Goal: Task Accomplishment & Management: Complete application form

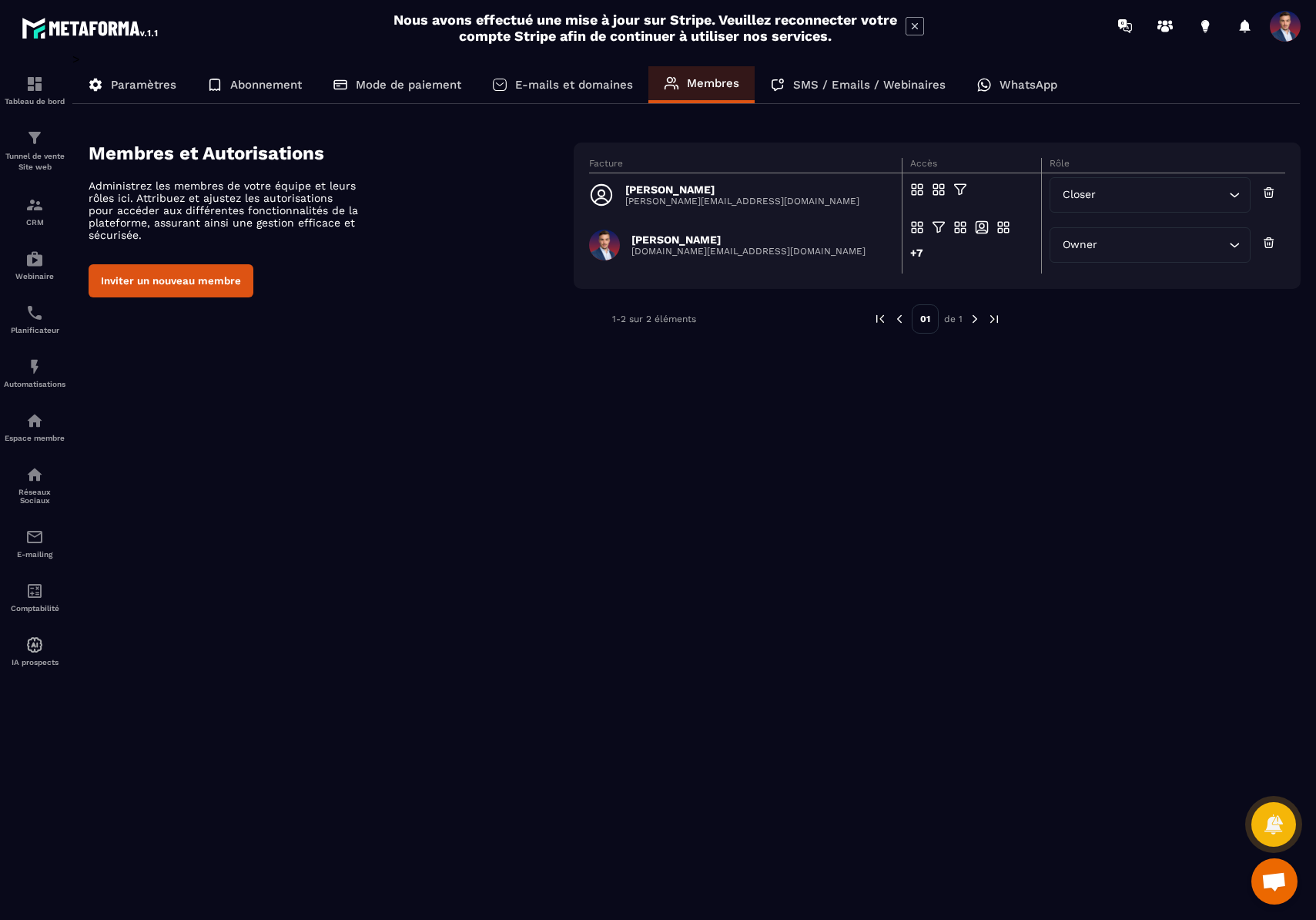
click at [1264, 873] on span "Ouvrir le chat" at bounding box center [1273, 882] width 26 height 22
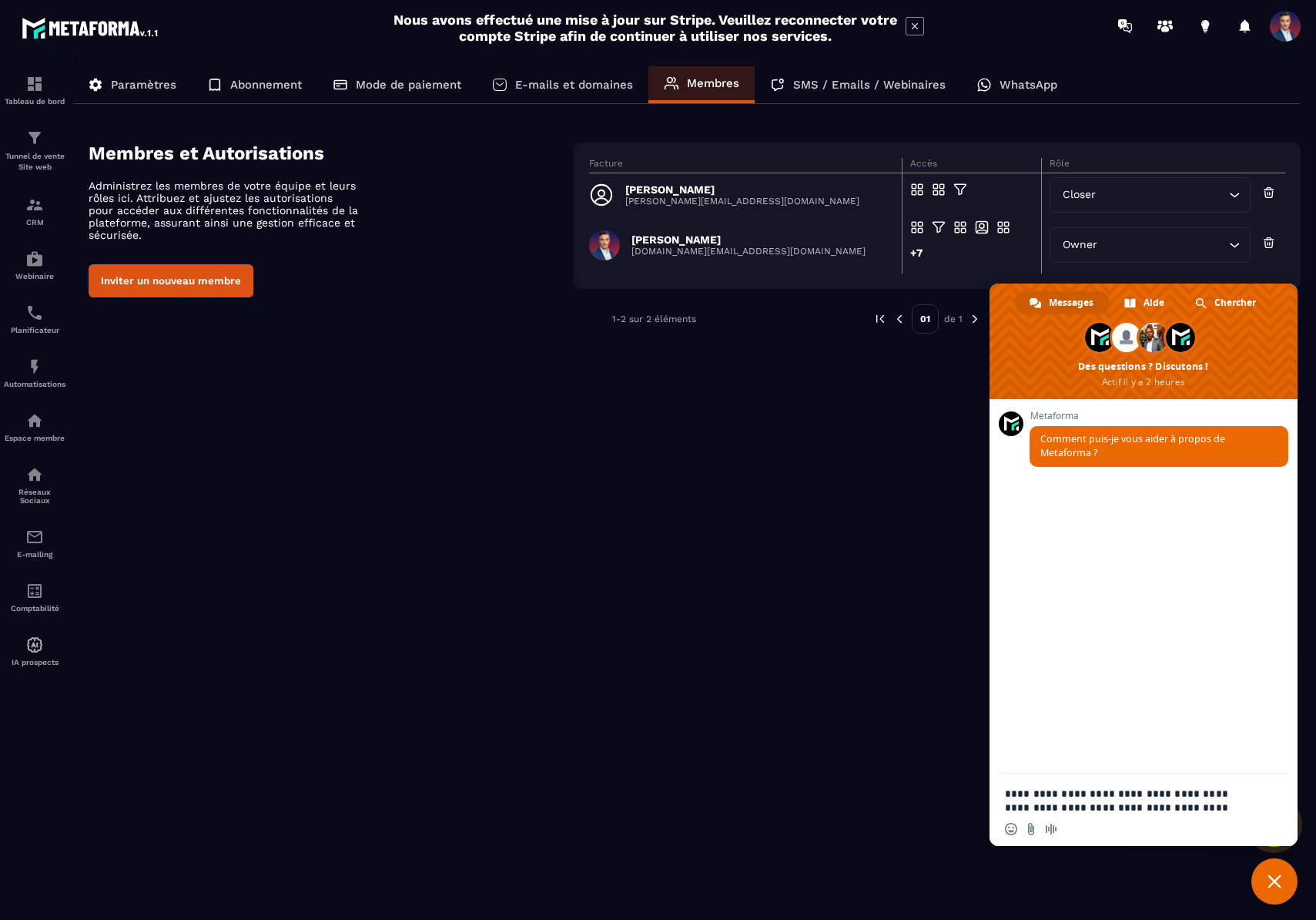
click at [1190, 802] on textarea "**********" at bounding box center [1127, 792] width 246 height 39
click at [1208, 806] on textarea "**********" at bounding box center [1127, 792] width 246 height 39
click at [1224, 806] on textarea "**********" at bounding box center [1127, 792] width 246 height 39
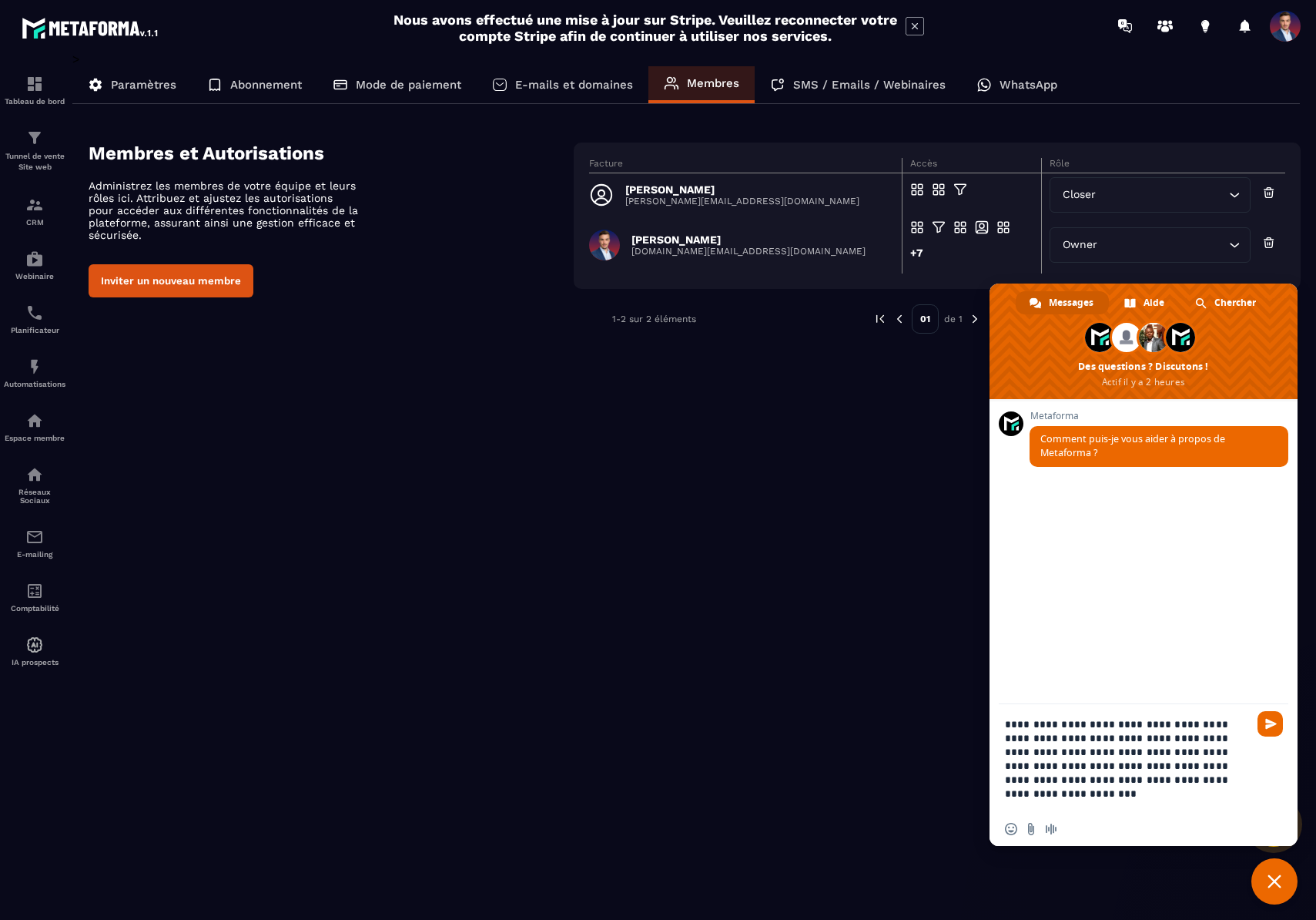
click at [1224, 806] on textarea "**********" at bounding box center [1127, 758] width 246 height 108
drag, startPoint x: 1137, startPoint y: 765, endPoint x: 1167, endPoint y: 788, distance: 37.8
click at [1167, 788] on textarea "**********" at bounding box center [1127, 744] width 246 height 136
click at [1055, 763] on textarea "**********" at bounding box center [1127, 744] width 246 height 136
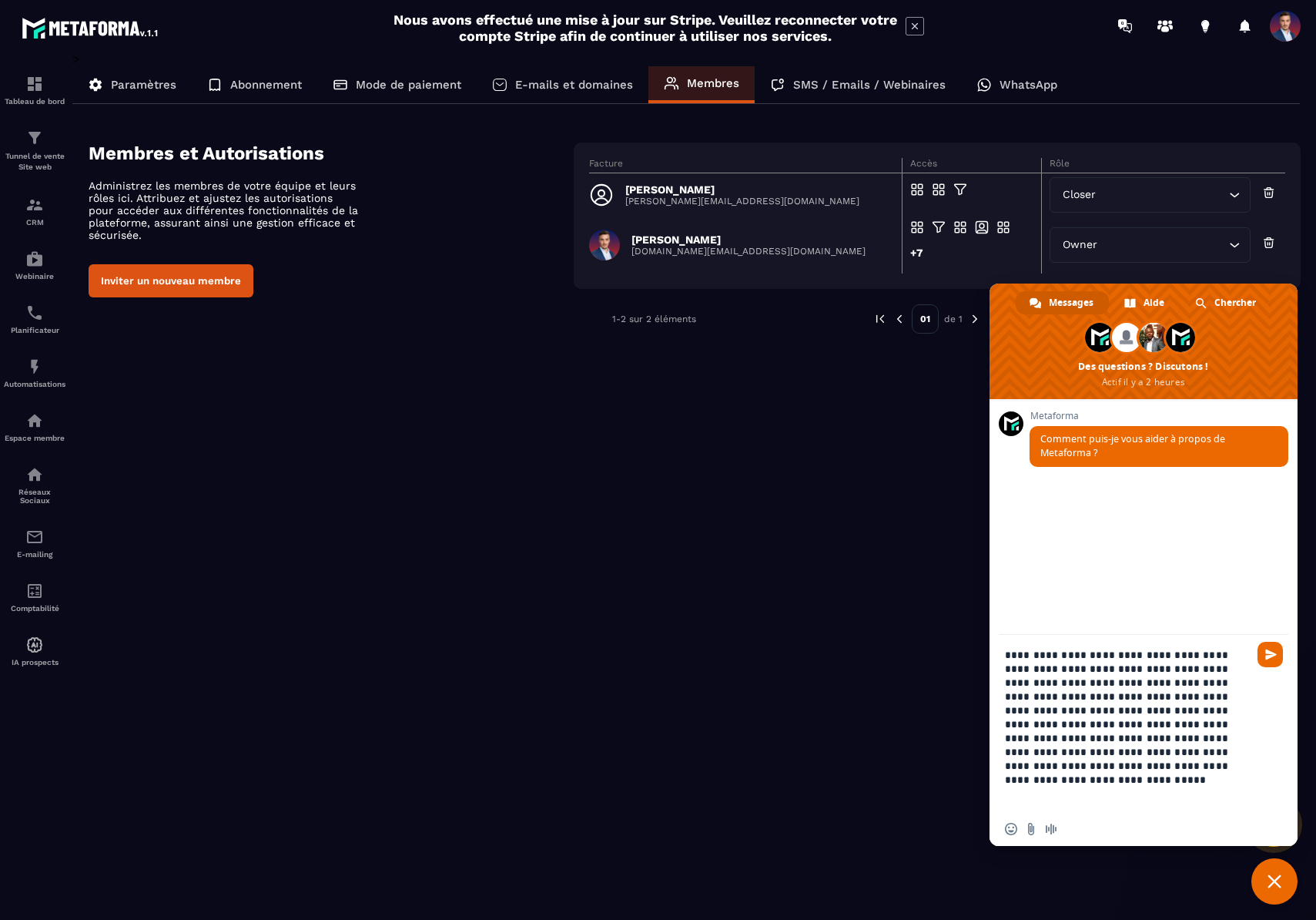
type textarea "**********"
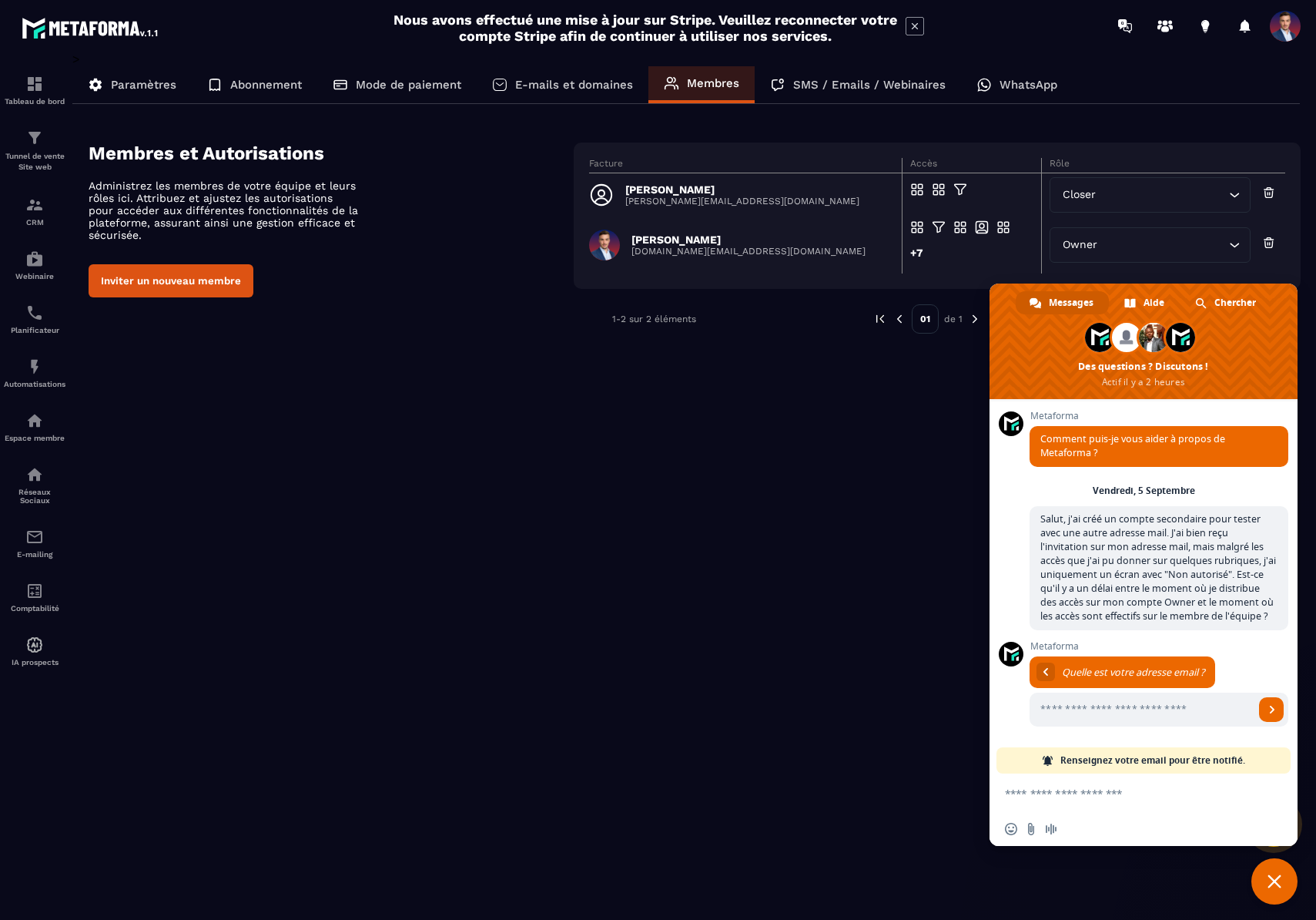
scroll to position [163, 0]
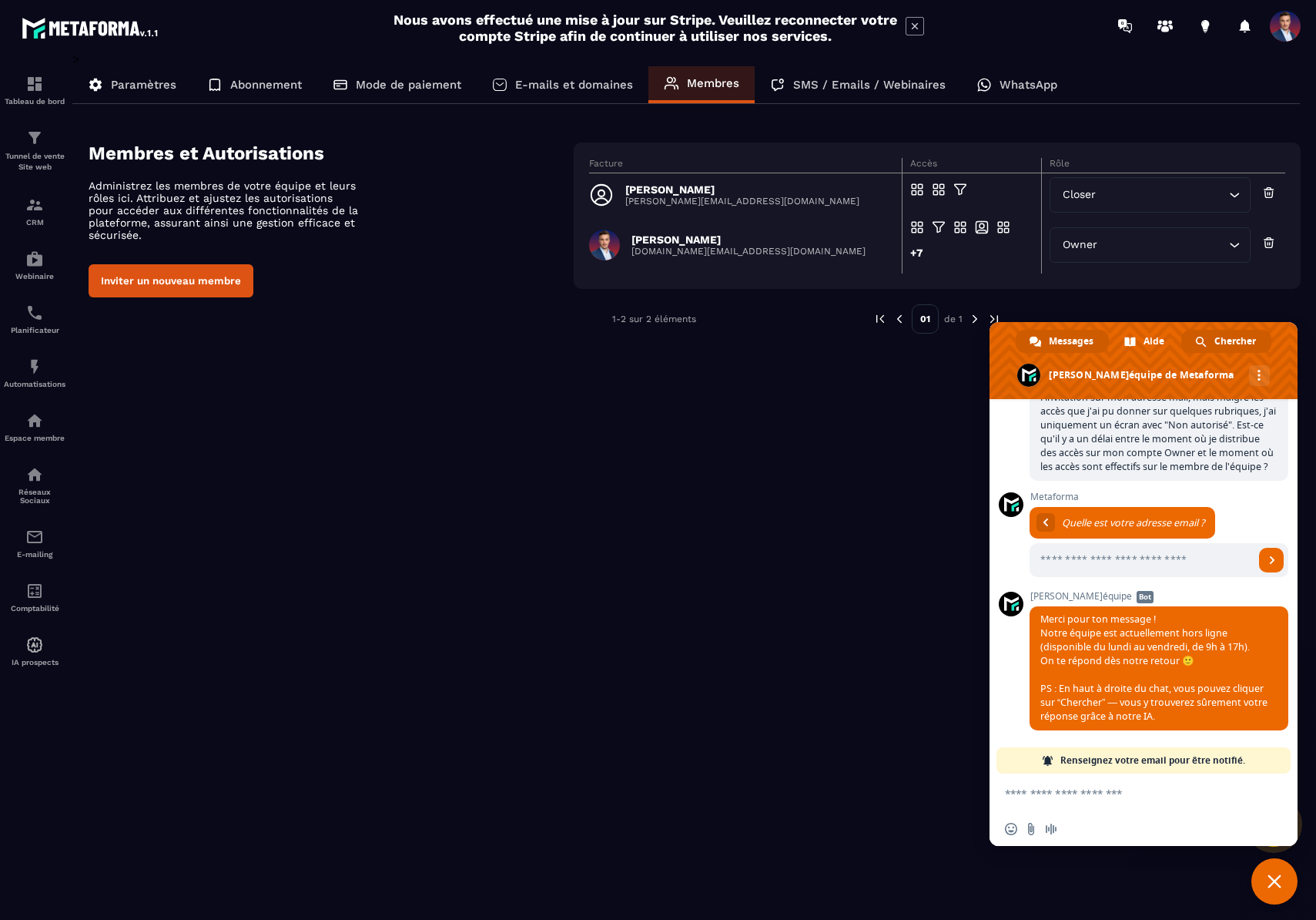
click at [1233, 339] on span "Chercher" at bounding box center [1235, 340] width 42 height 23
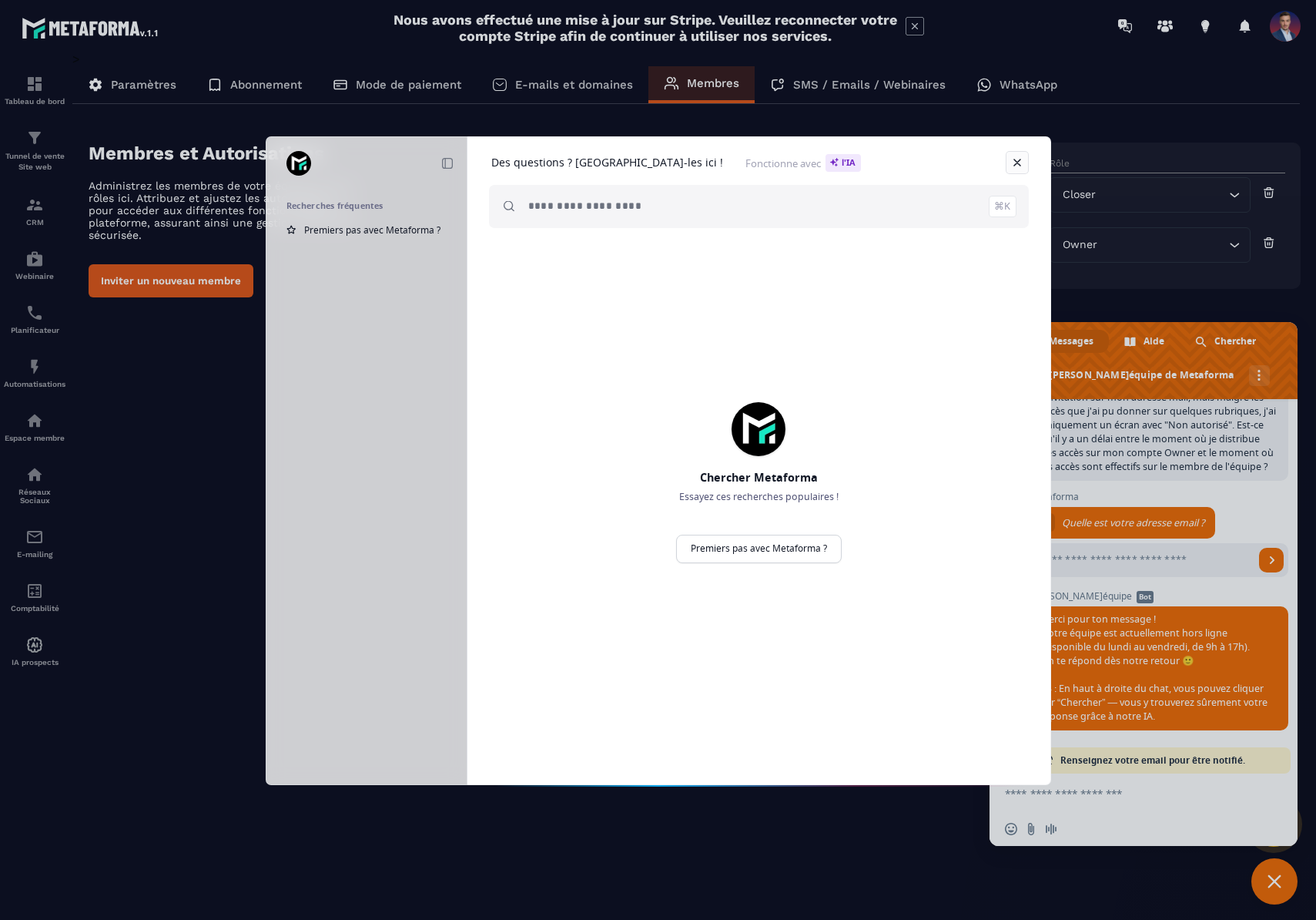
click at [1020, 161] on link at bounding box center [1016, 162] width 23 height 23
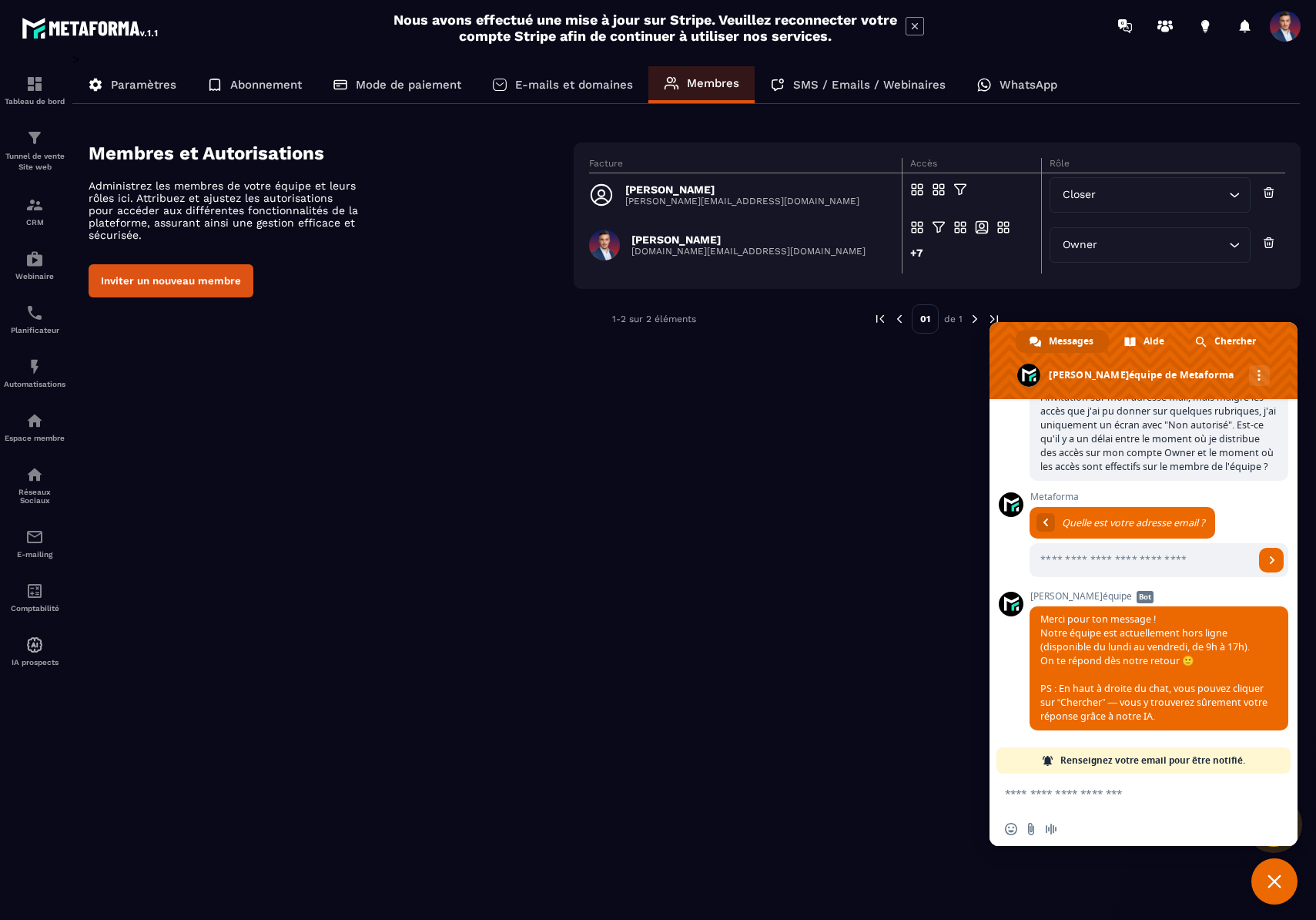
click at [648, 196] on p "[PERSON_NAME][EMAIL_ADDRESS][DOMAIN_NAME]" at bounding box center [742, 201] width 234 height 11
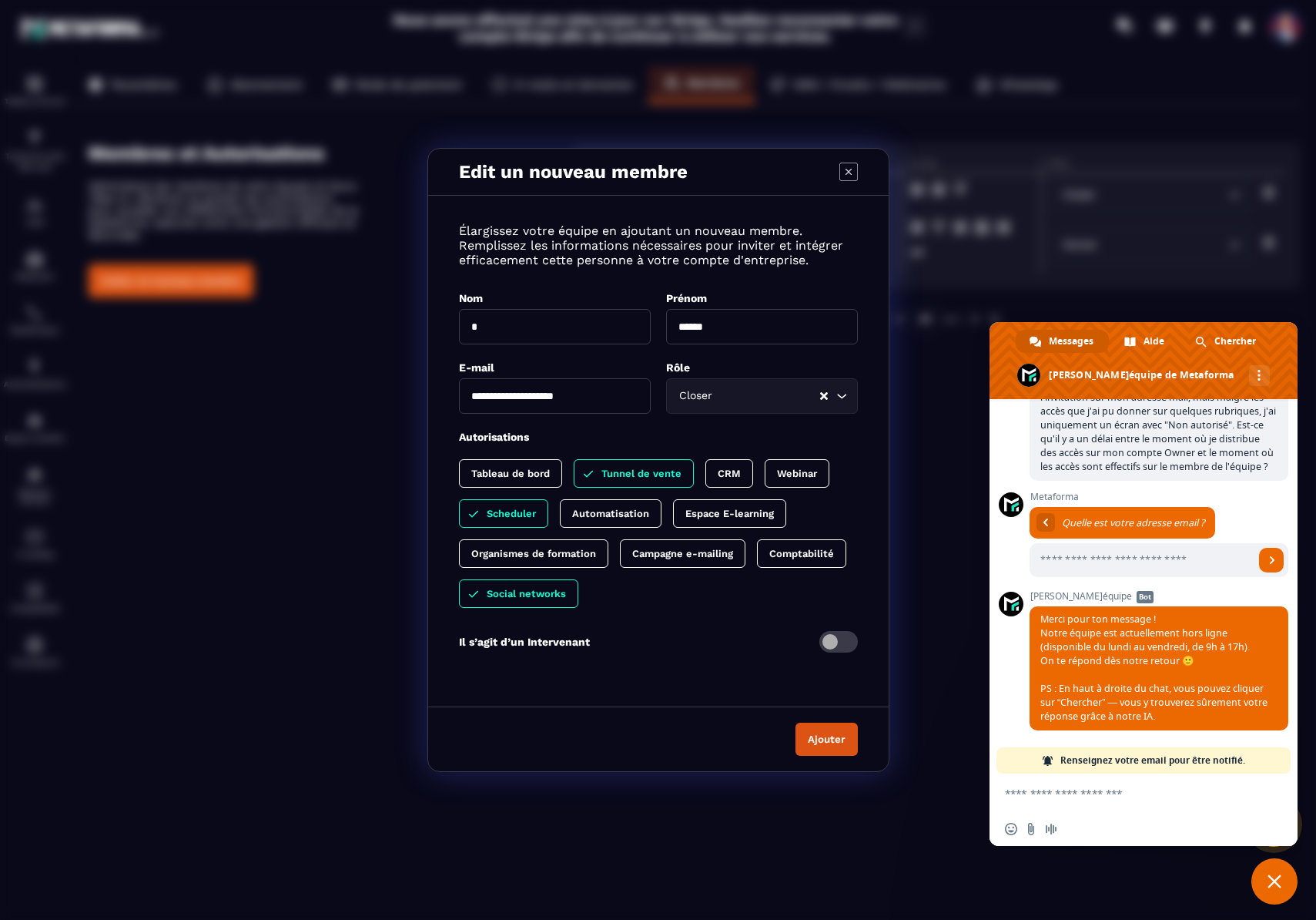
click at [537, 474] on p "Tableau de bord" at bounding box center [510, 474] width 78 height 12
click at [826, 740] on button "Ajouter" at bounding box center [826, 738] width 62 height 33
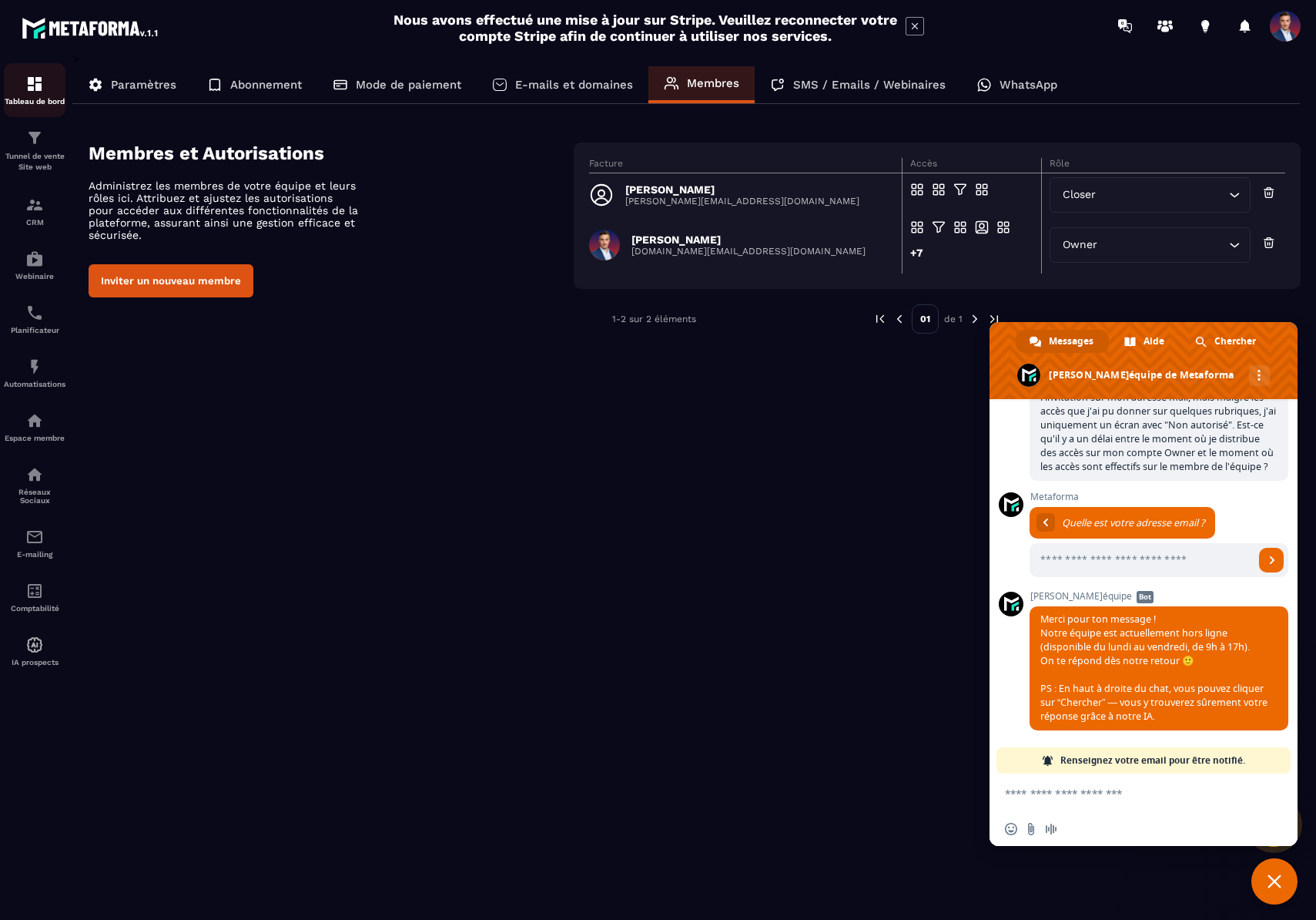
click at [37, 85] on img at bounding box center [35, 84] width 19 height 19
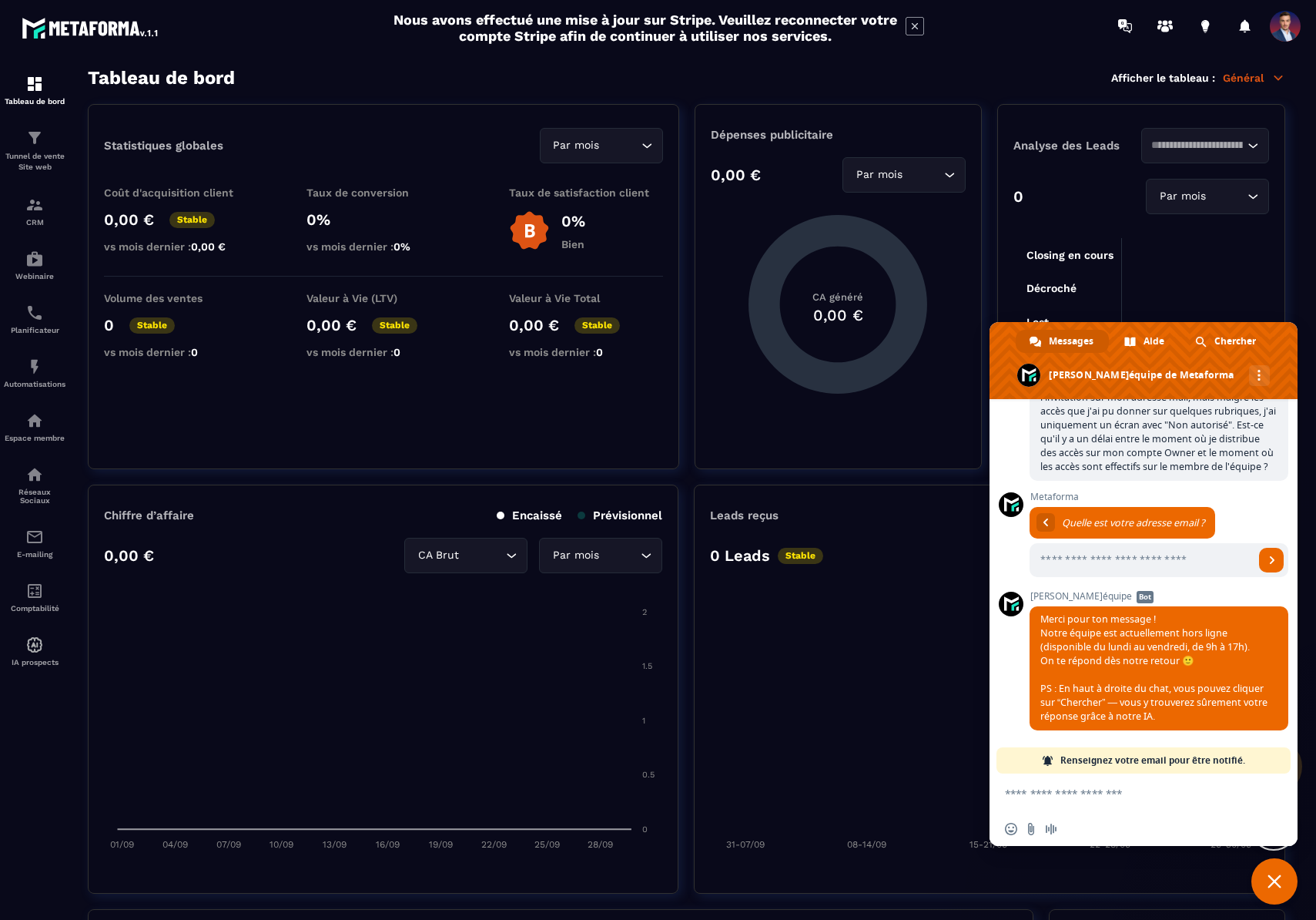
click at [1277, 29] on span at bounding box center [1284, 26] width 31 height 31
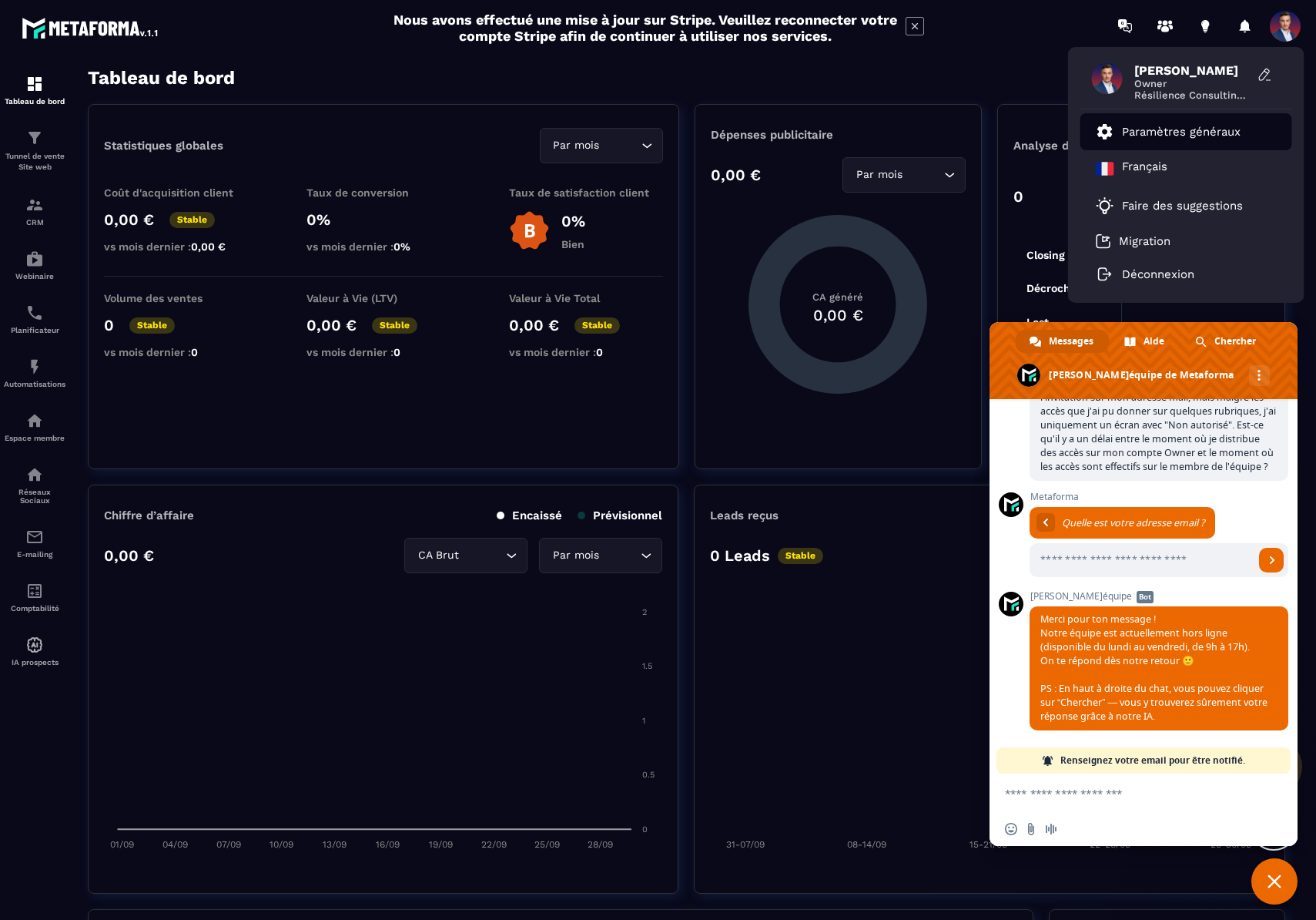
click at [1196, 123] on link "Paramètres généraux" at bounding box center [1168, 132] width 144 height 19
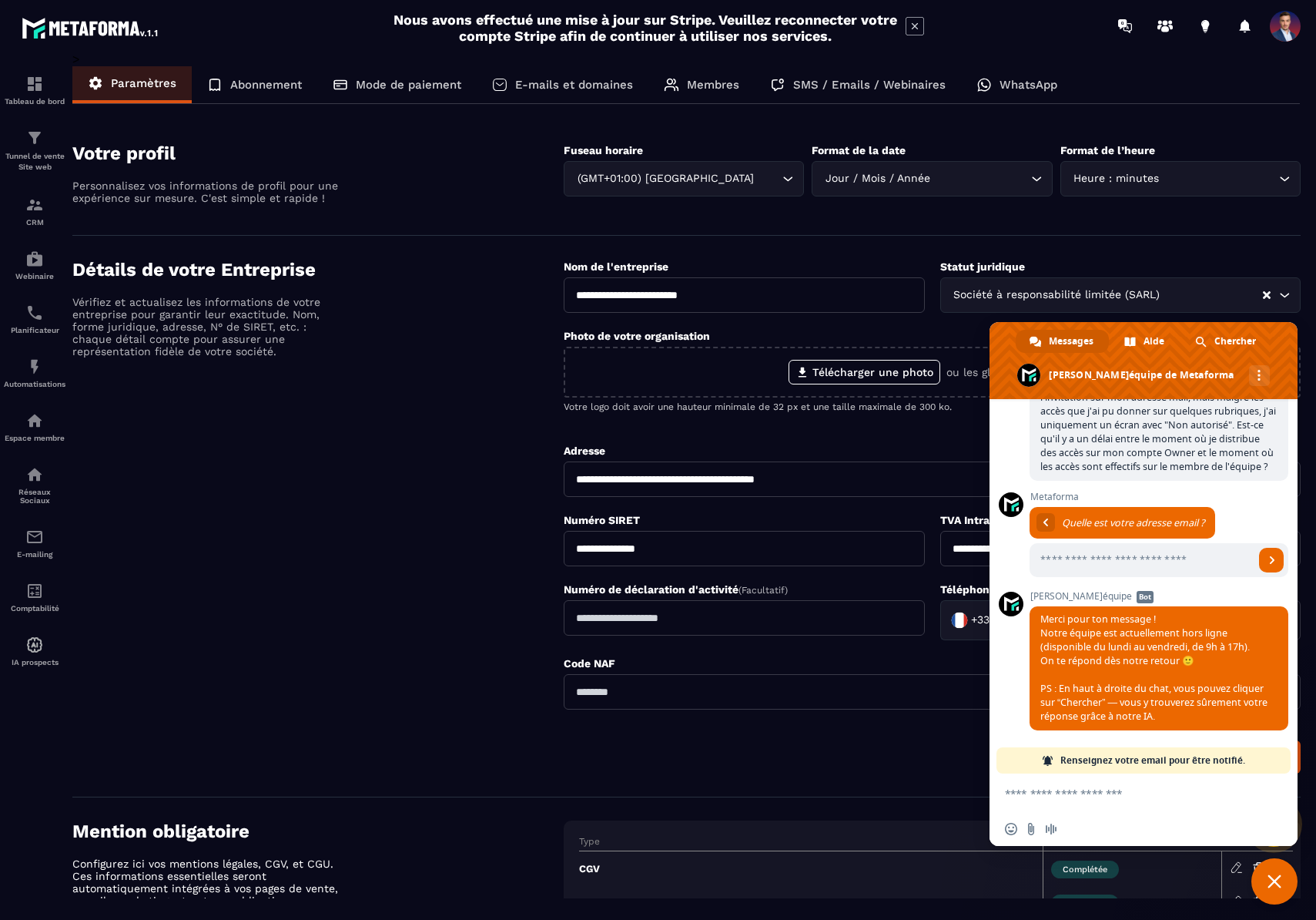
click at [723, 81] on p "Membres" at bounding box center [713, 85] width 52 height 14
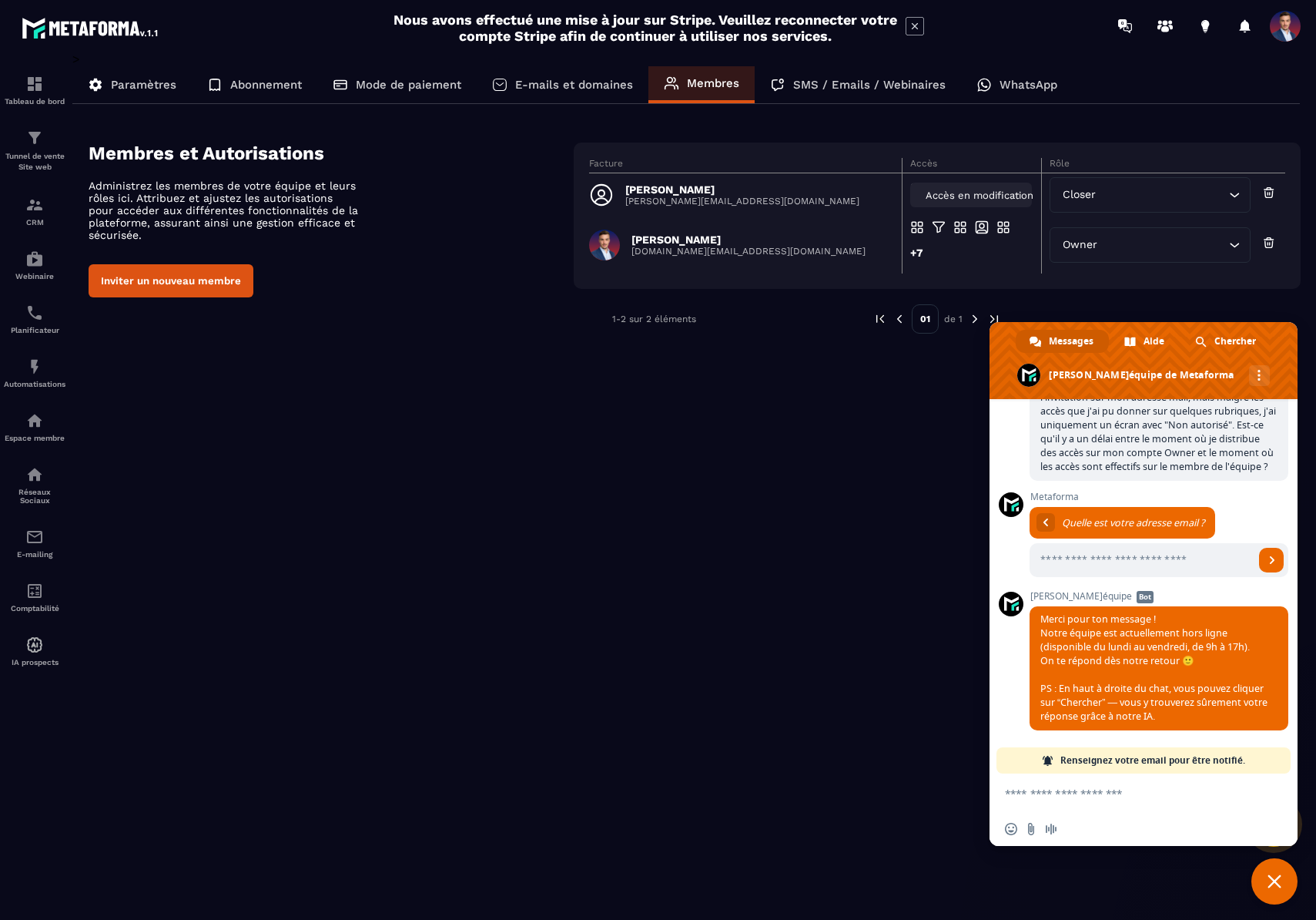
click at [946, 199] on span "Accès en modification" at bounding box center [979, 196] width 108 height 12
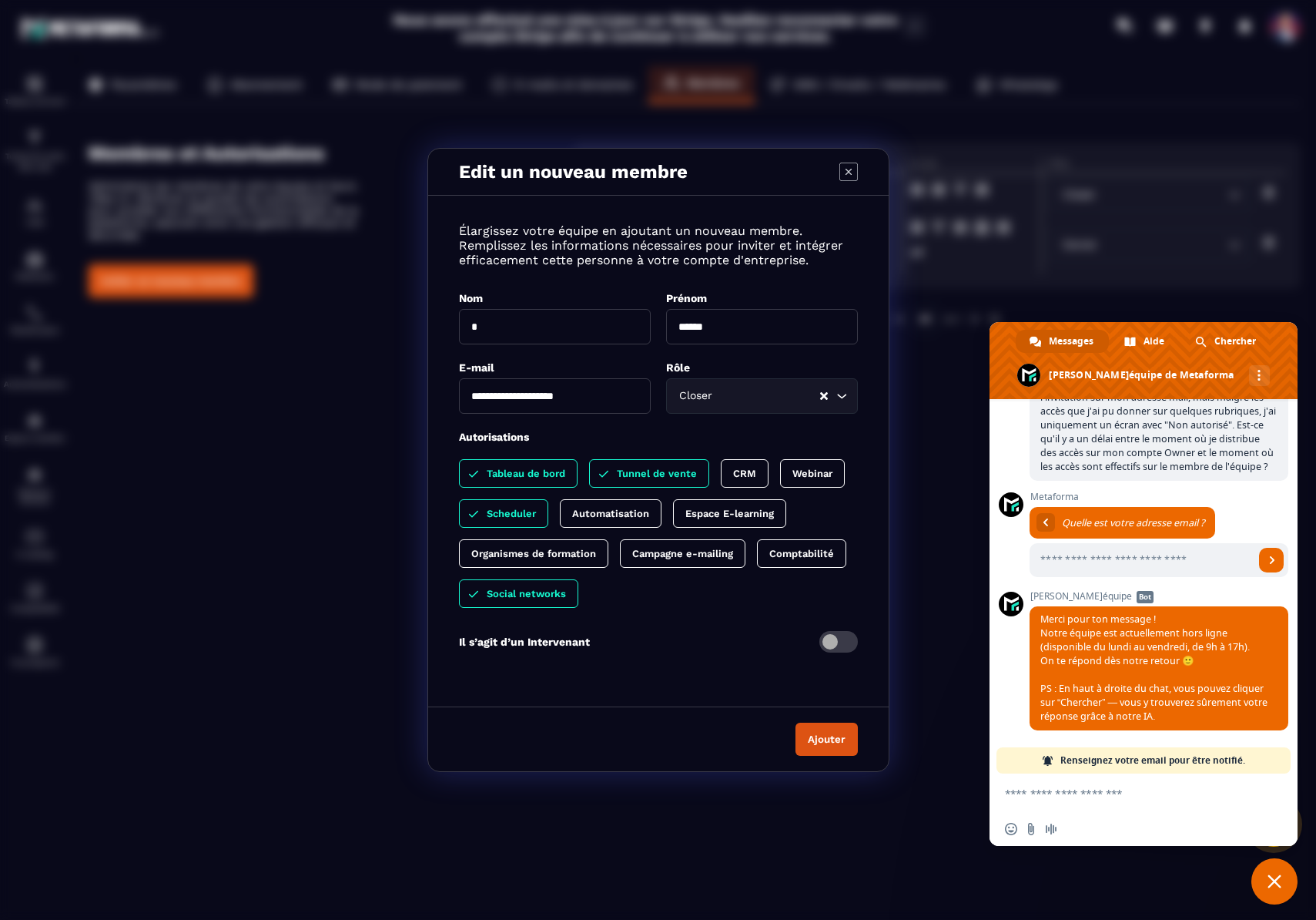
click at [553, 474] on p "Tableau de bord" at bounding box center [525, 474] width 78 height 12
click at [823, 736] on button "Ajouter" at bounding box center [826, 738] width 62 height 33
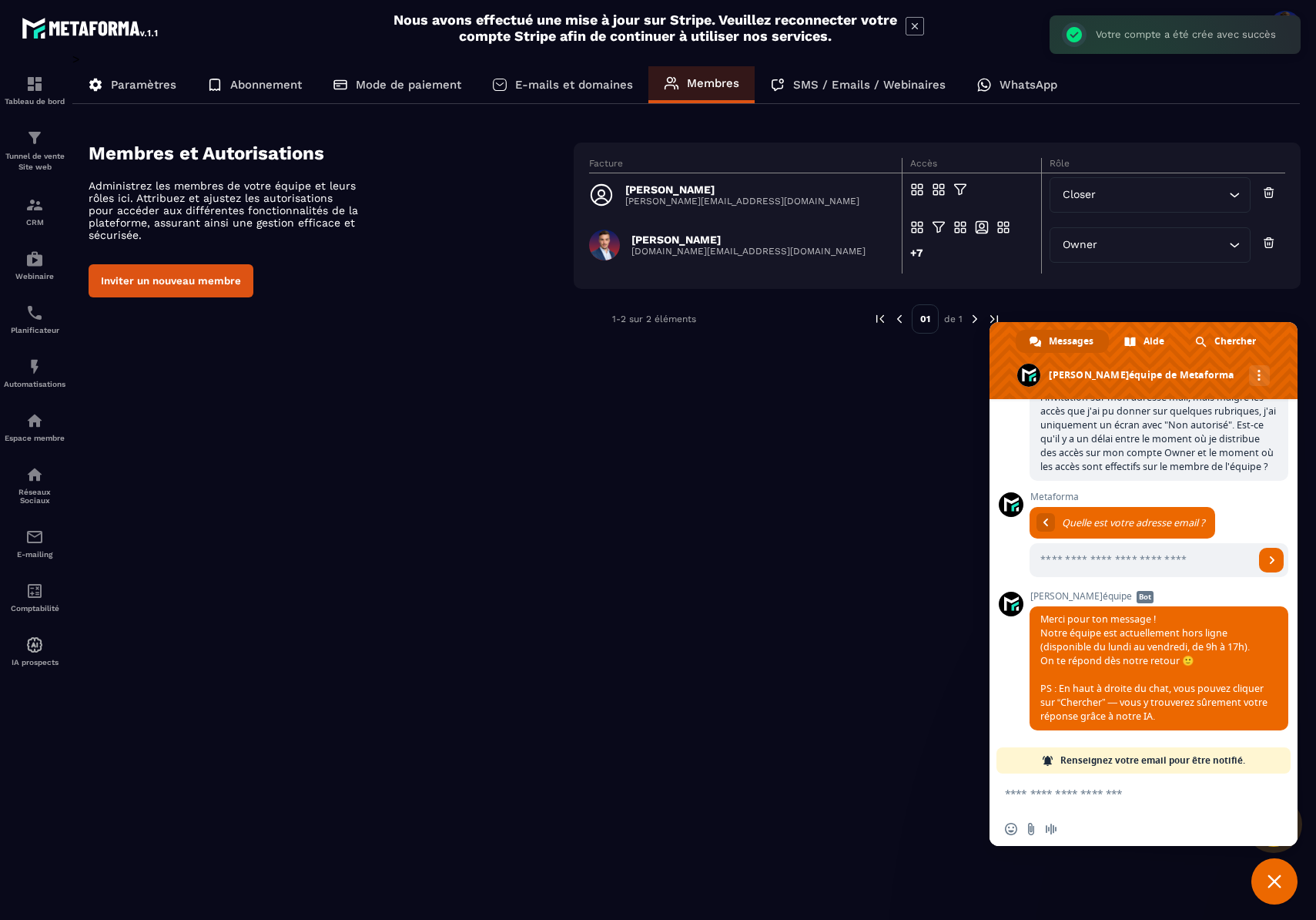
click at [871, 506] on div "> Paramètres Abonnement Mode de paiement E-mails et domaines Membres SMS / Emai…" at bounding box center [686, 475] width 1228 height 847
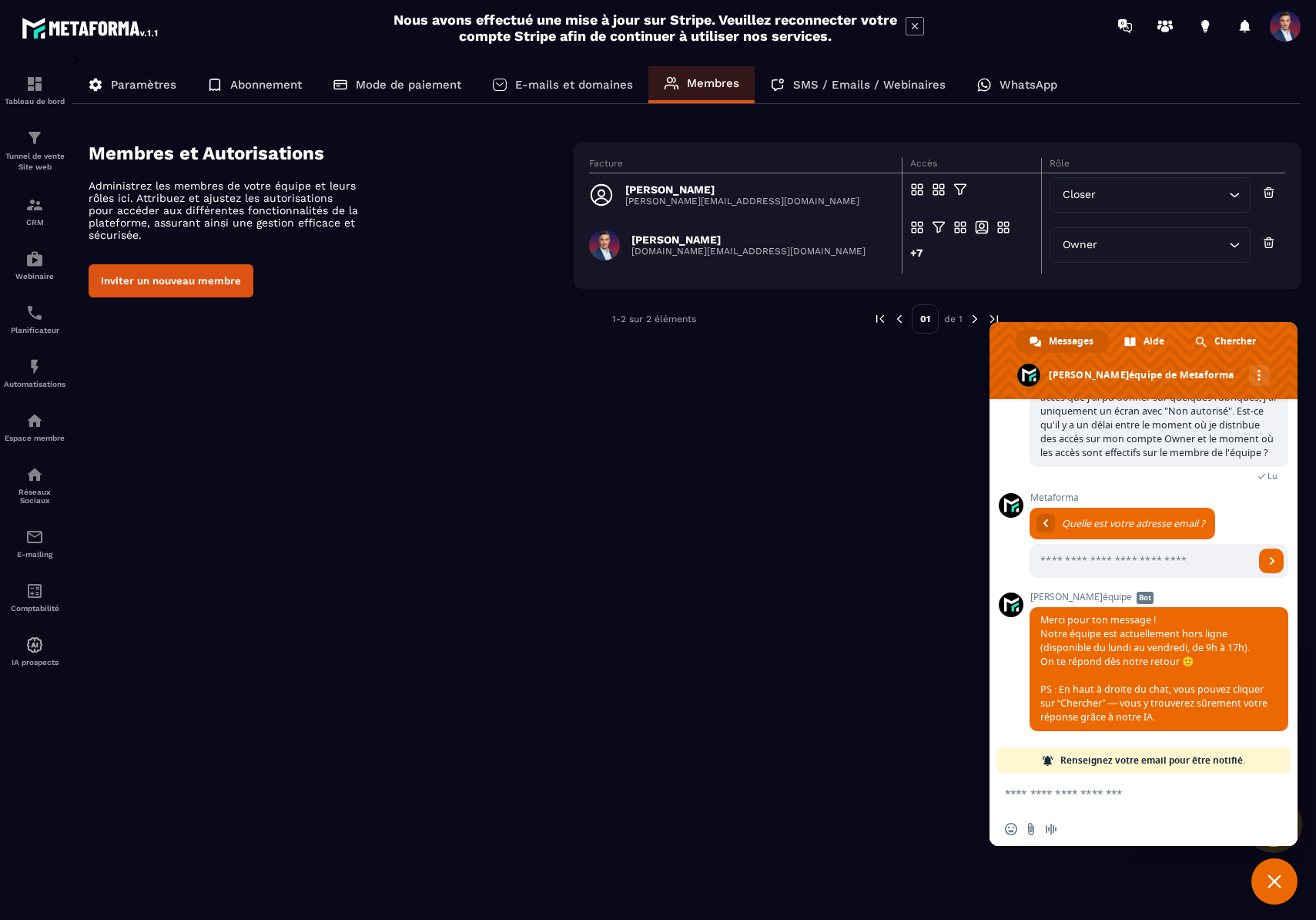
click at [1048, 792] on textarea "Entrez votre message..." at bounding box center [1127, 792] width 246 height 39
click at [1093, 807] on textarea "**********" at bounding box center [1127, 792] width 246 height 39
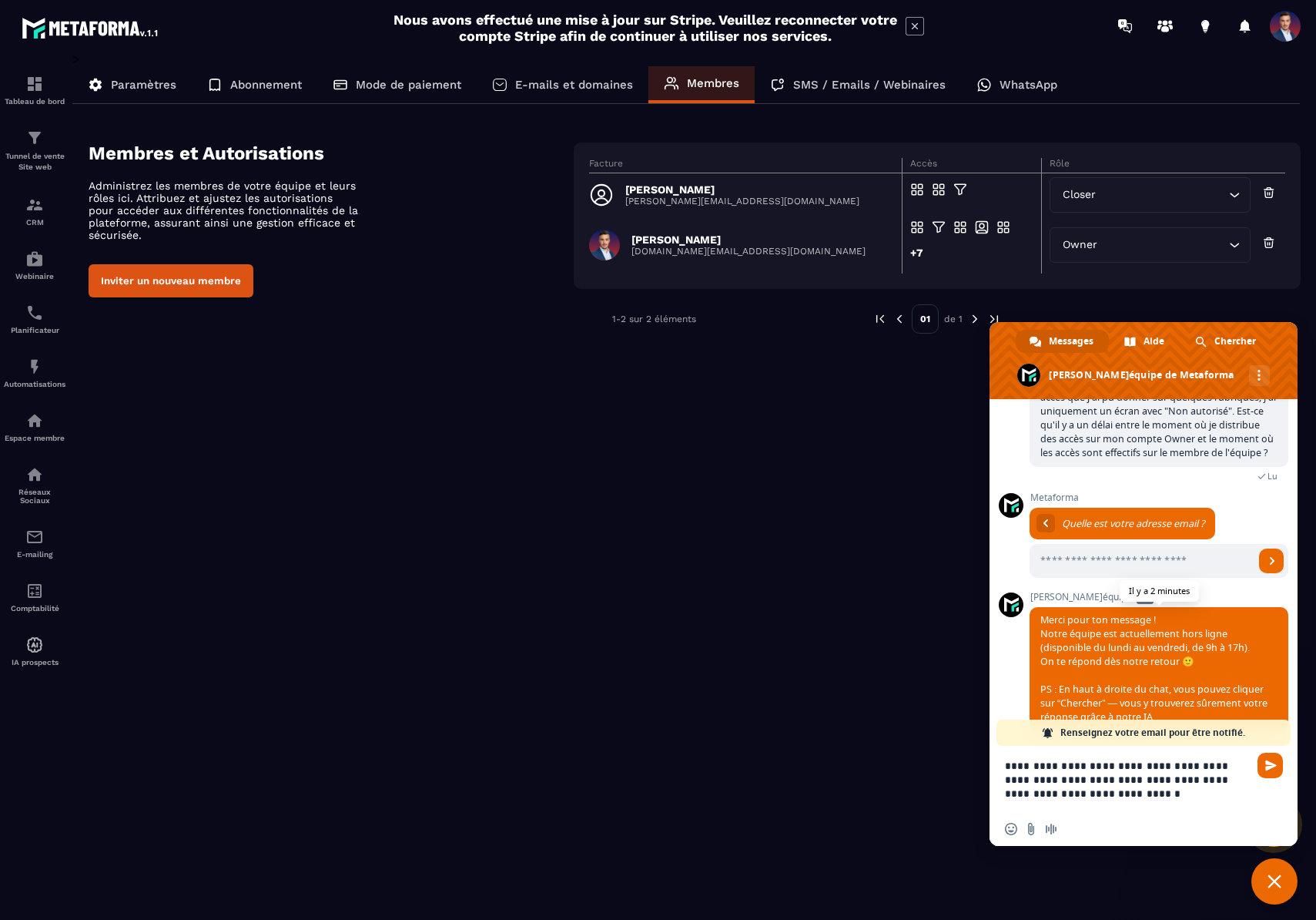
type textarea "**********"
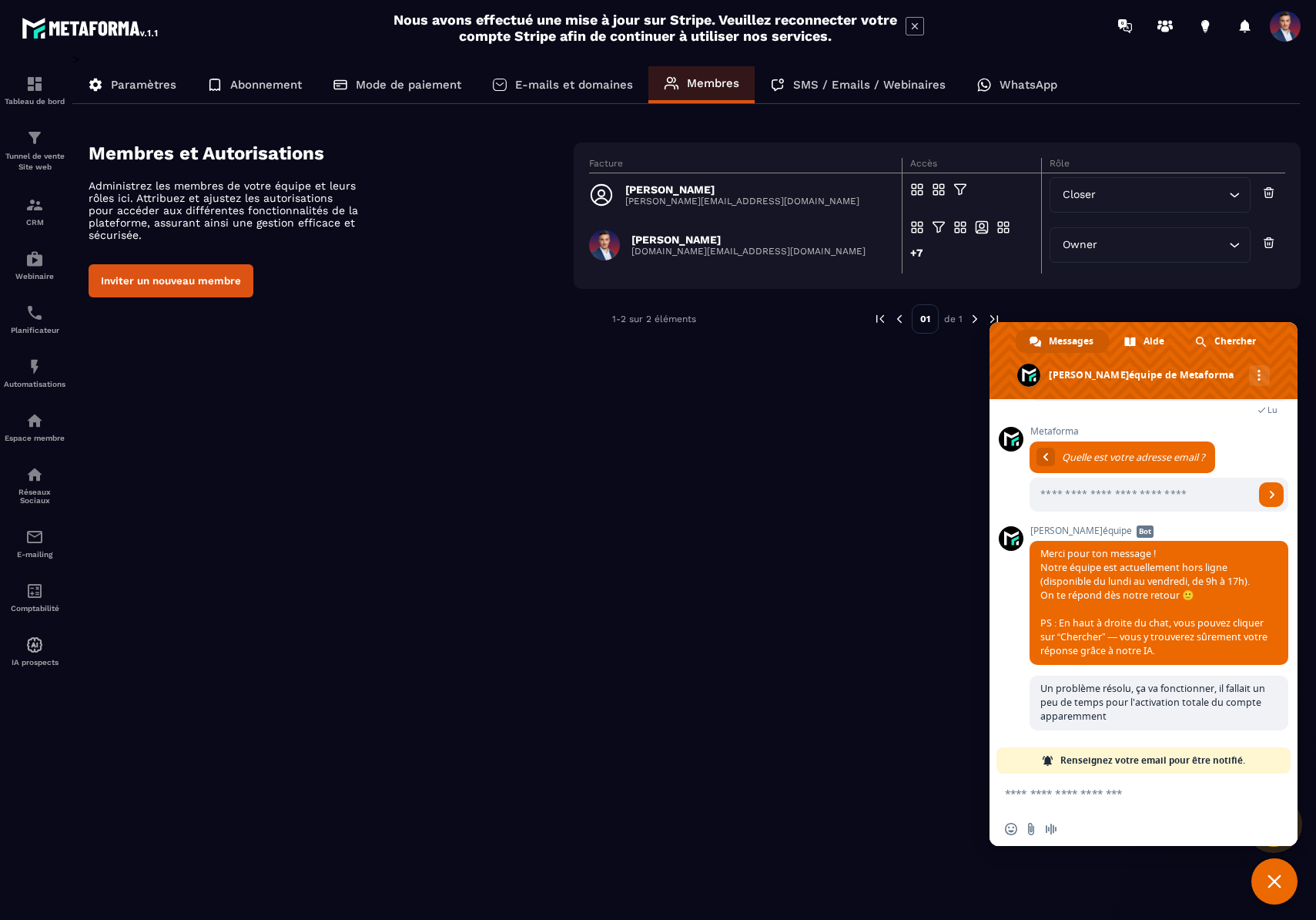
scroll to position [243, 0]
click at [701, 557] on div "> Paramètres Abonnement Mode de paiement E-mails et domaines Membres SMS / Emai…" at bounding box center [686, 475] width 1228 height 847
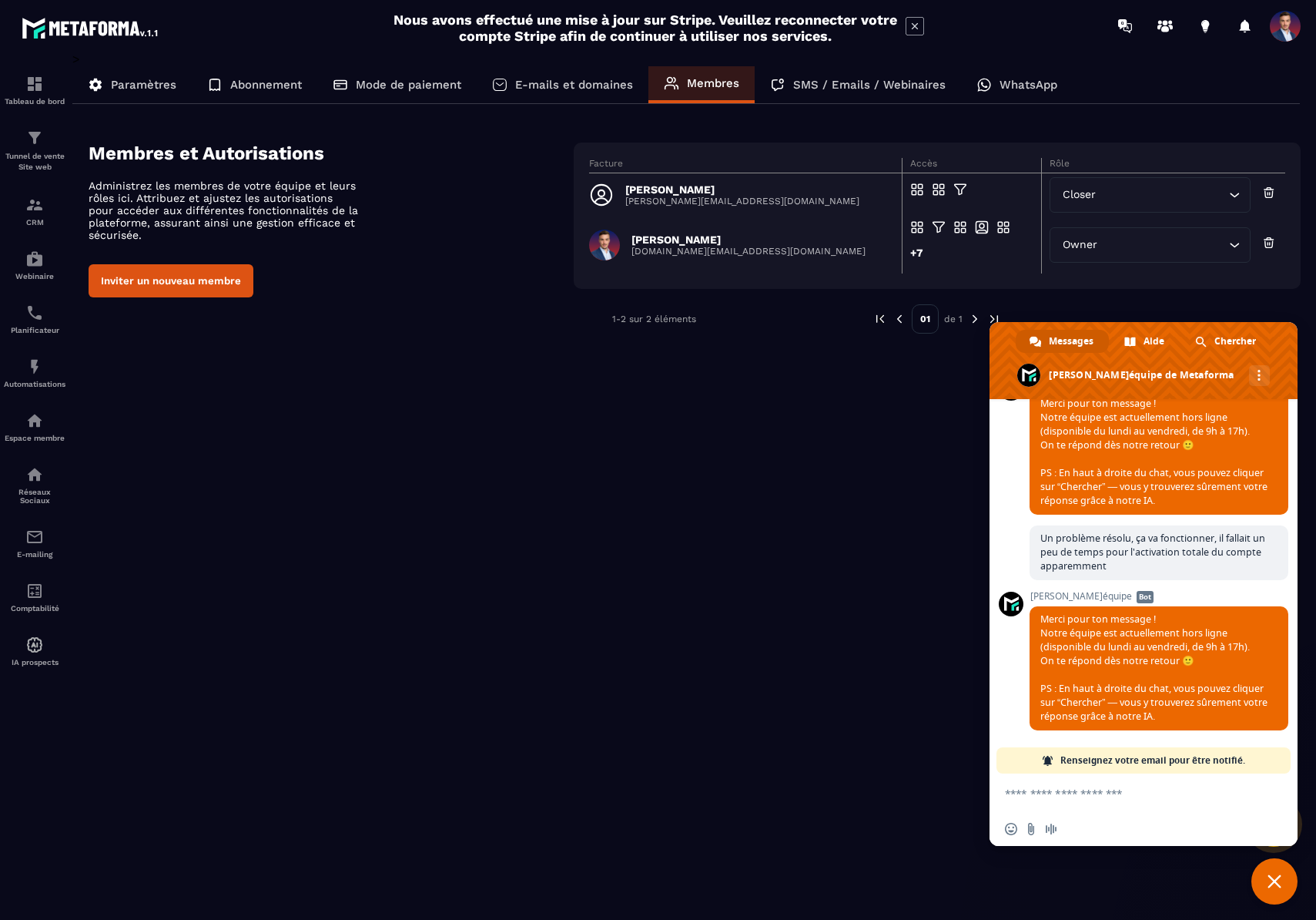
click at [777, 538] on div "> Paramètres Abonnement Mode de paiement E-mails et domaines Membres SMS / Emai…" at bounding box center [686, 475] width 1228 height 847
click at [46, 158] on p "Tunnel de vente Site web" at bounding box center [35, 162] width 61 height 22
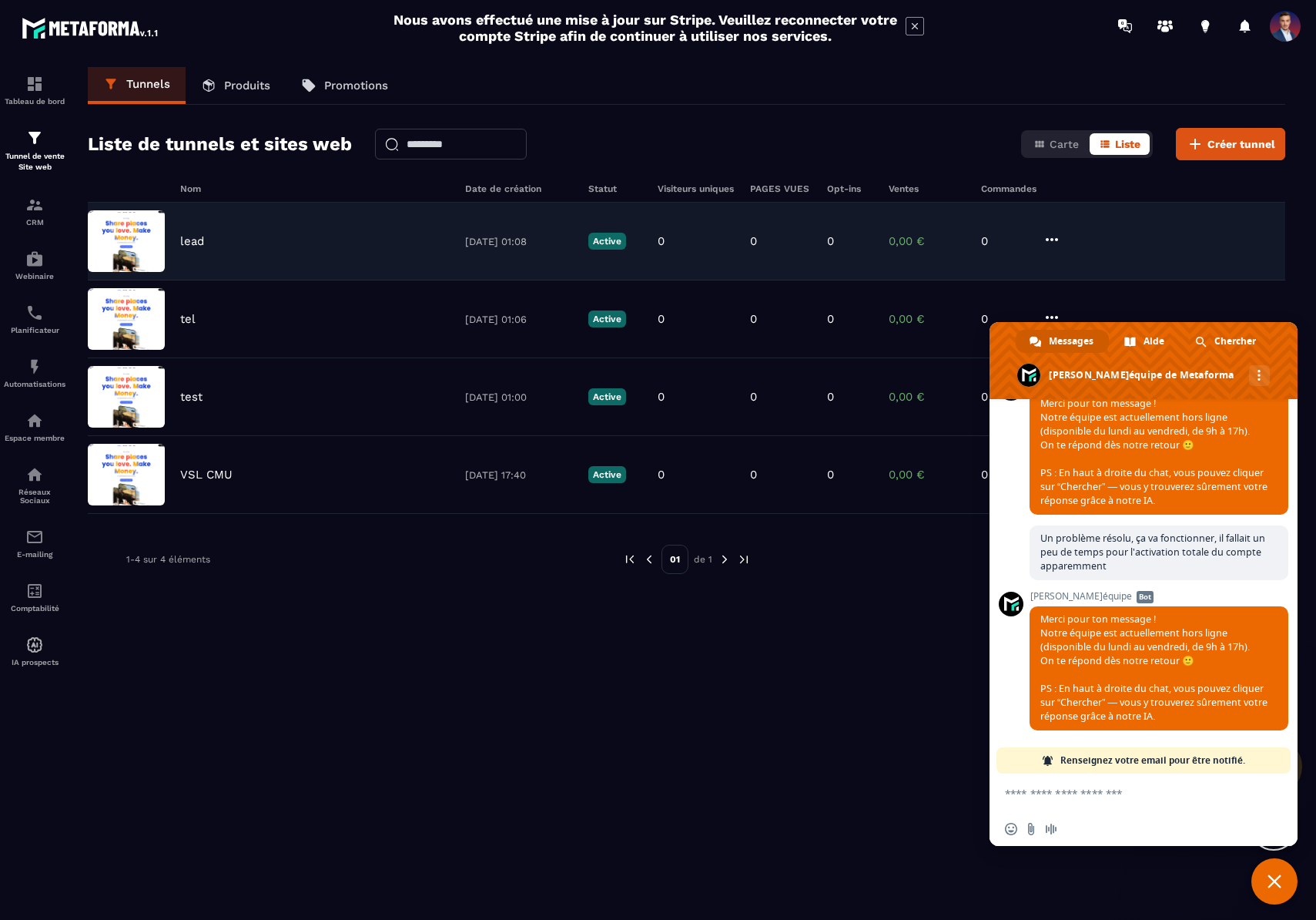
click at [1045, 240] on icon at bounding box center [1051, 239] width 19 height 19
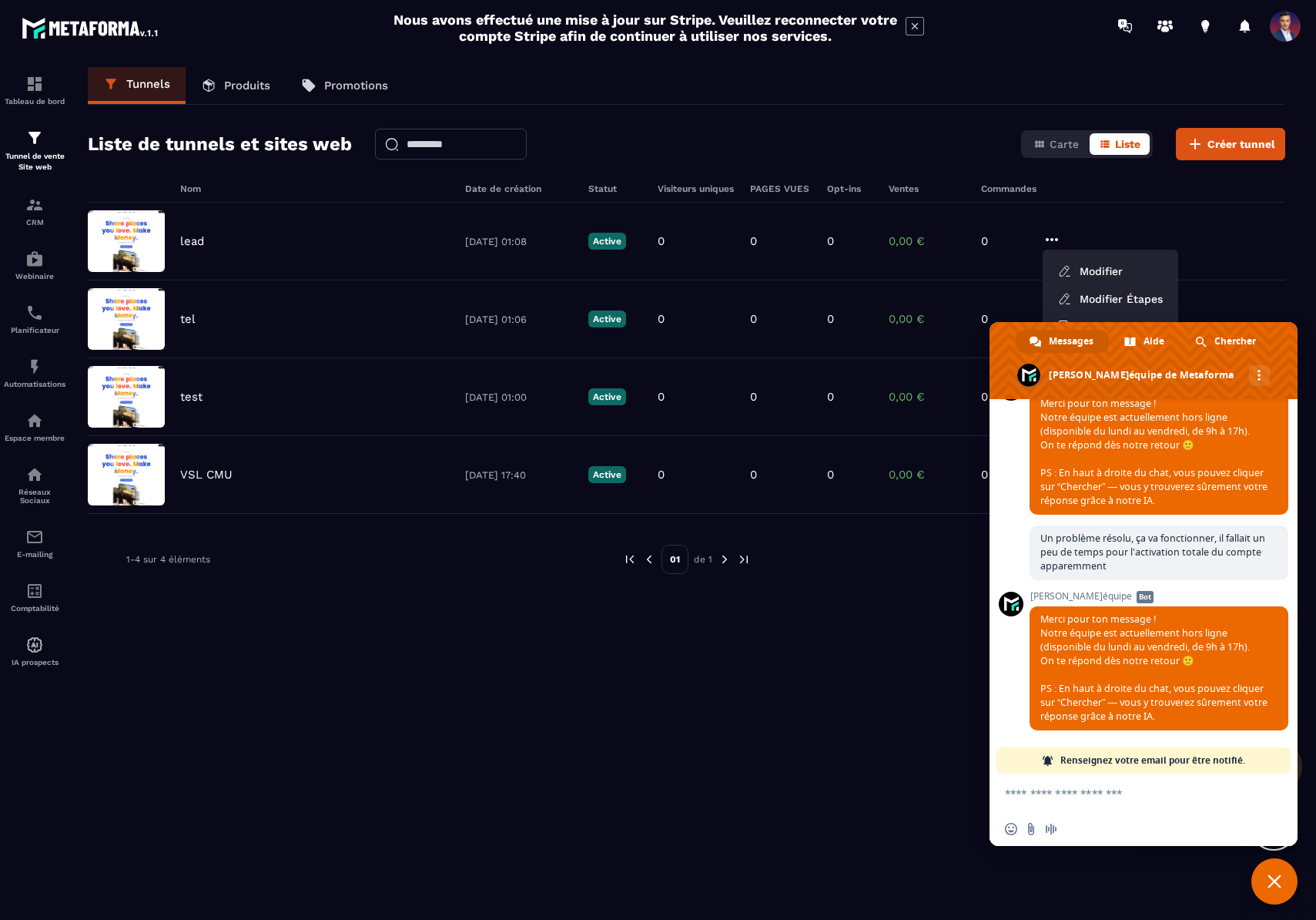
click at [731, 778] on div "Nom Date de création Statut Visiteurs uniques PAGES VUES Opt-ins Ventes Command…" at bounding box center [686, 566] width 1197 height 766
click at [1268, 881] on span "Fermer le chat" at bounding box center [1274, 881] width 14 height 14
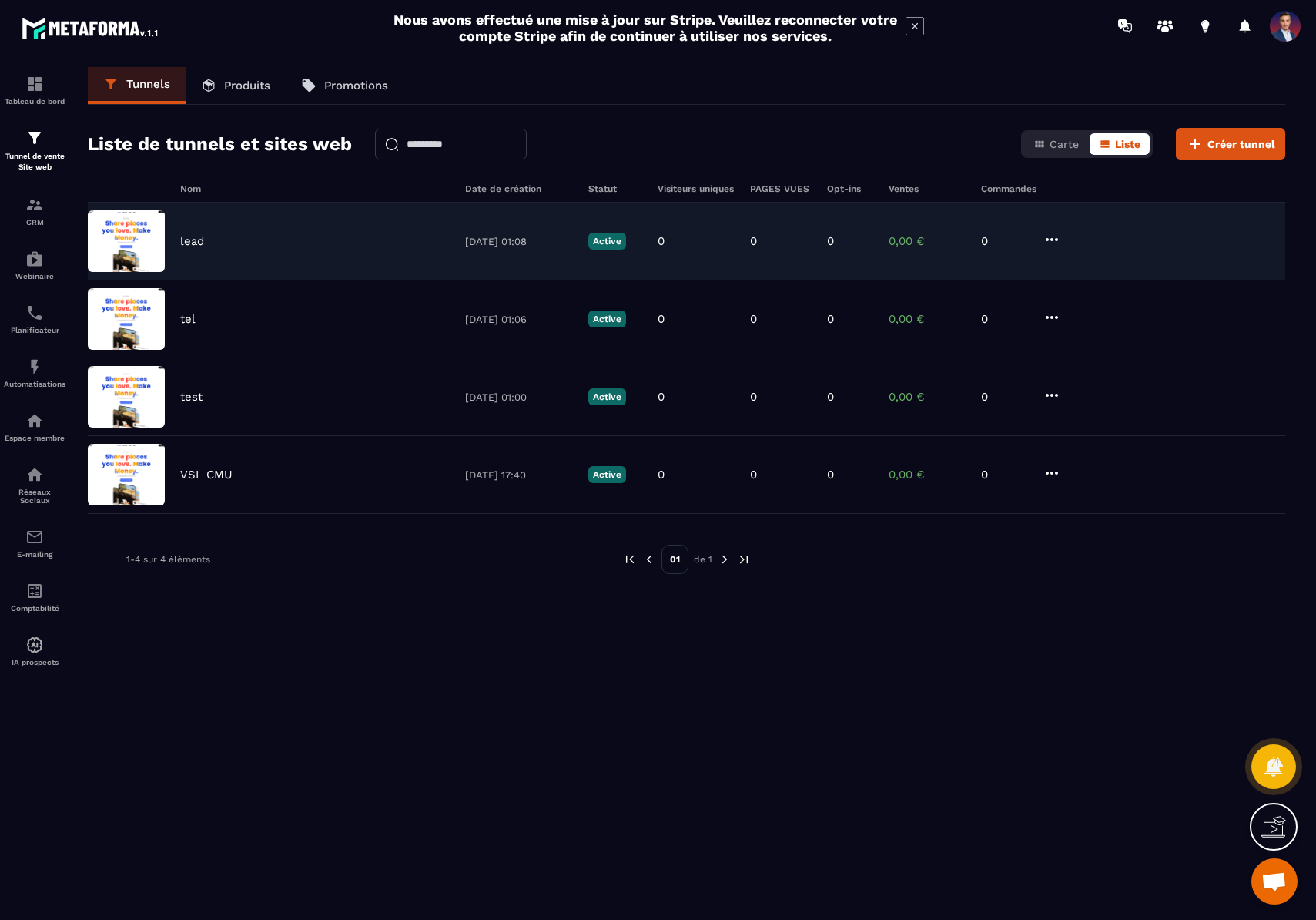
click at [1056, 242] on icon at bounding box center [1051, 239] width 19 height 19
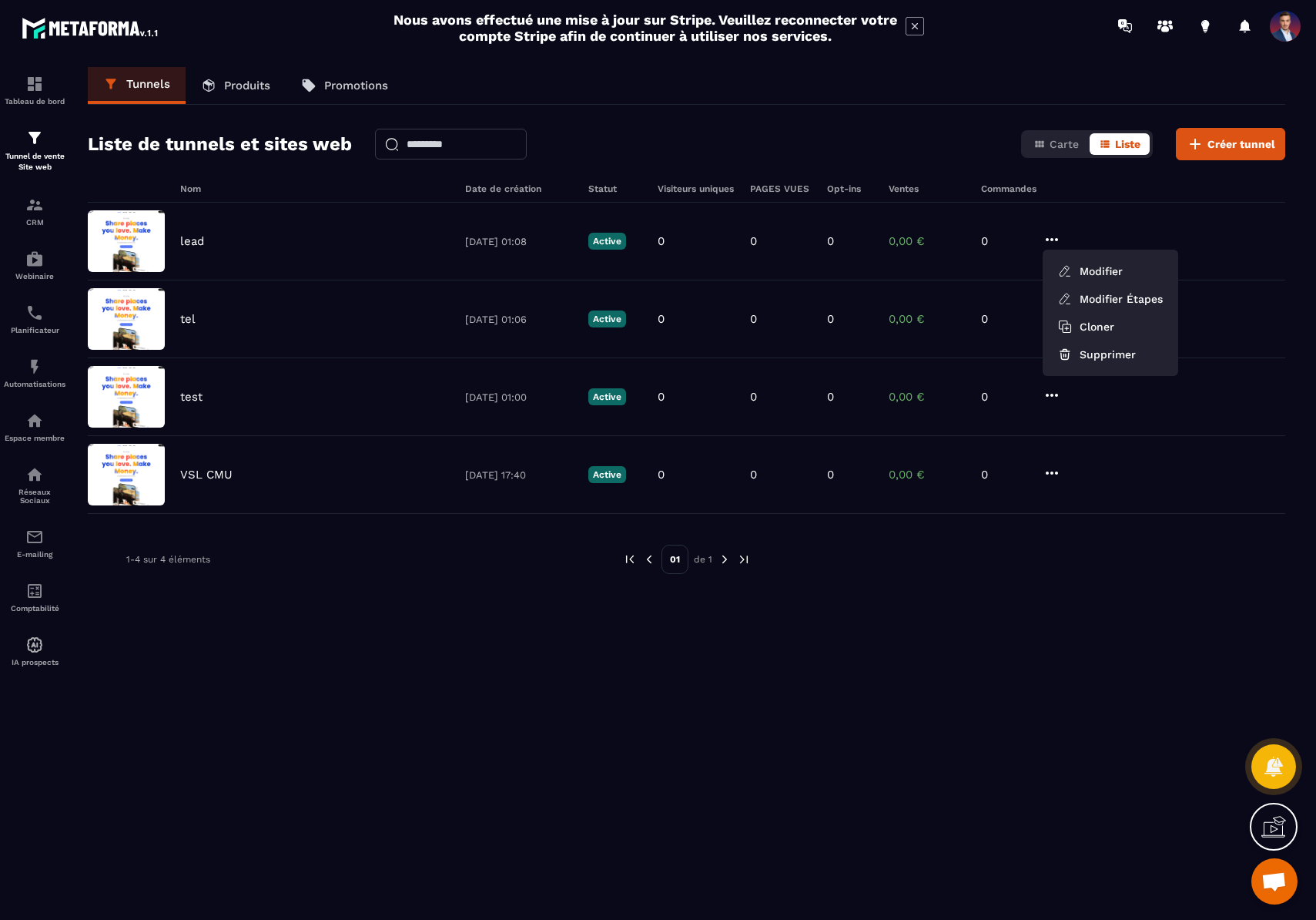
click at [1061, 635] on div "Nom Date de création Statut Visiteurs uniques PAGES VUES Opt-ins Ventes Command…" at bounding box center [686, 566] width 1197 height 766
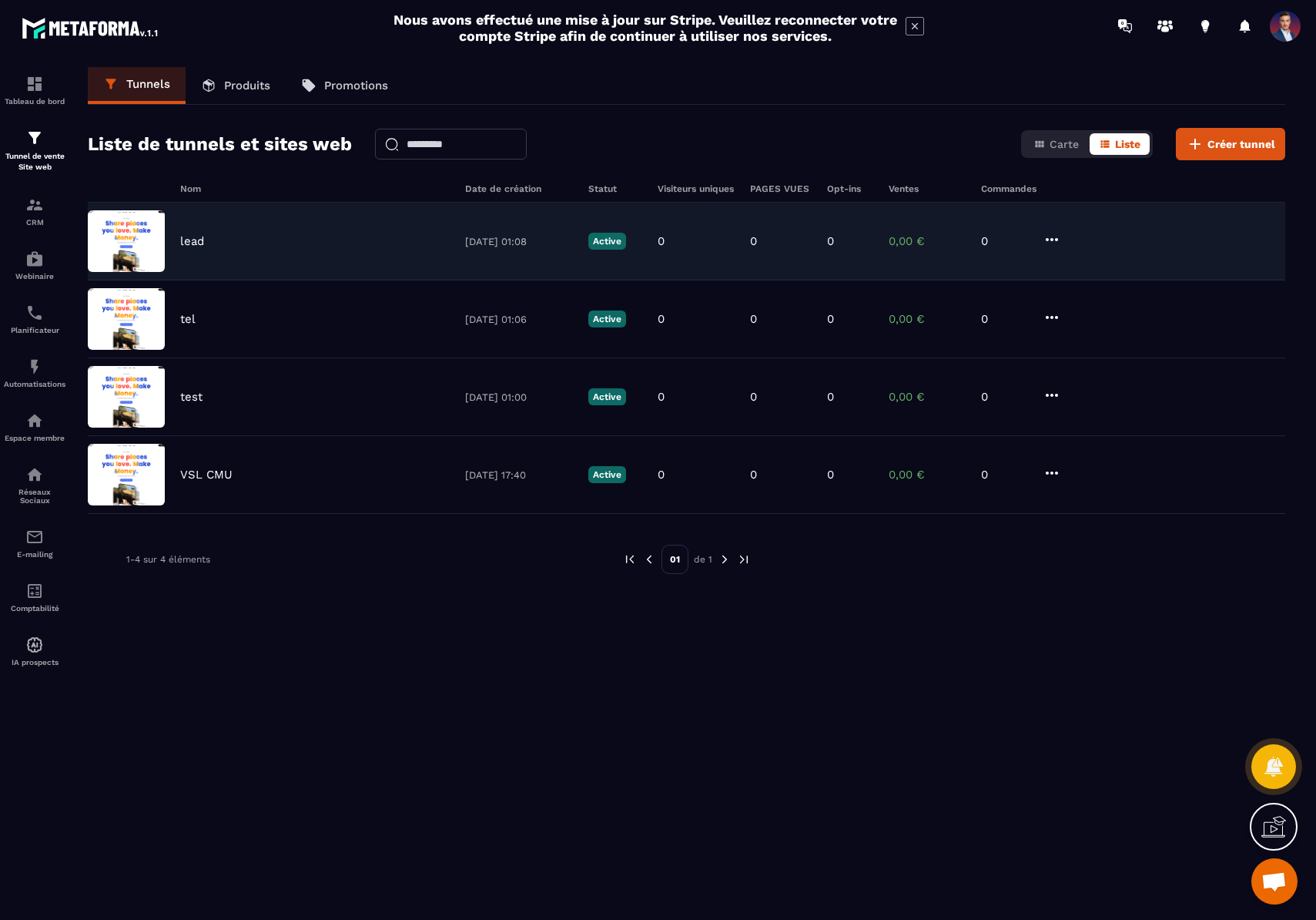
click at [1057, 231] on icon at bounding box center [1051, 239] width 19 height 19
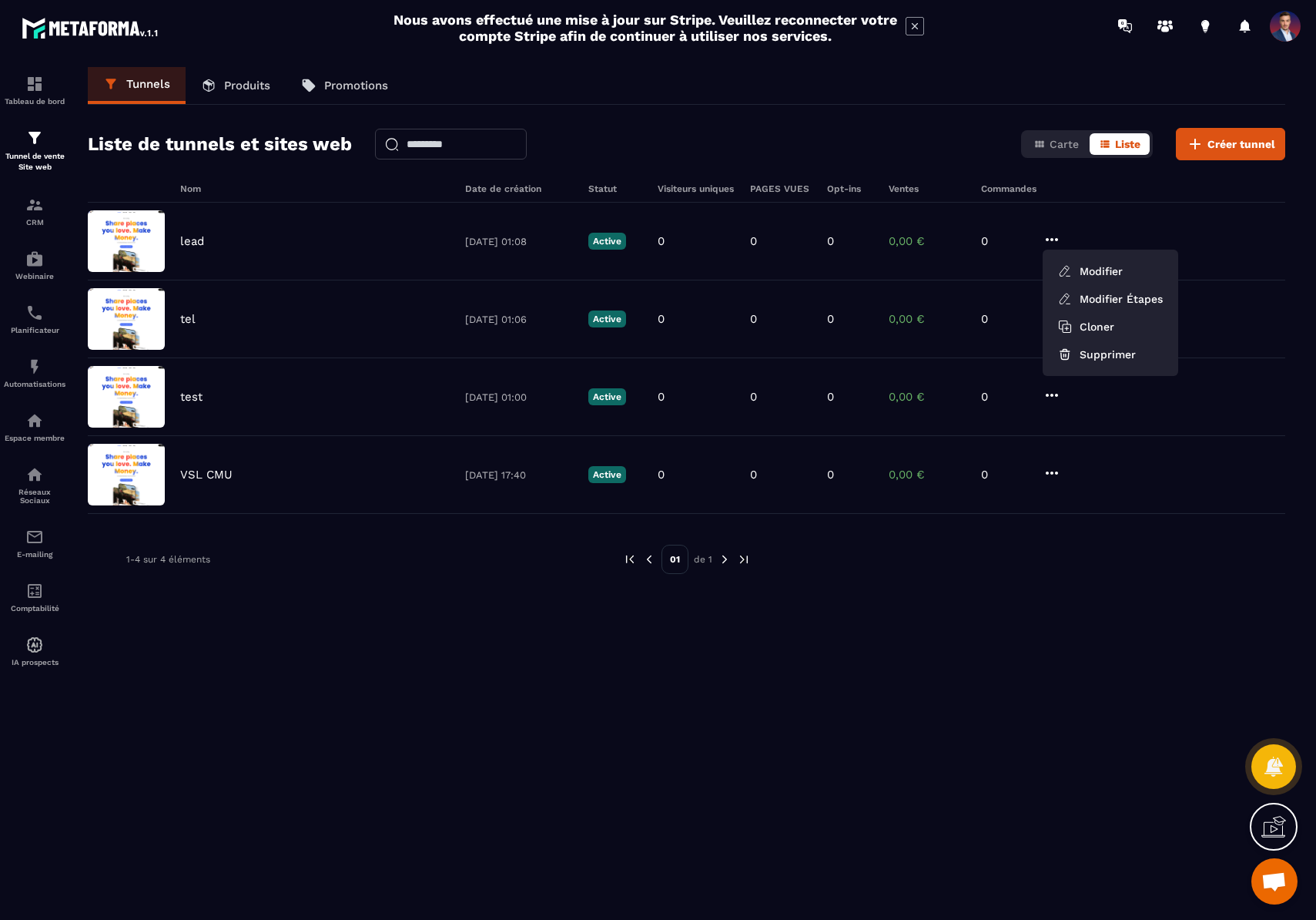
click at [1274, 37] on span at bounding box center [1284, 26] width 31 height 31
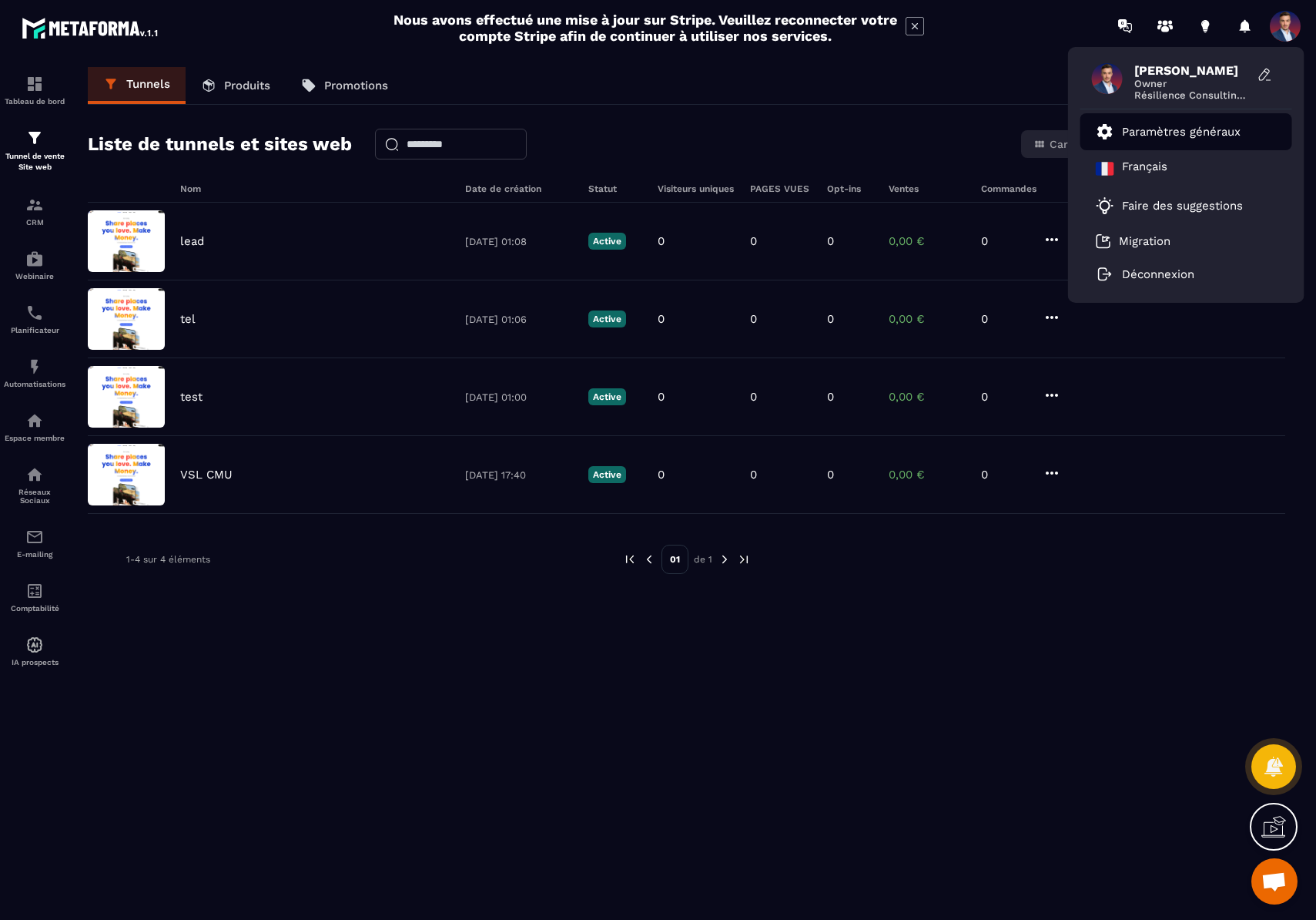
click at [1189, 120] on li "Paramètres généraux" at bounding box center [1185, 131] width 212 height 37
click at [1165, 134] on p "Paramètres généraux" at bounding box center [1181, 132] width 119 height 14
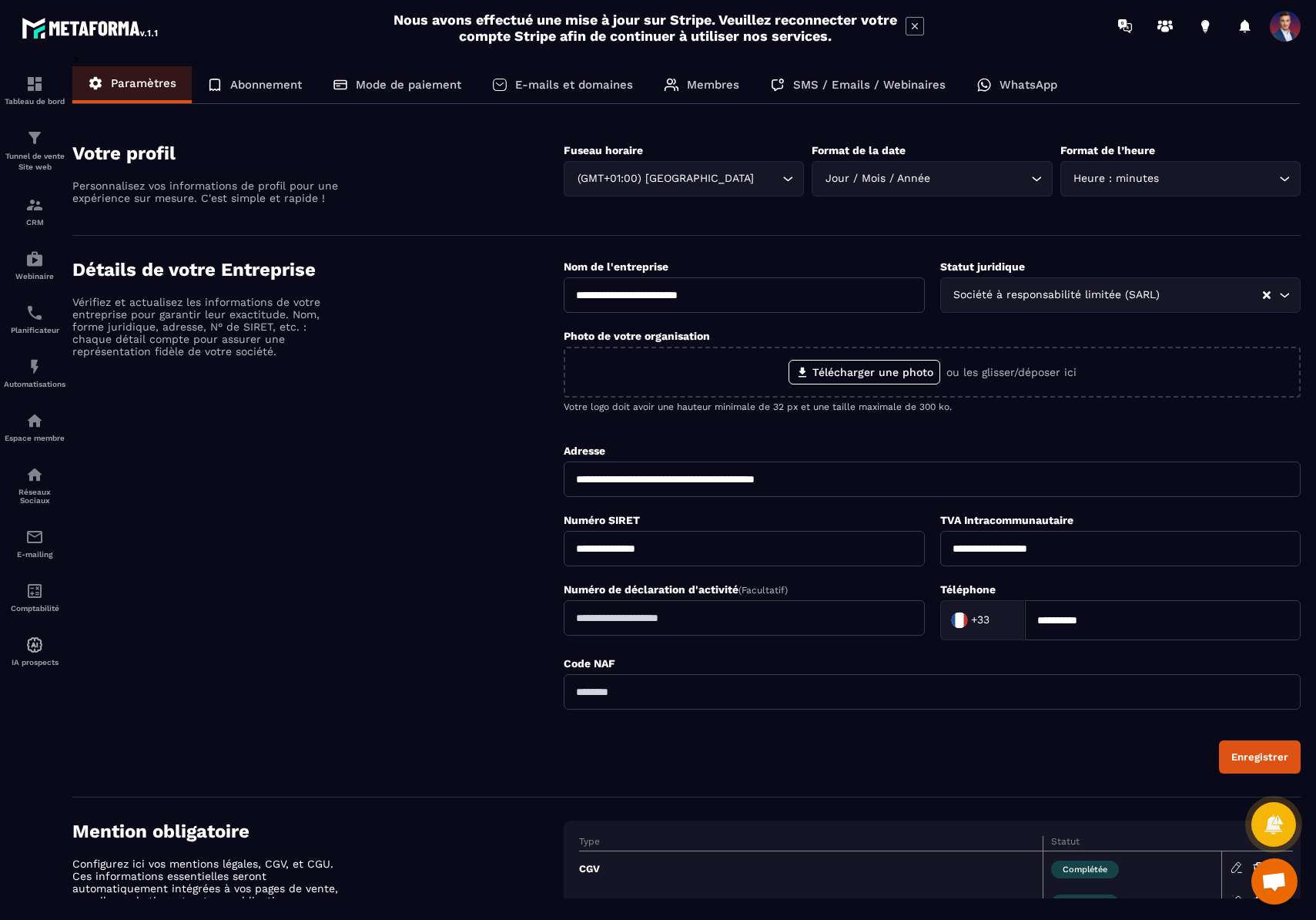
click at [705, 85] on p "Membres" at bounding box center [713, 85] width 52 height 14
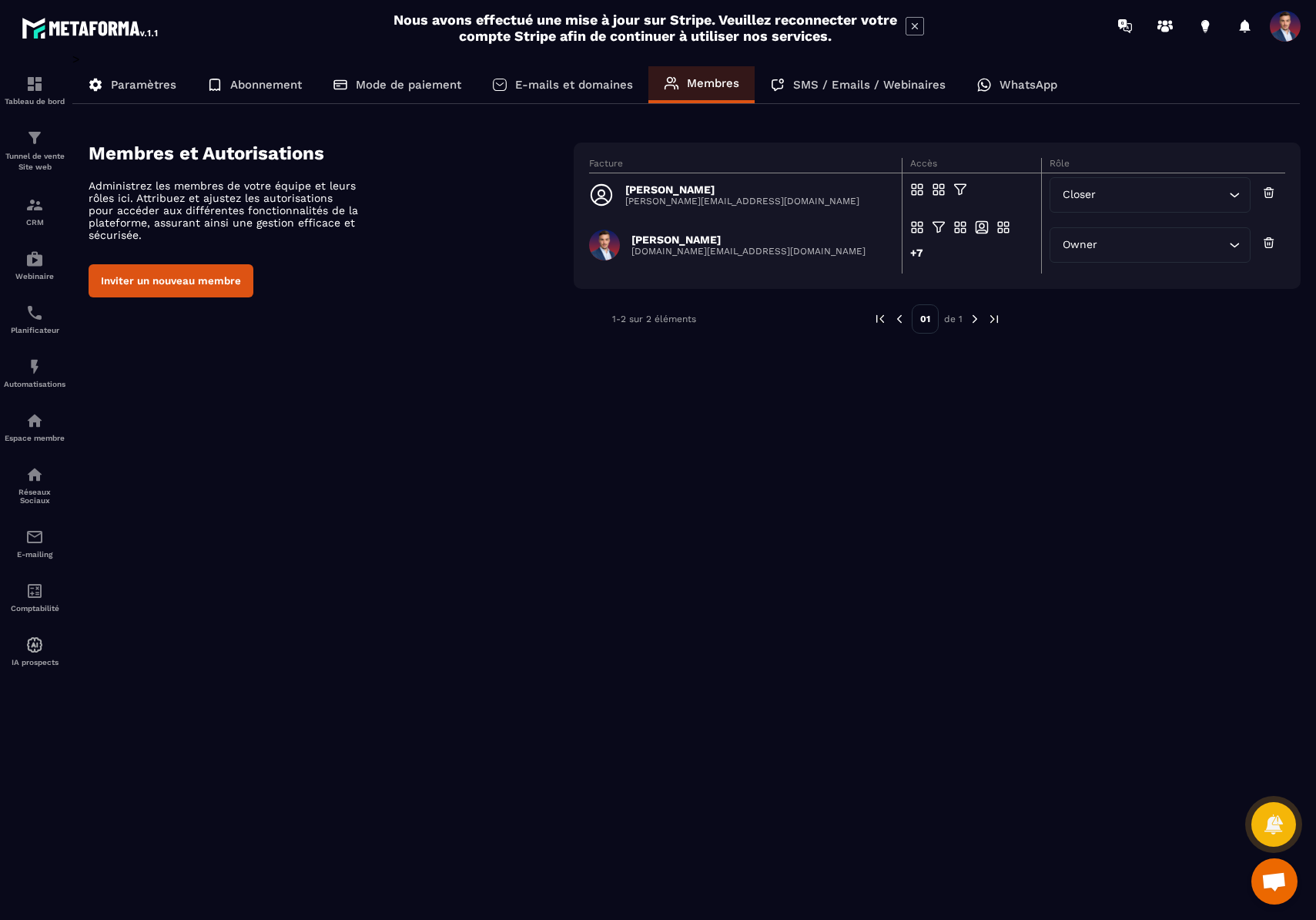
click at [658, 190] on p "[PERSON_NAME]" at bounding box center [742, 189] width 234 height 12
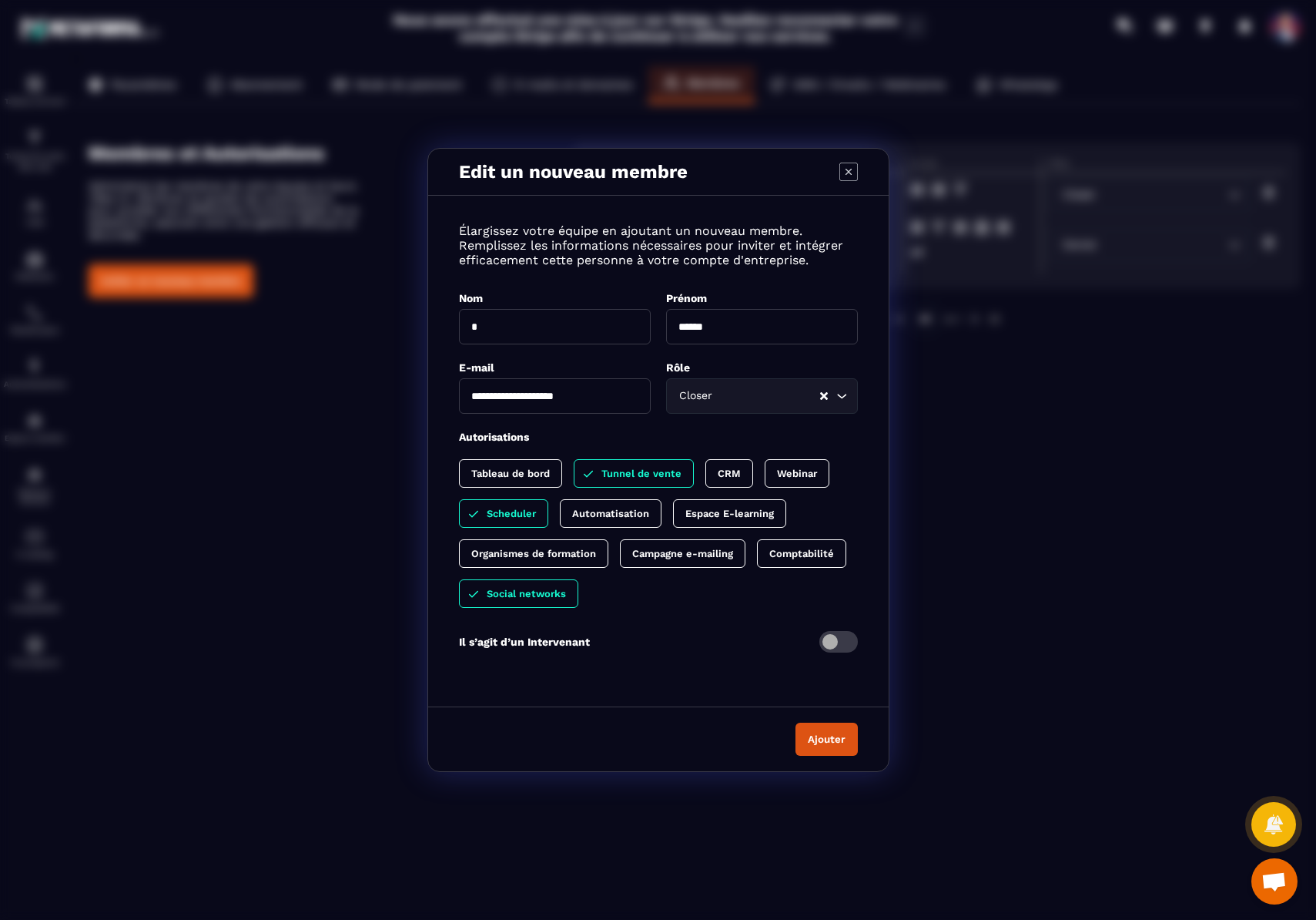
click at [833, 645] on span "Modal window" at bounding box center [837, 642] width 39 height 22
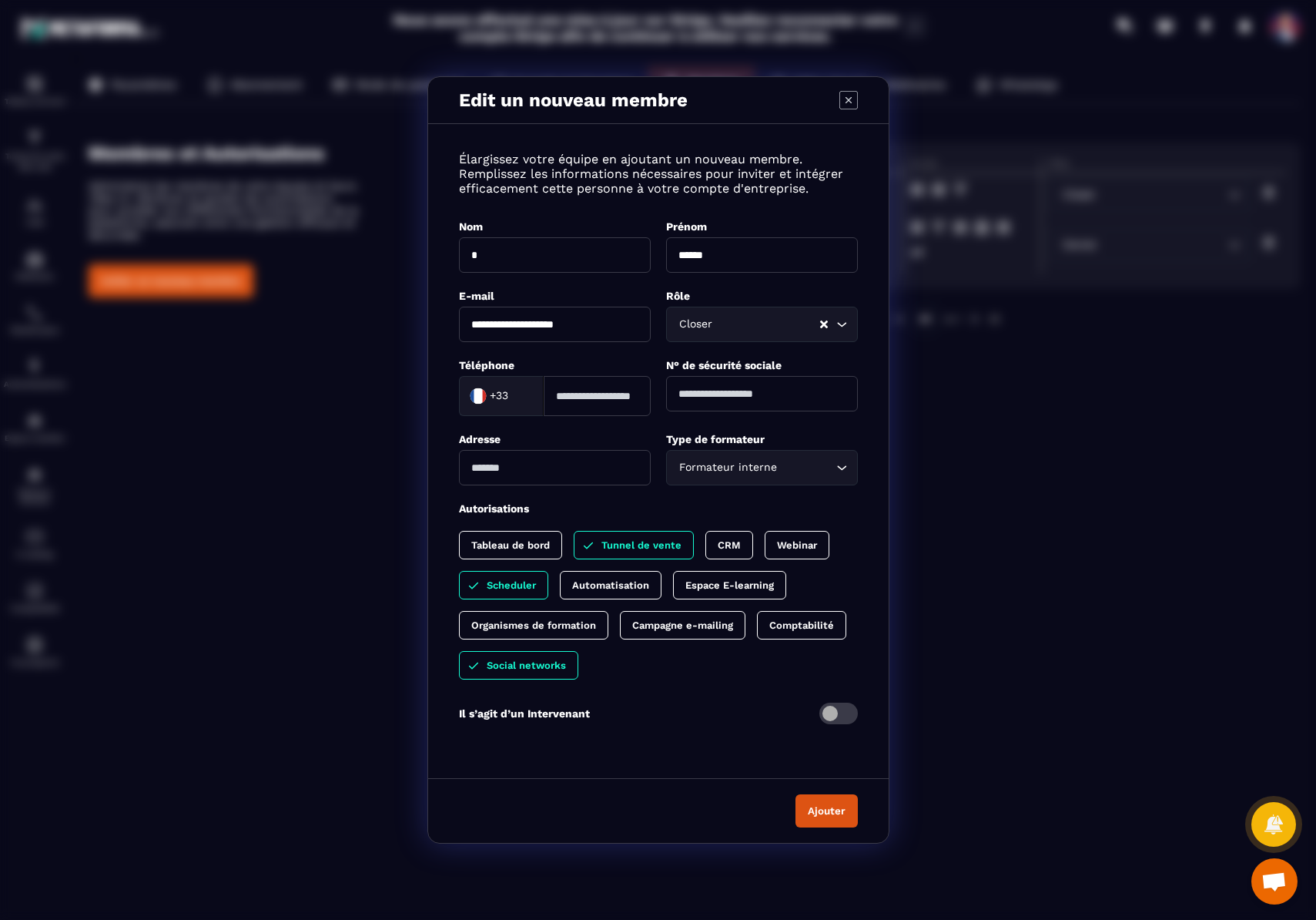
click at [843, 720] on span "Modal window" at bounding box center [837, 713] width 39 height 22
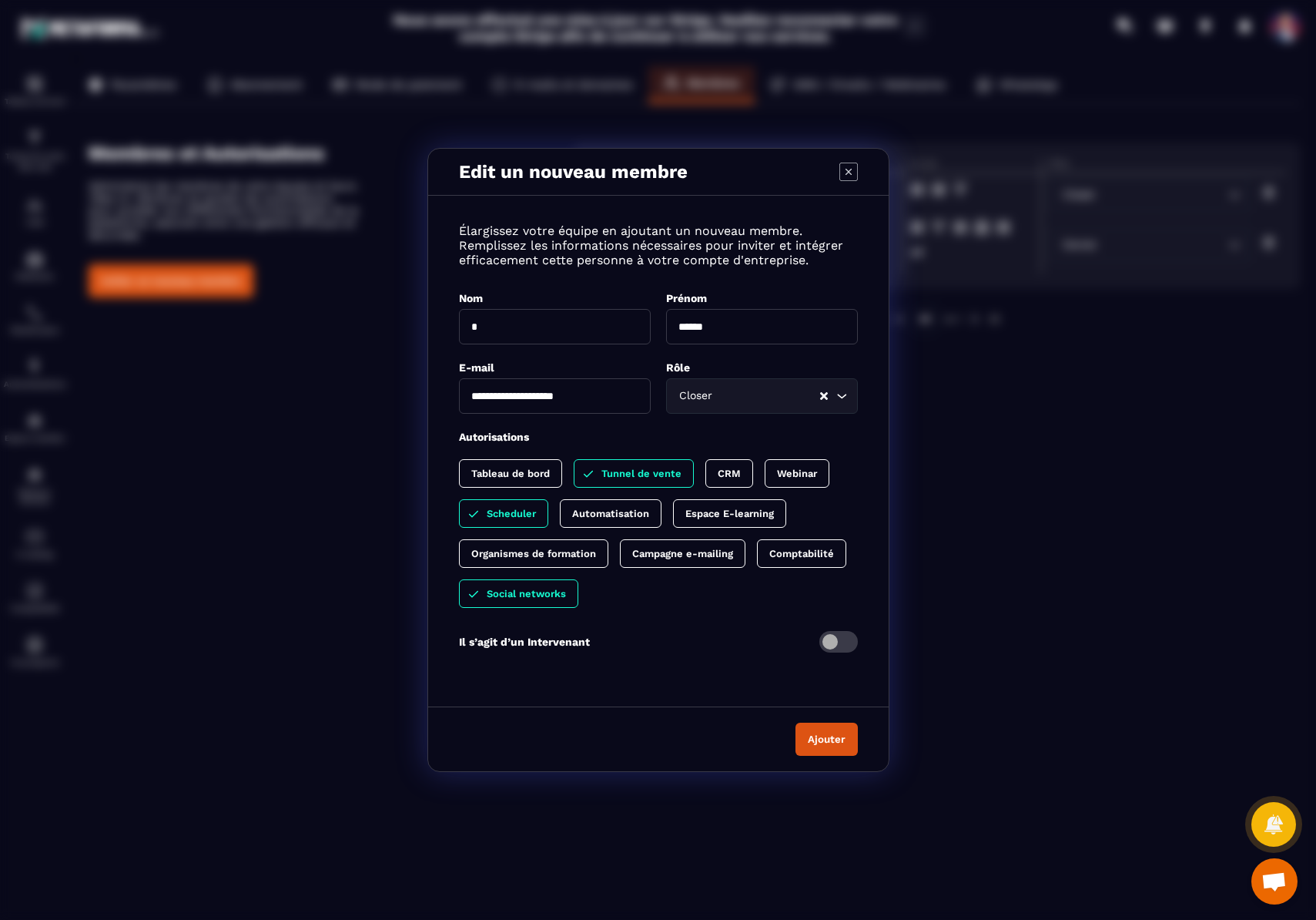
click at [839, 637] on span "Modal window" at bounding box center [837, 642] width 39 height 22
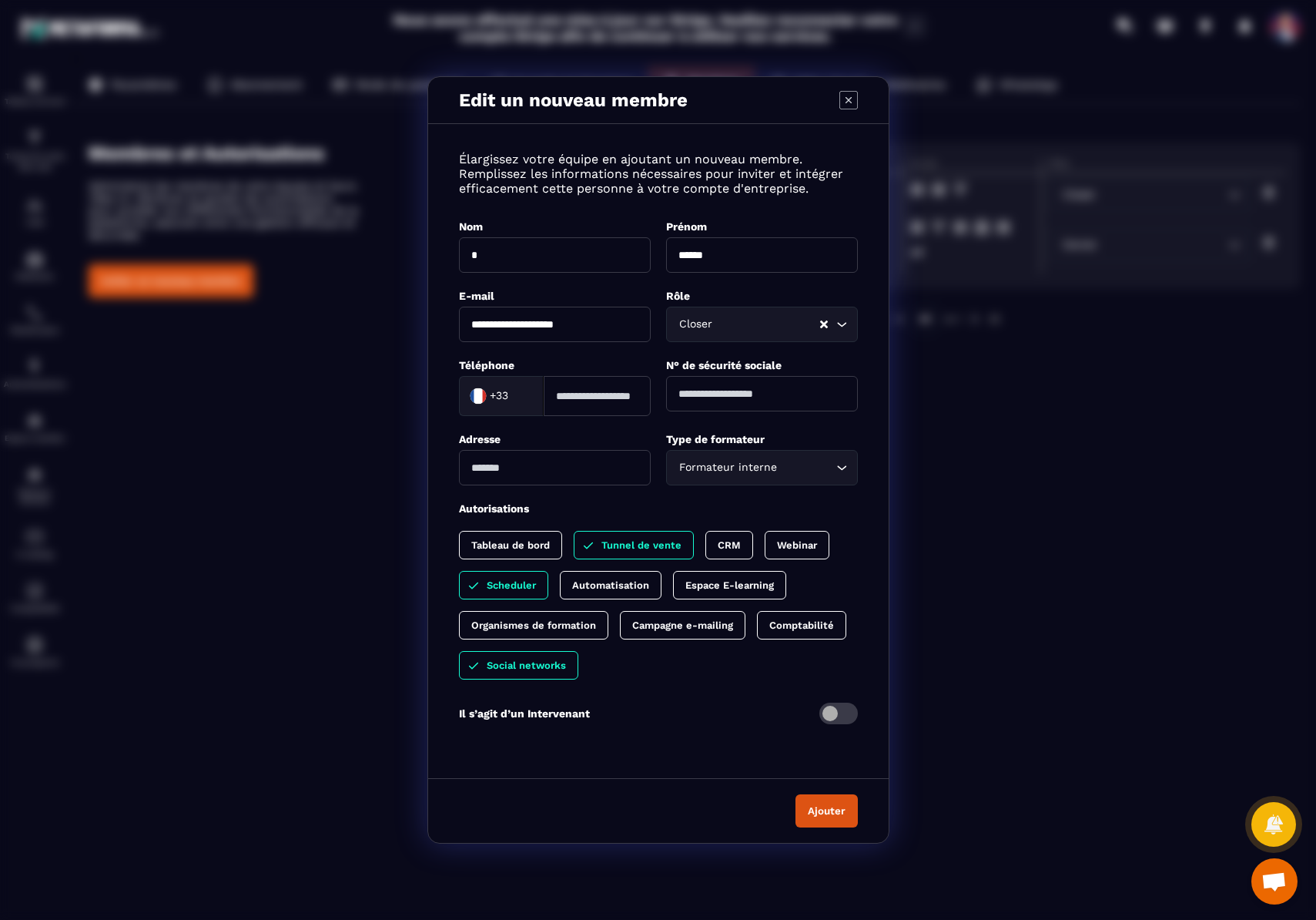
click at [846, 715] on span "Modal window" at bounding box center [837, 713] width 39 height 22
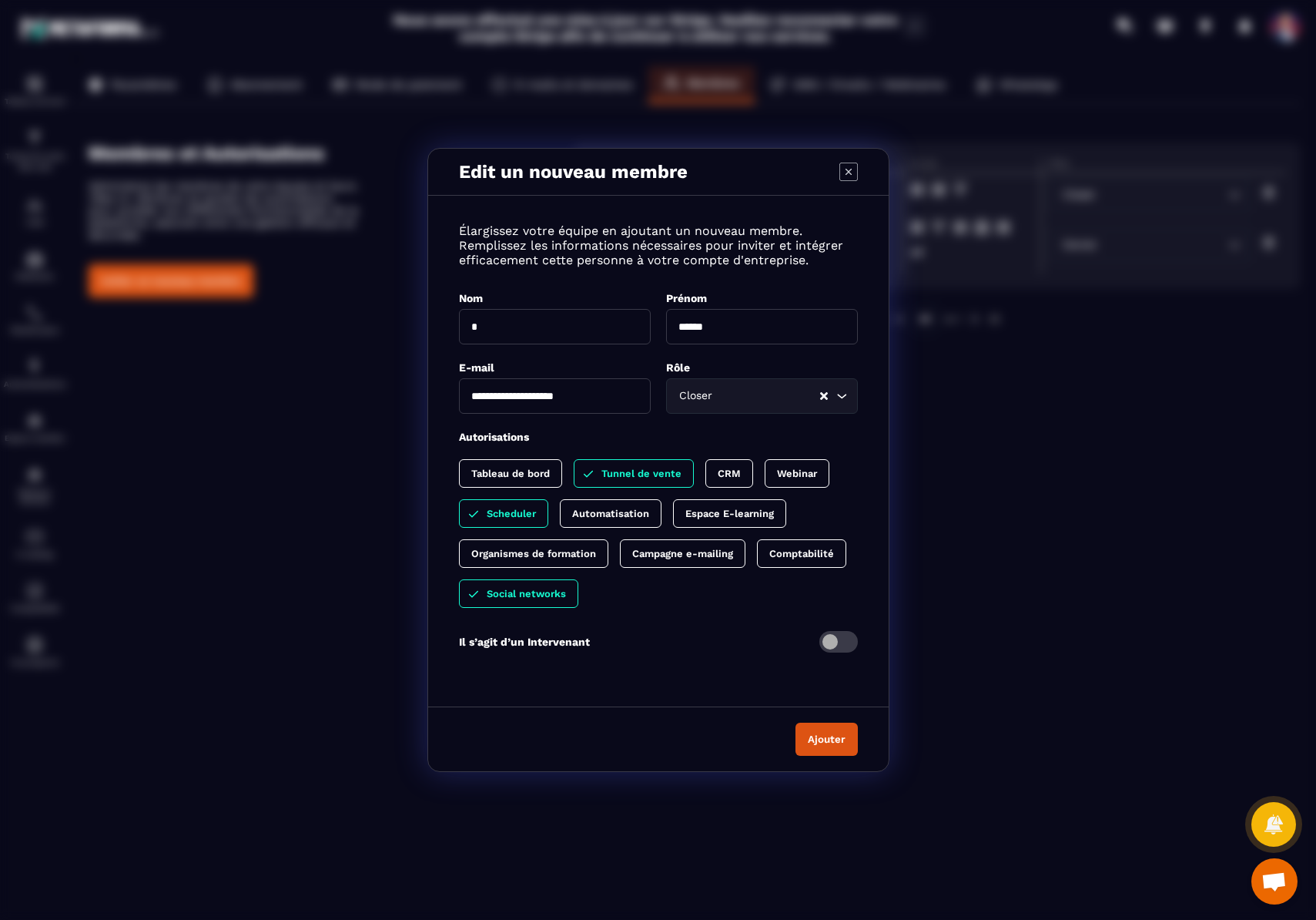
click at [825, 745] on button "Ajouter" at bounding box center [826, 738] width 62 height 33
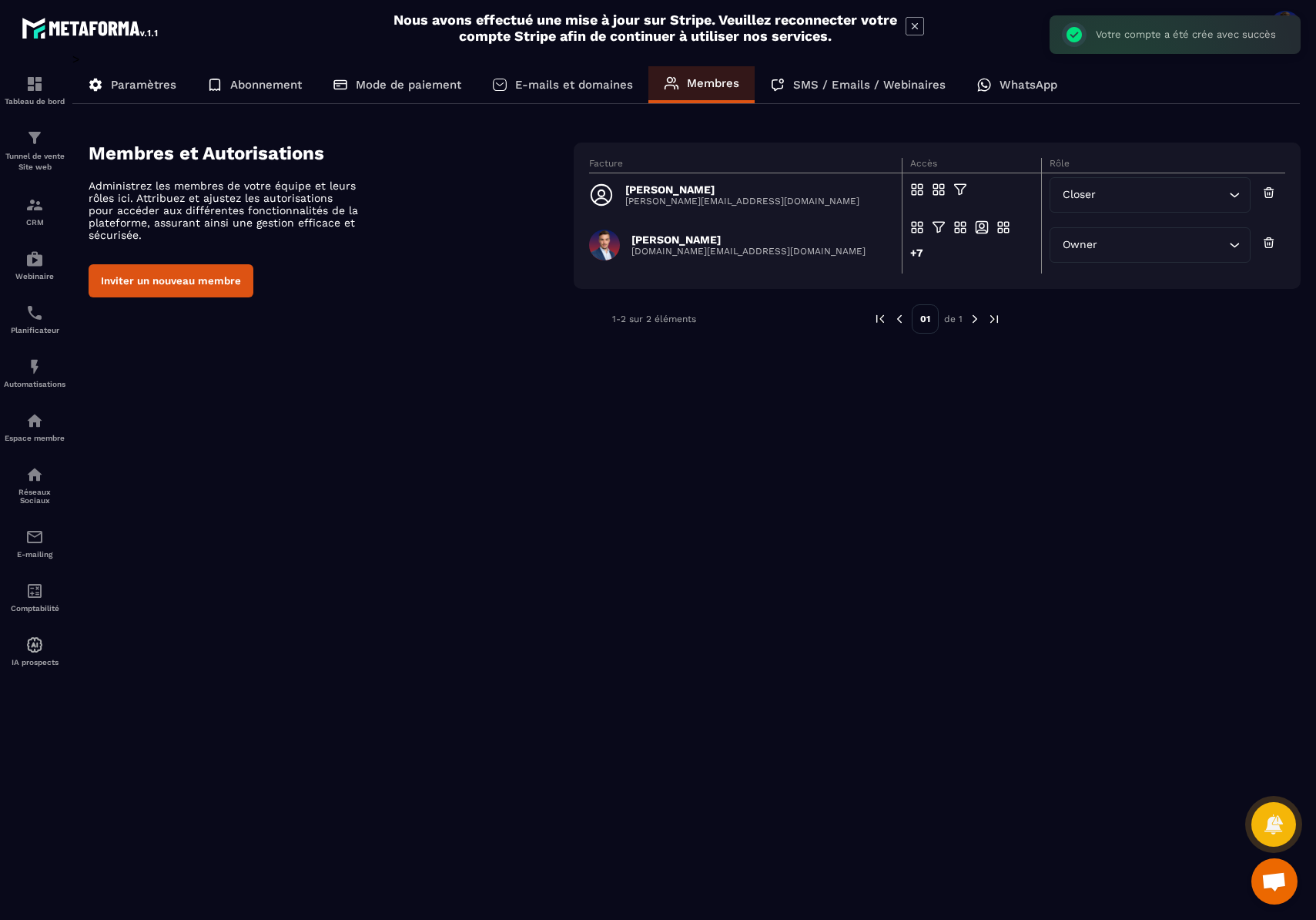
click at [1076, 458] on div "> Paramètres Abonnement Mode de paiement E-mails et domaines Membres SMS / Emai…" at bounding box center [686, 475] width 1228 height 847
click at [965, 190] on span "Accès en modification" at bounding box center [979, 196] width 108 height 12
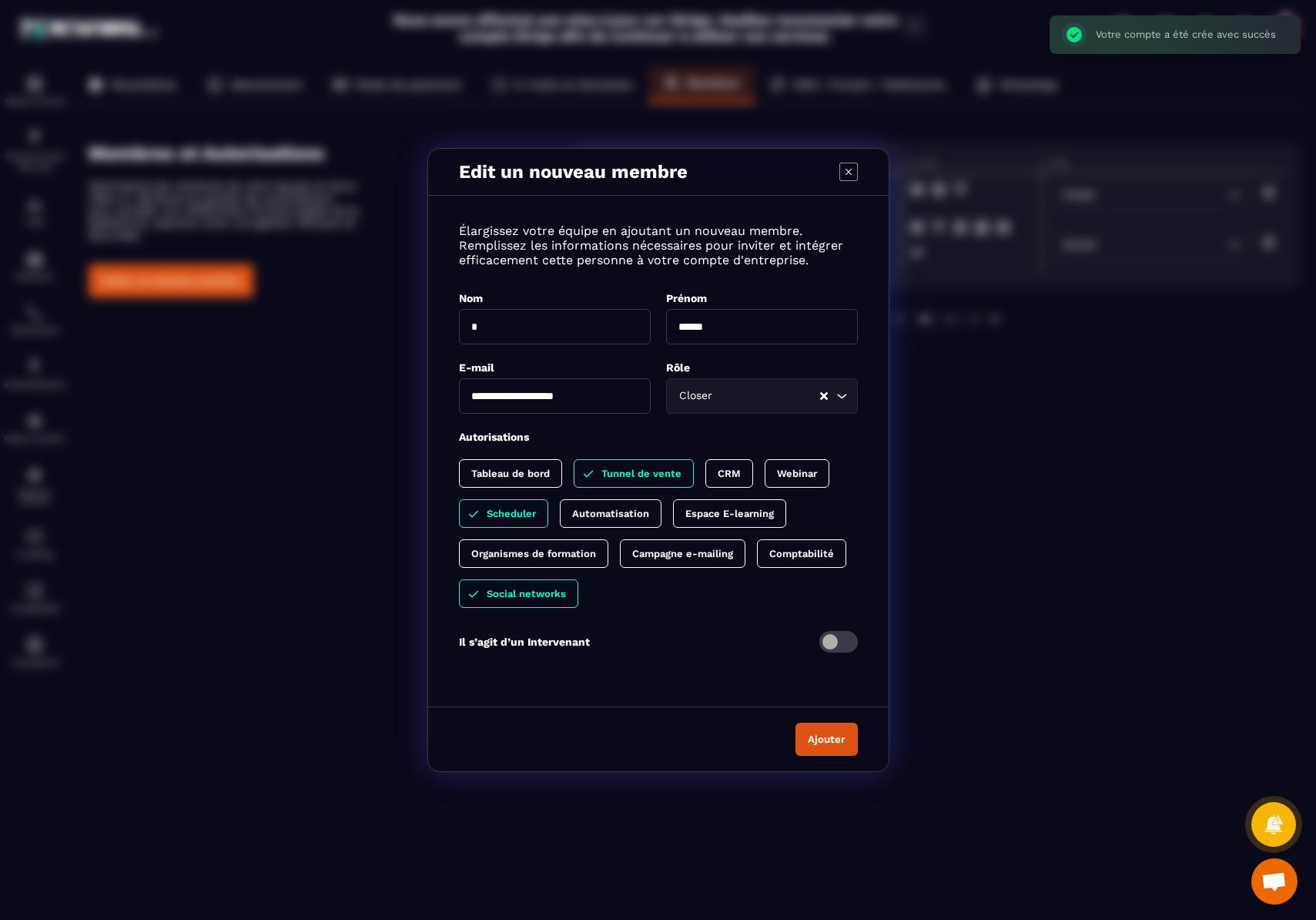
click at [845, 172] on icon "Modal window" at bounding box center [848, 171] width 19 height 19
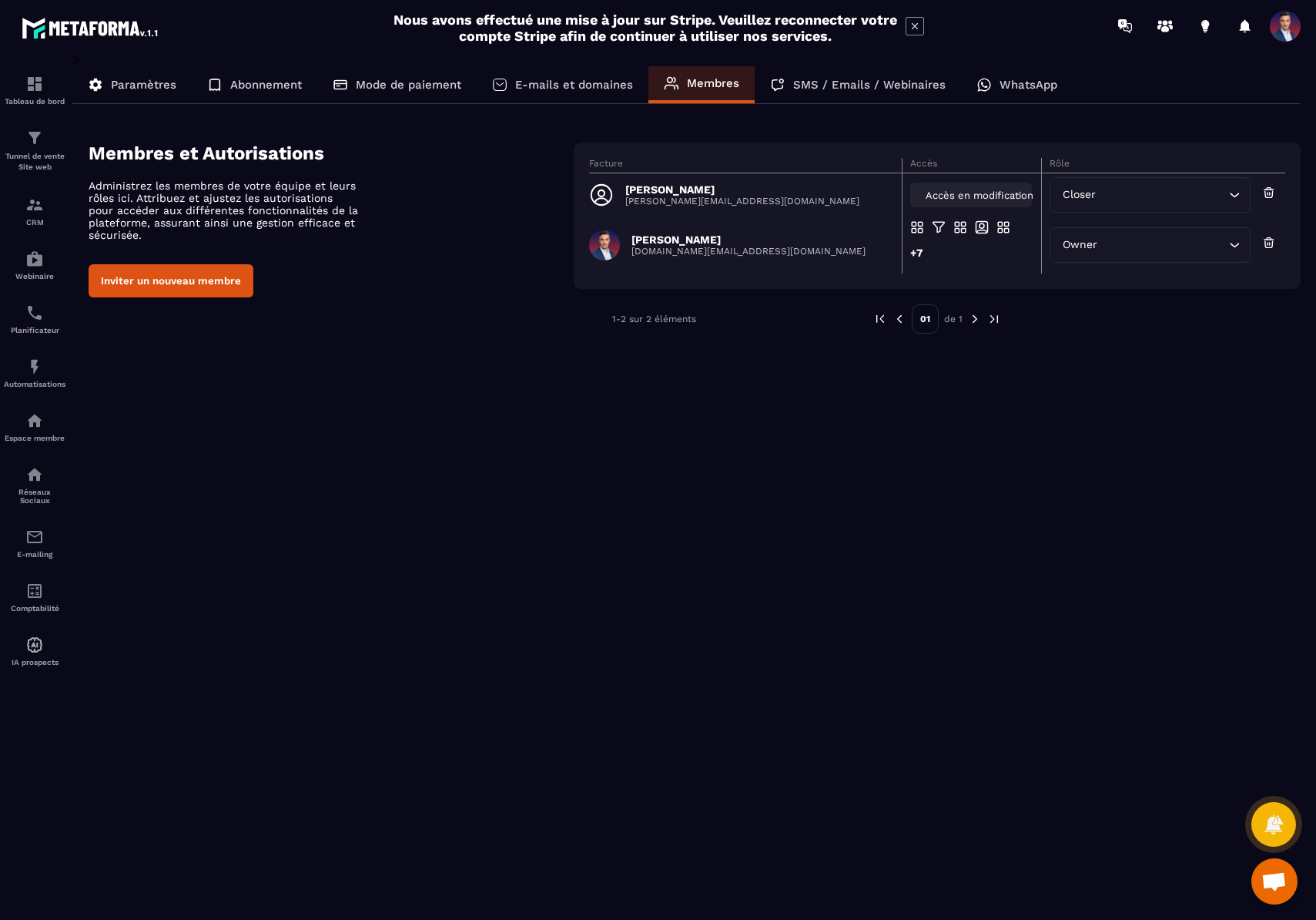
click at [946, 196] on span "Accès en modification" at bounding box center [979, 196] width 108 height 12
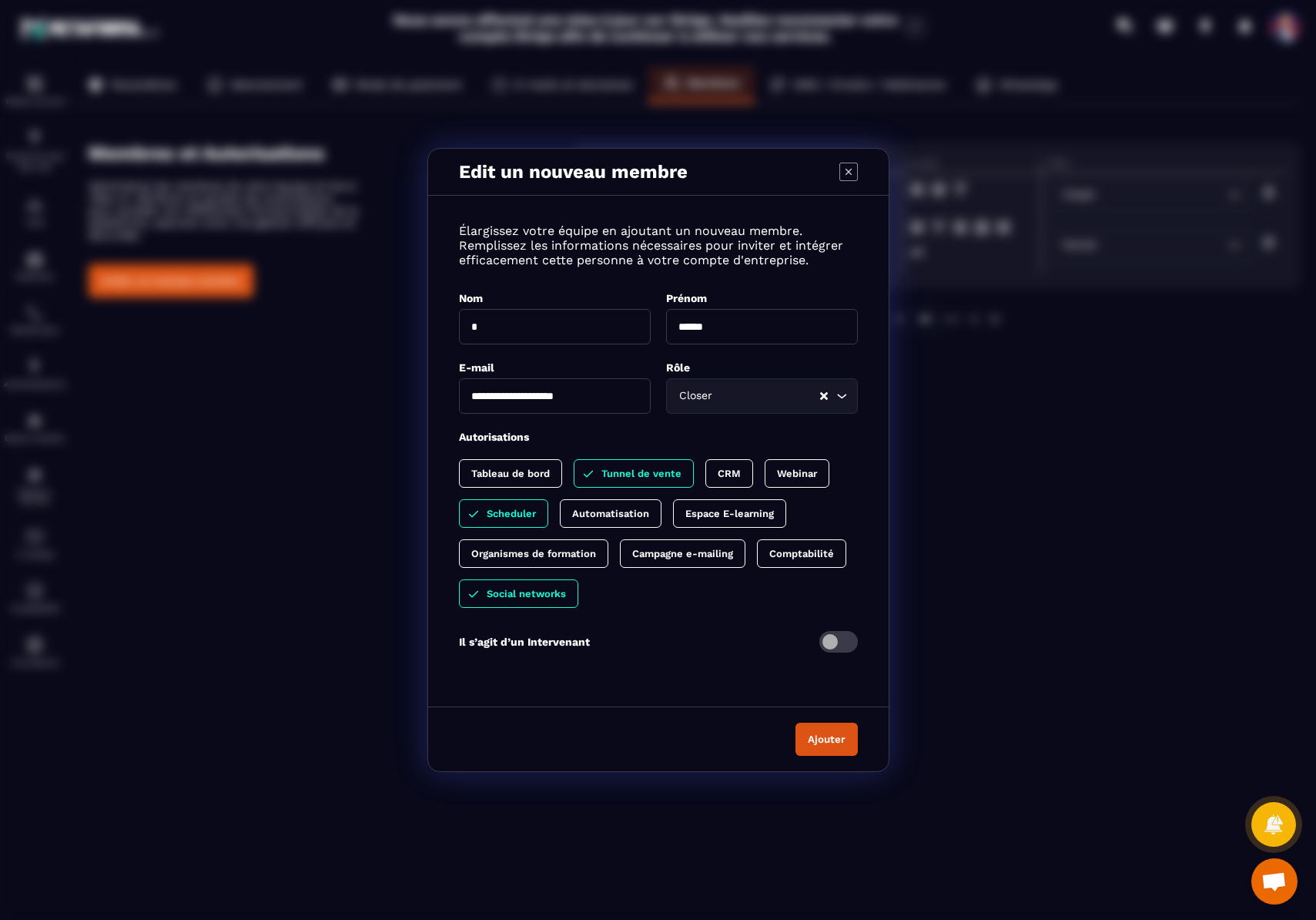
click at [832, 743] on button "Ajouter" at bounding box center [826, 738] width 62 height 33
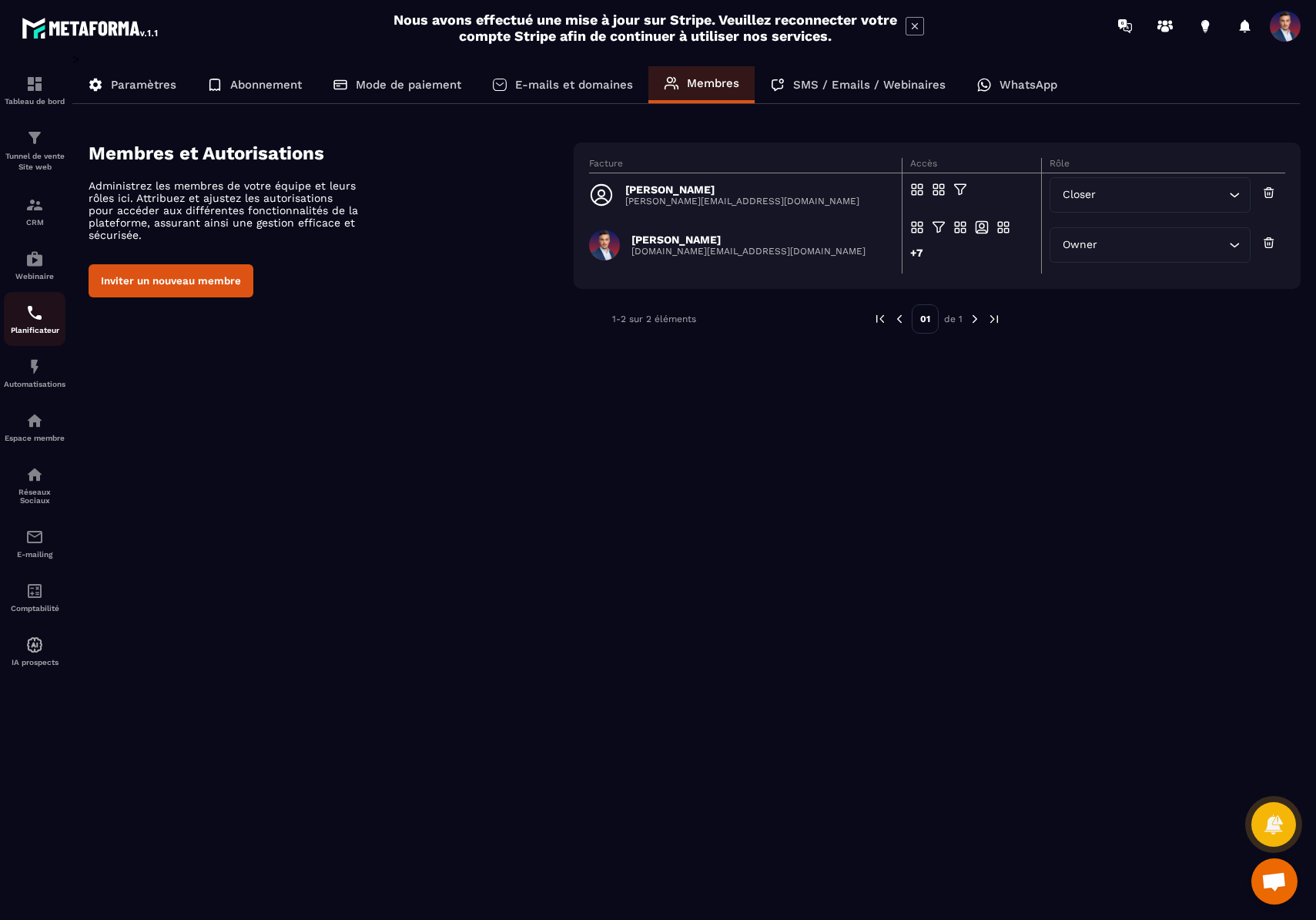
click at [33, 317] on img at bounding box center [35, 313] width 19 height 19
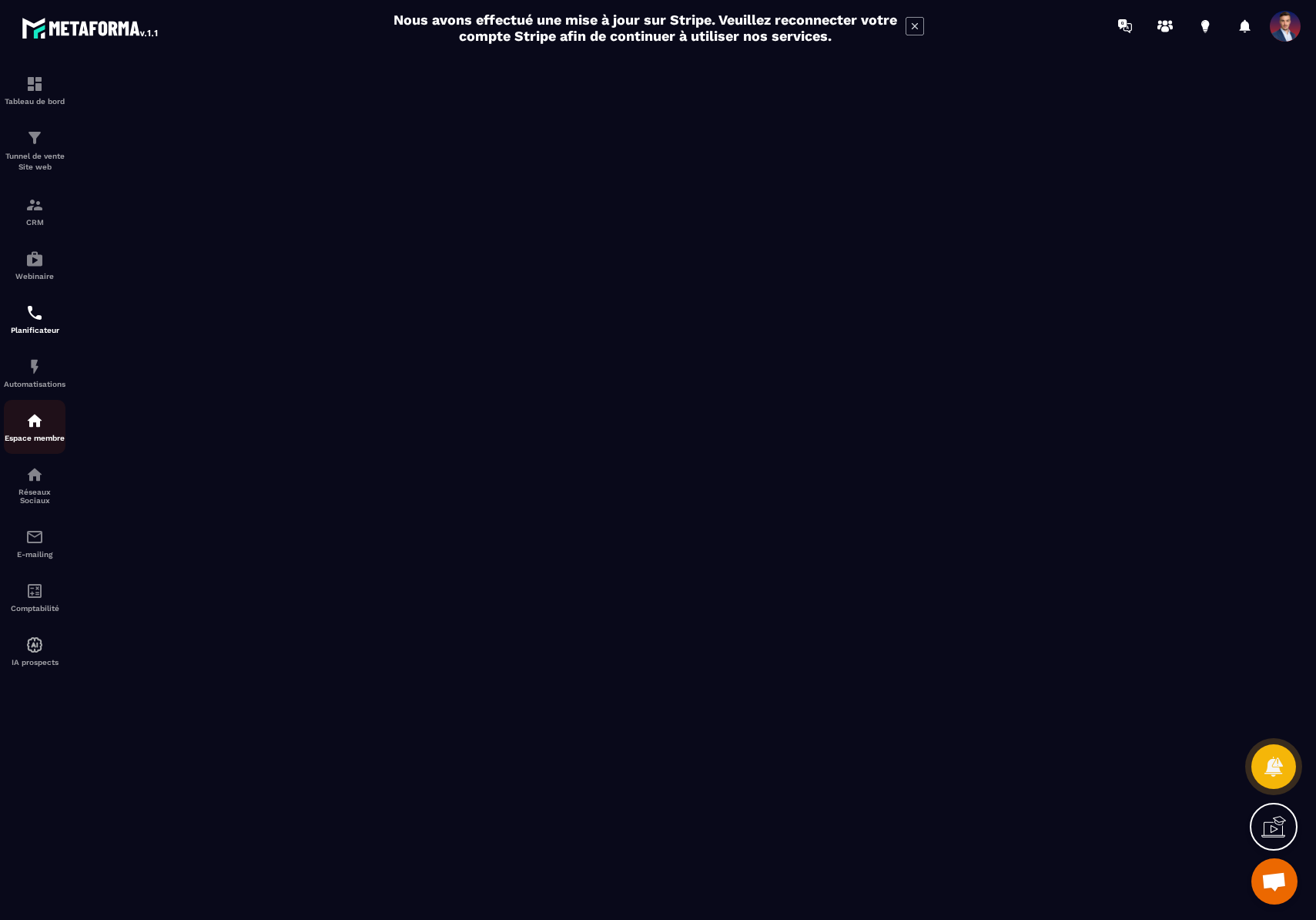
click at [45, 420] on div "Espace membre" at bounding box center [35, 426] width 61 height 31
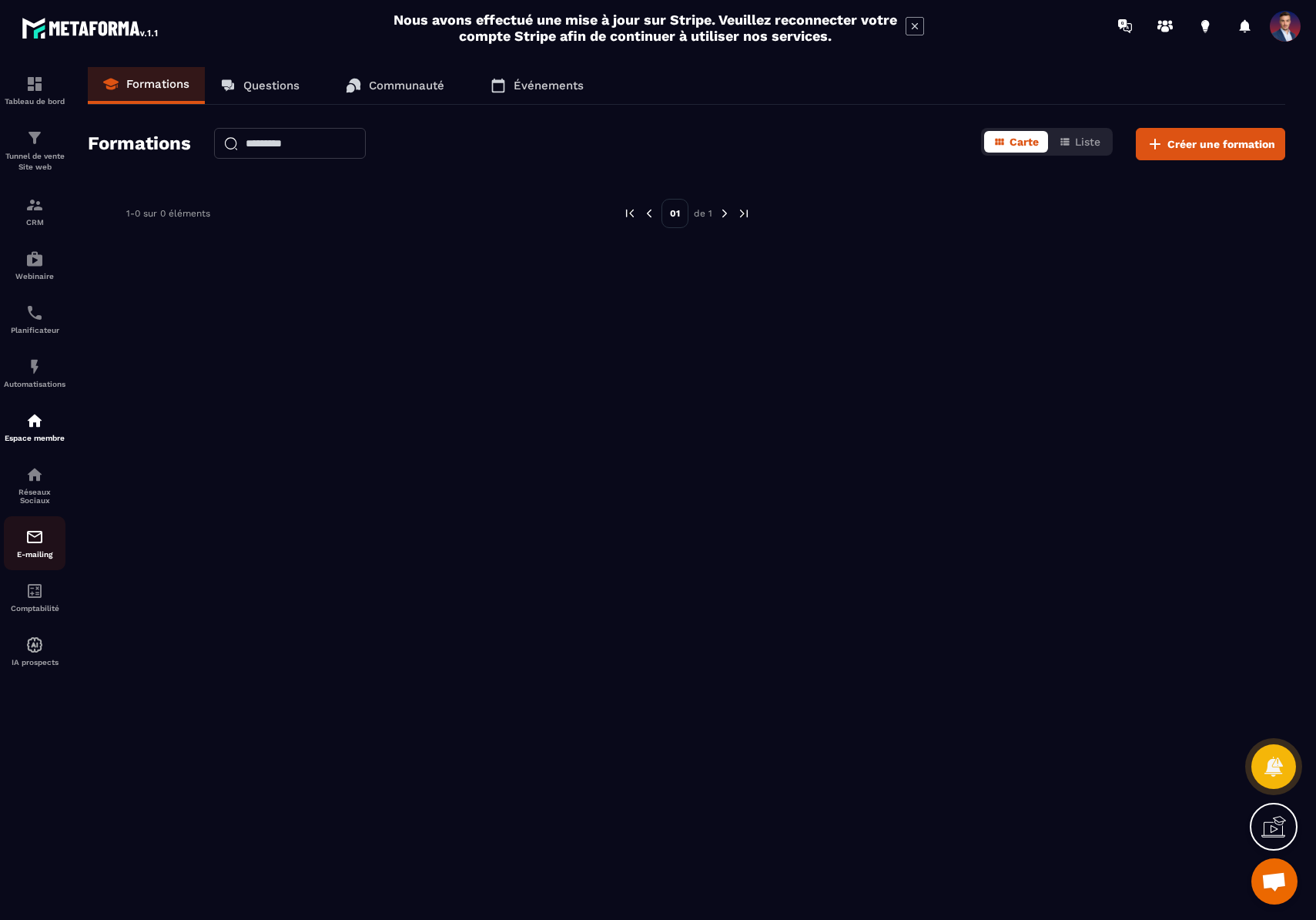
click at [26, 550] on p "E-mailing" at bounding box center [35, 554] width 61 height 9
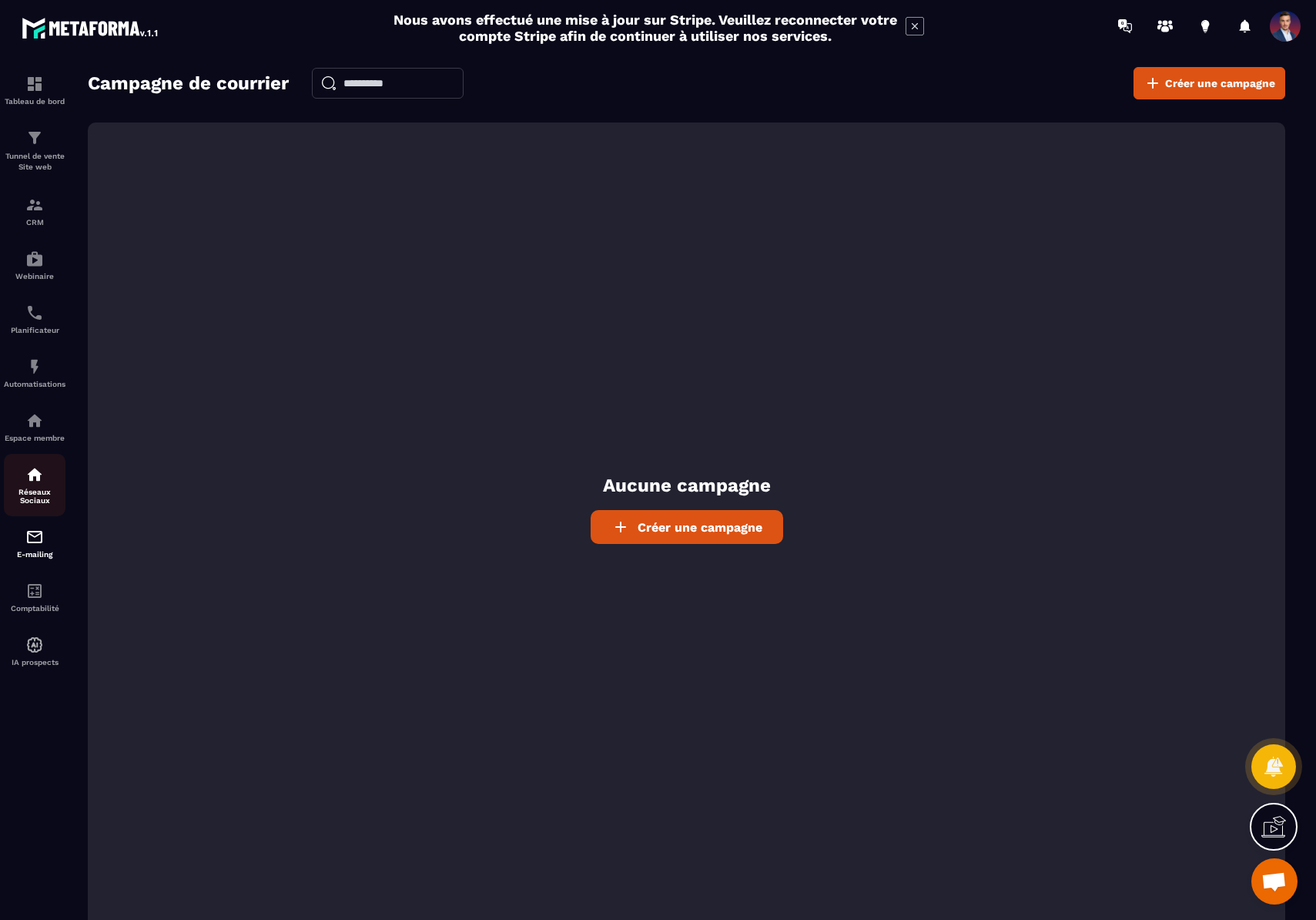
click at [24, 496] on p "Réseaux Sociaux" at bounding box center [35, 496] width 61 height 17
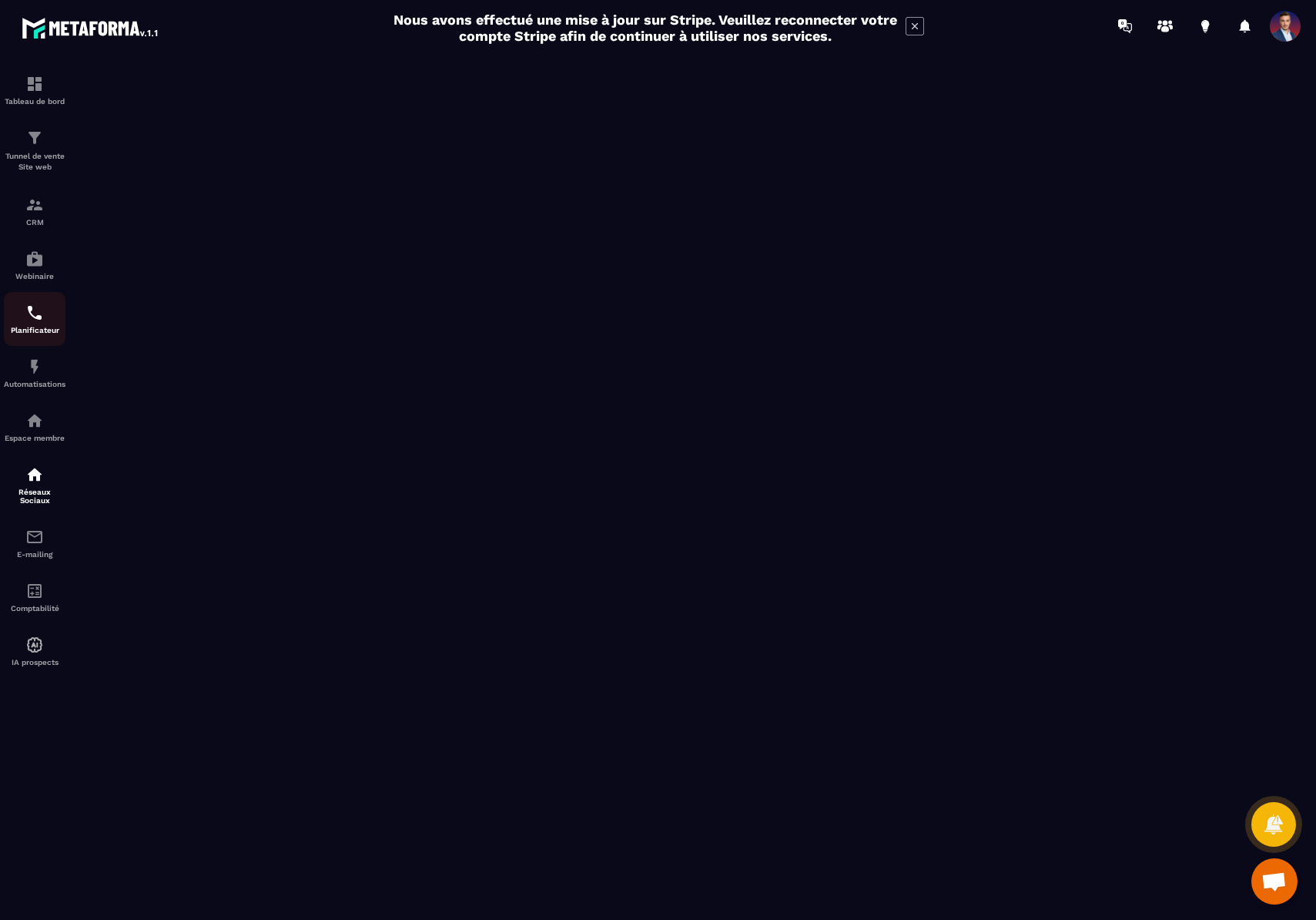
click at [34, 320] on img at bounding box center [35, 313] width 19 height 19
click at [1295, 21] on span at bounding box center [1284, 26] width 31 height 31
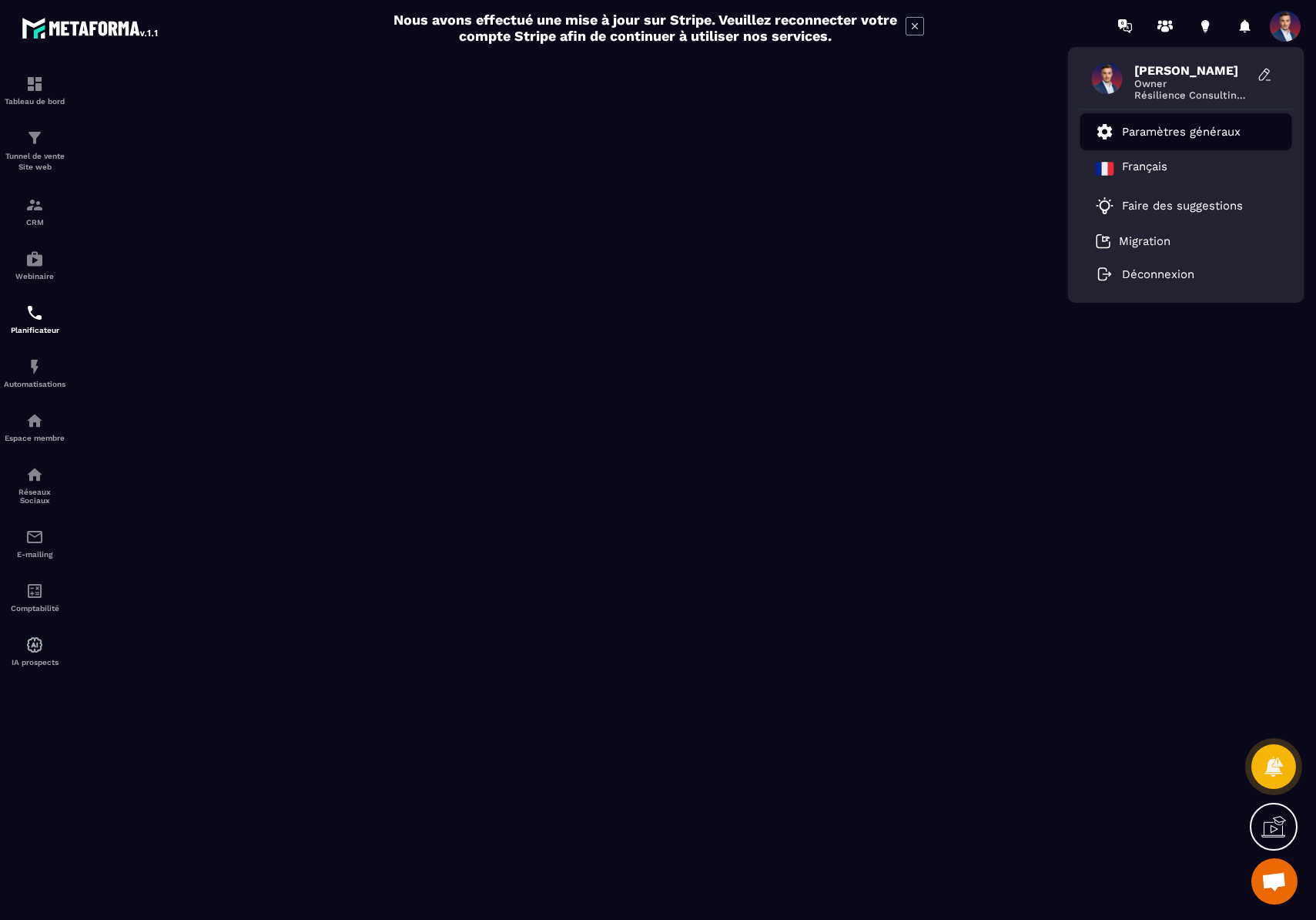
click at [1203, 125] on p "Paramètres généraux" at bounding box center [1181, 132] width 119 height 14
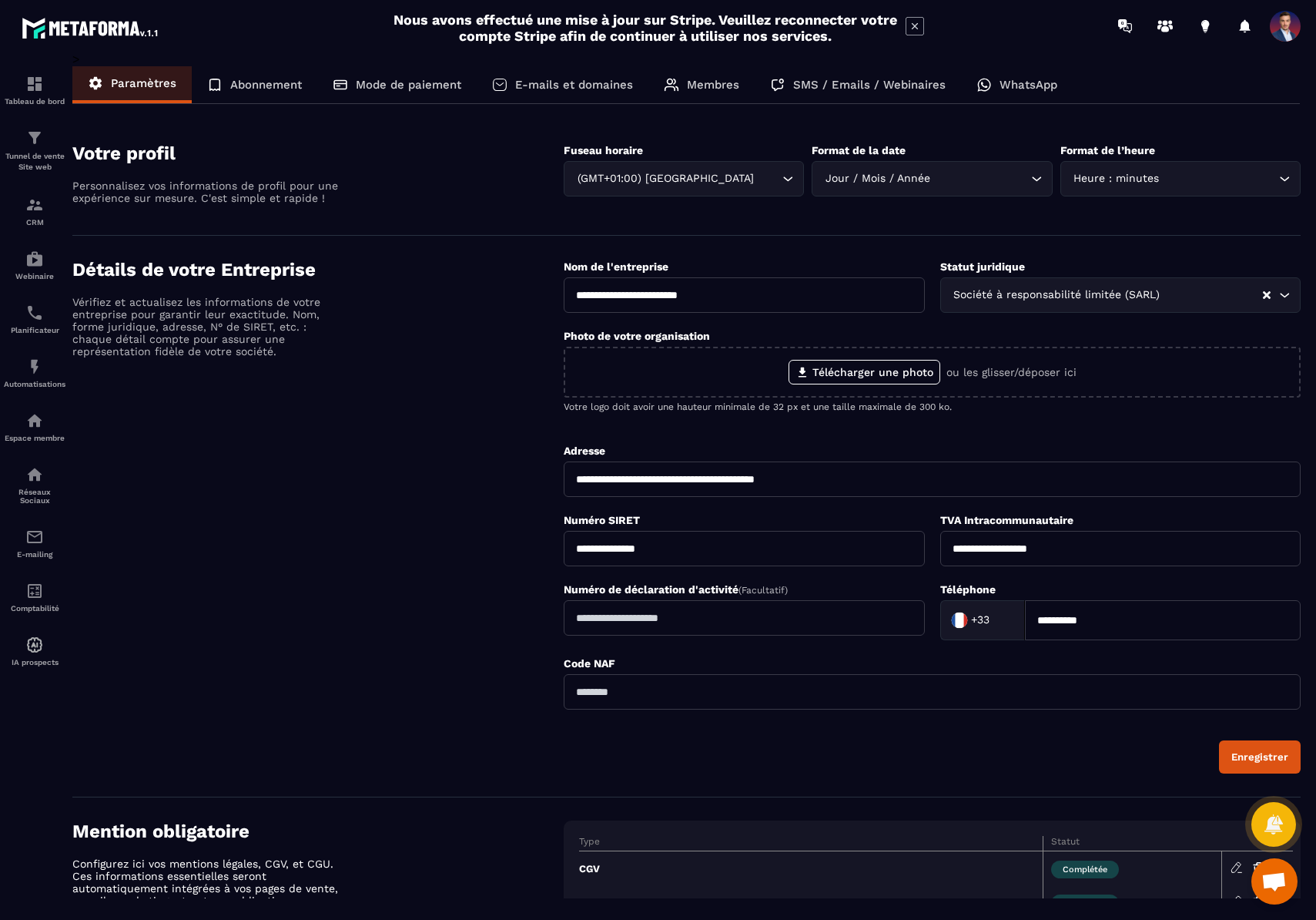
click at [688, 90] on p "Membres" at bounding box center [713, 85] width 52 height 14
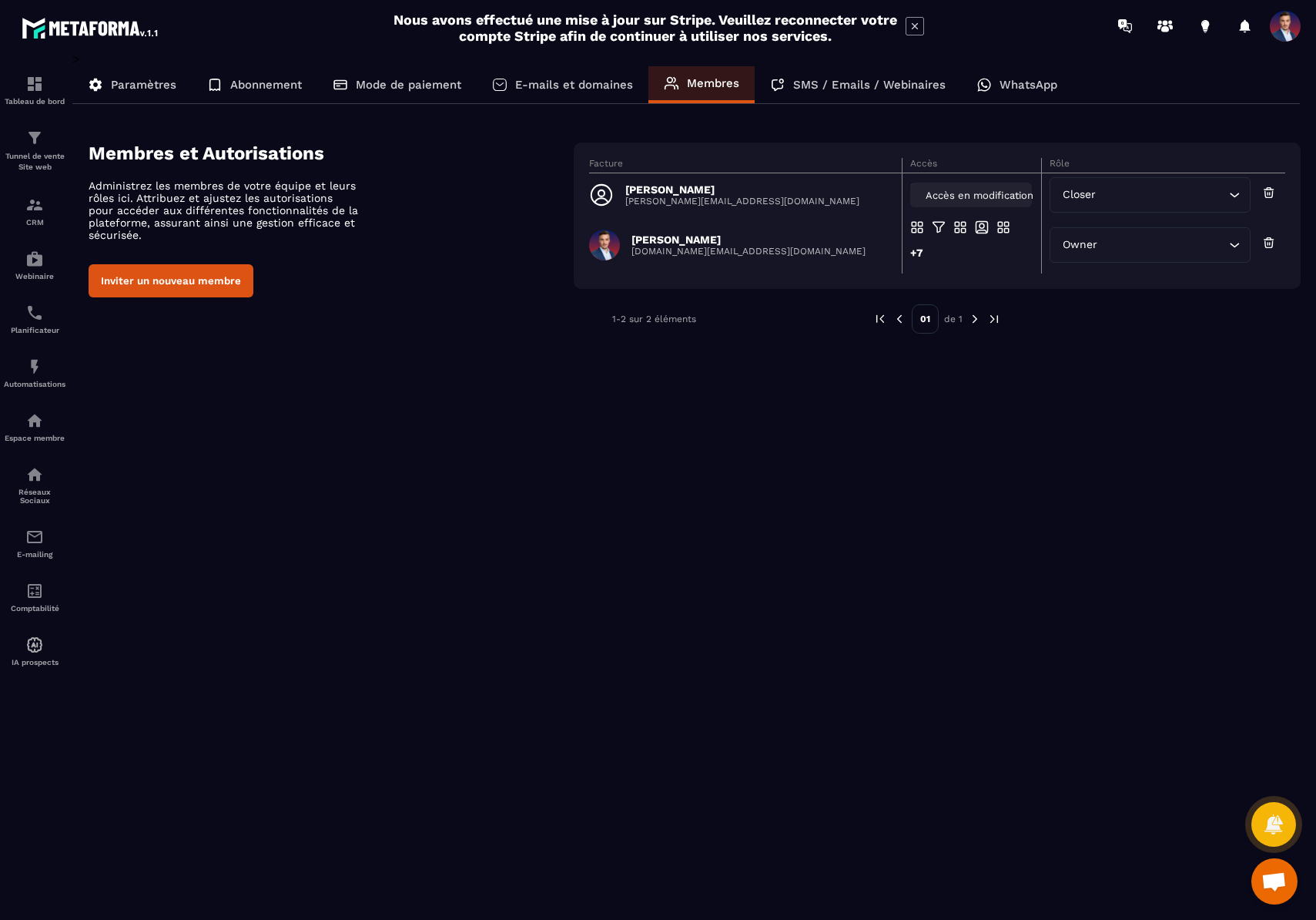
click at [930, 191] on span "Accès en modification" at bounding box center [979, 196] width 108 height 12
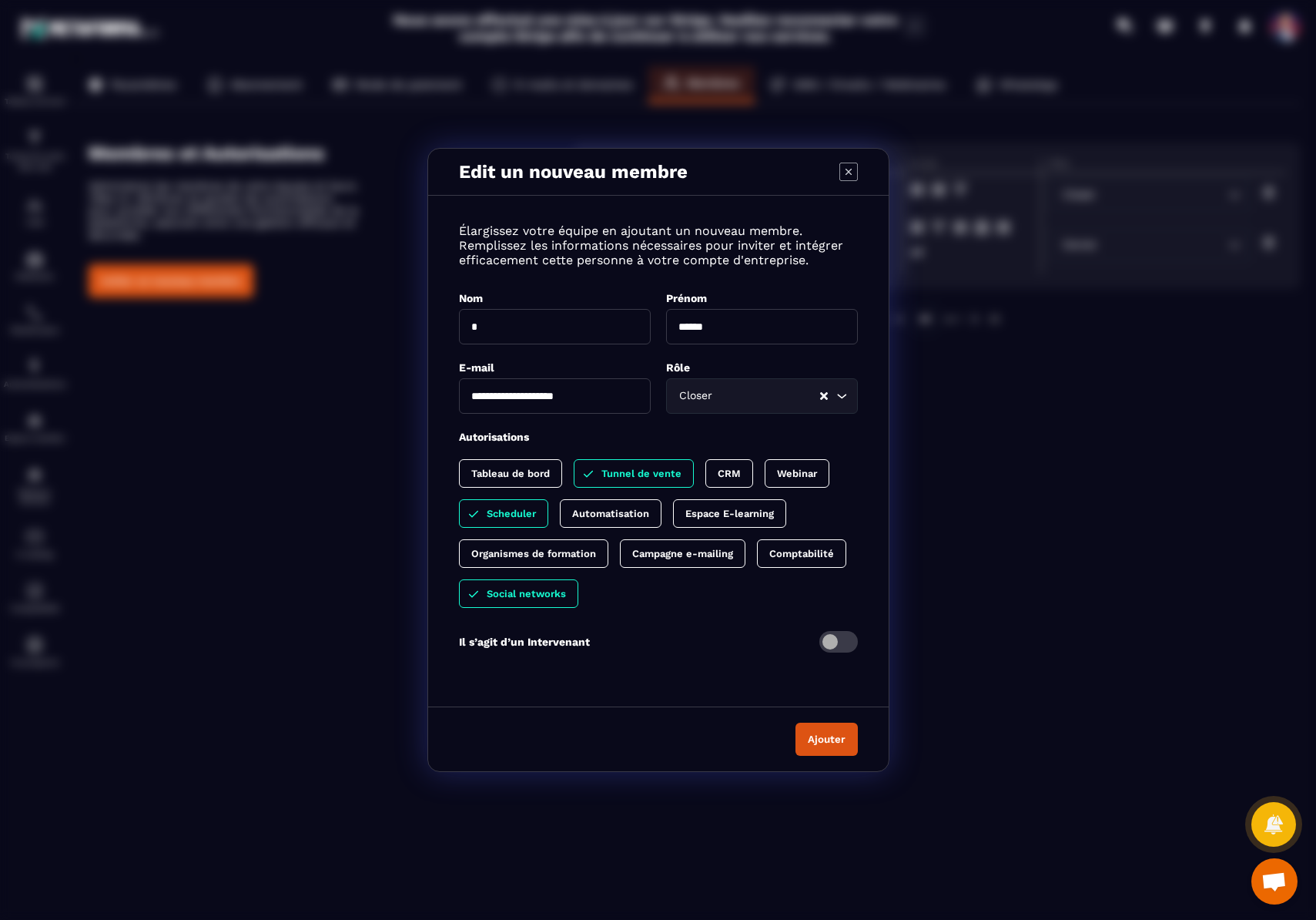
click at [668, 471] on p "Tunnel de vente" at bounding box center [641, 474] width 80 height 12
click at [711, 471] on p "CRM" at bounding box center [713, 474] width 23 height 12
click at [729, 513] on p "Espace E-learning" at bounding box center [730, 513] width 89 height 12
click at [523, 590] on p "Social networks" at bounding box center [526, 594] width 79 height 12
click at [568, 559] on div "Organismes de formation" at bounding box center [533, 553] width 149 height 29
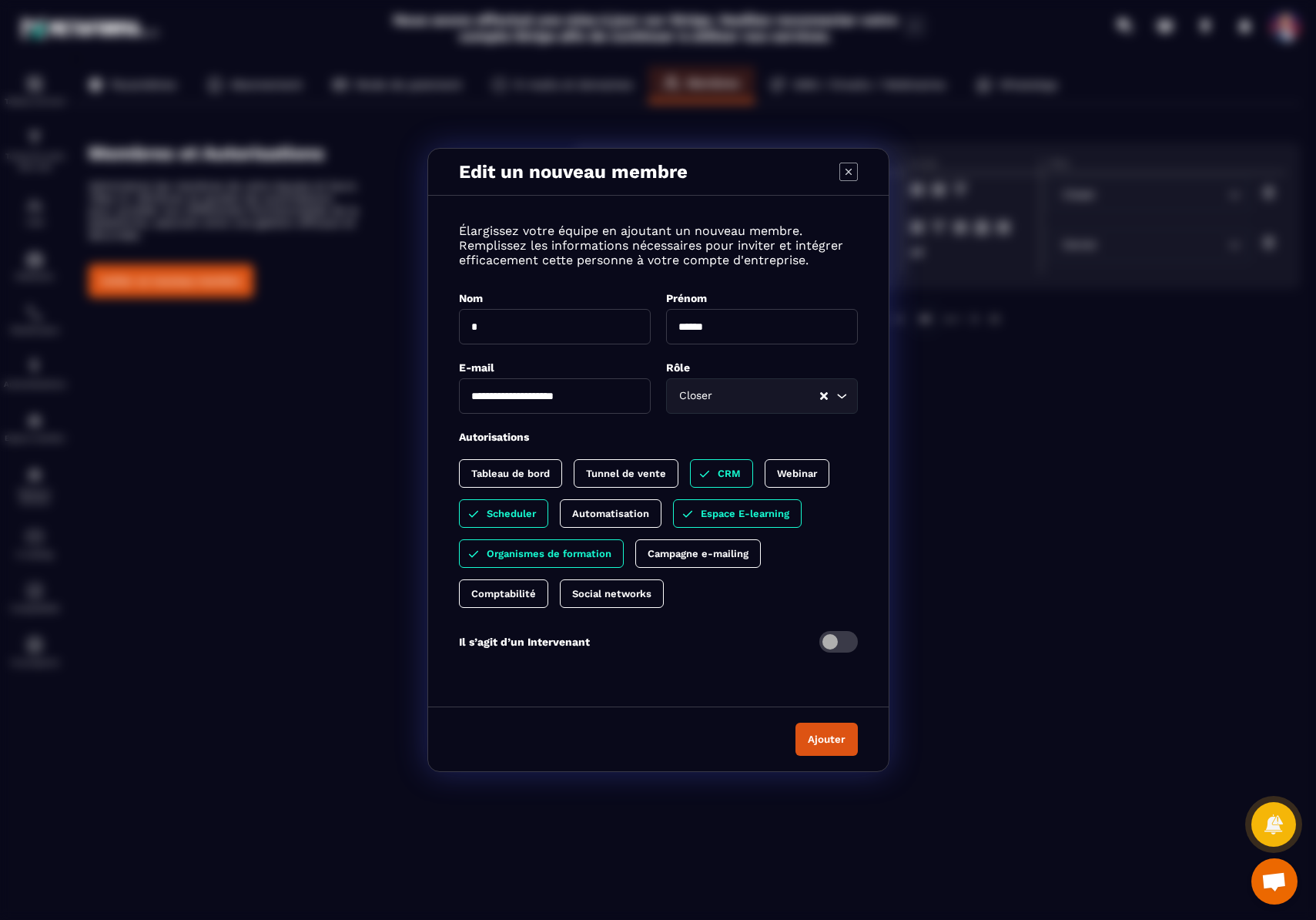
click at [568, 559] on div "Organismes de formation" at bounding box center [541, 553] width 165 height 29
click at [568, 559] on div "Organismes de formation" at bounding box center [533, 553] width 149 height 29
click at [838, 740] on button "Ajouter" at bounding box center [826, 738] width 62 height 33
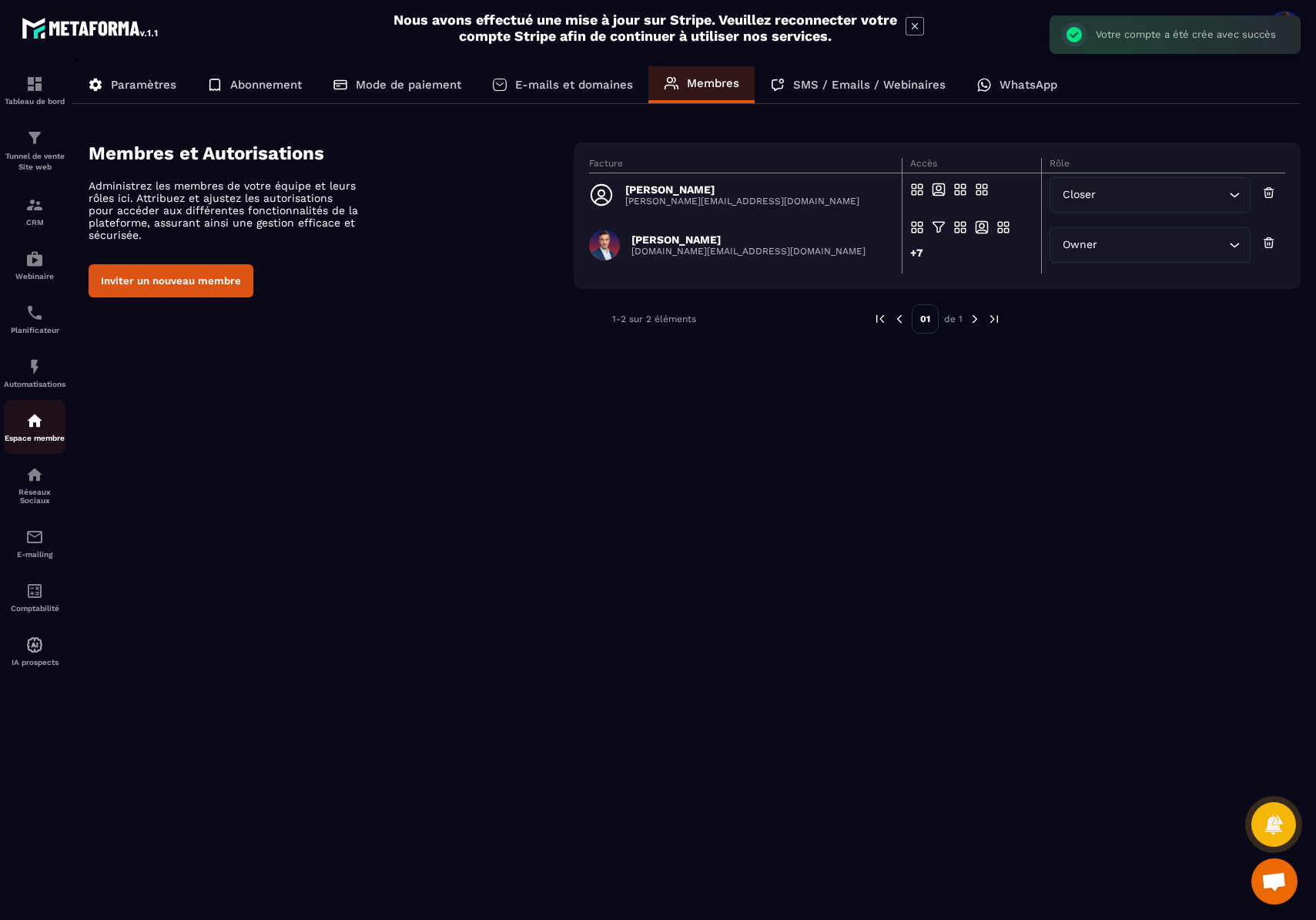
click at [40, 433] on p "Espace membre" at bounding box center [35, 437] width 61 height 9
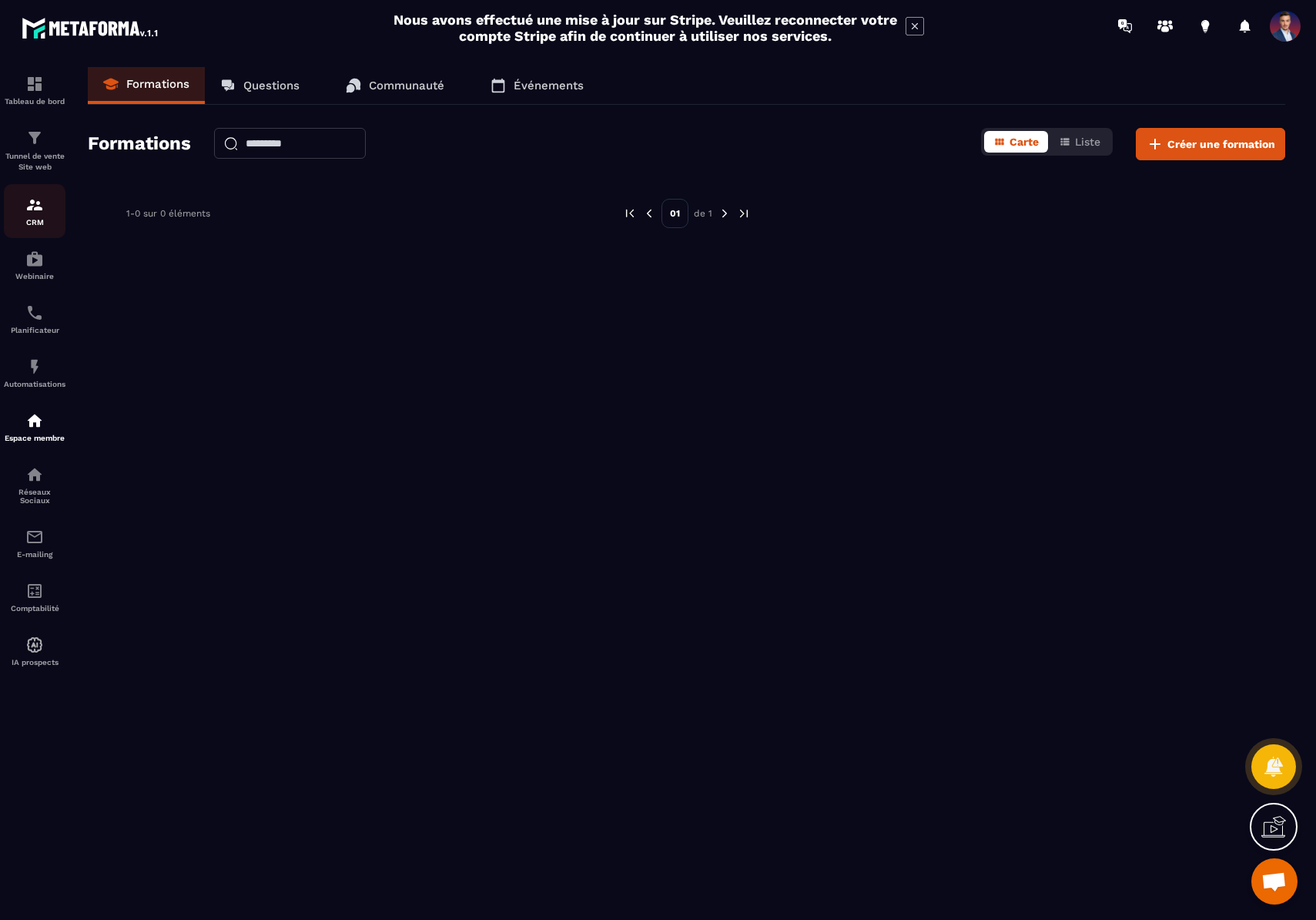
click at [37, 209] on img at bounding box center [35, 205] width 19 height 19
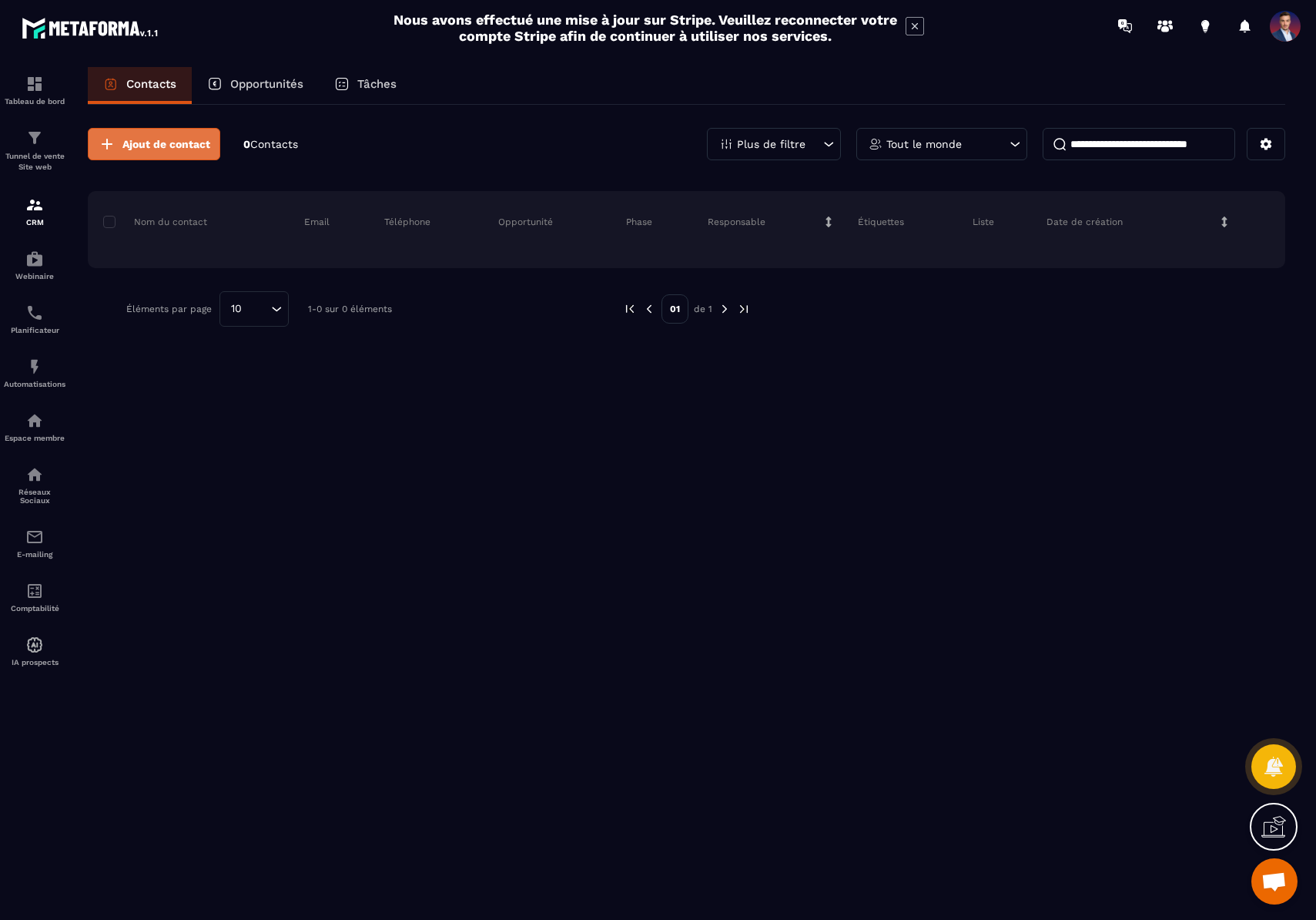
click at [162, 138] on span "Ajout de contact" at bounding box center [166, 144] width 88 height 16
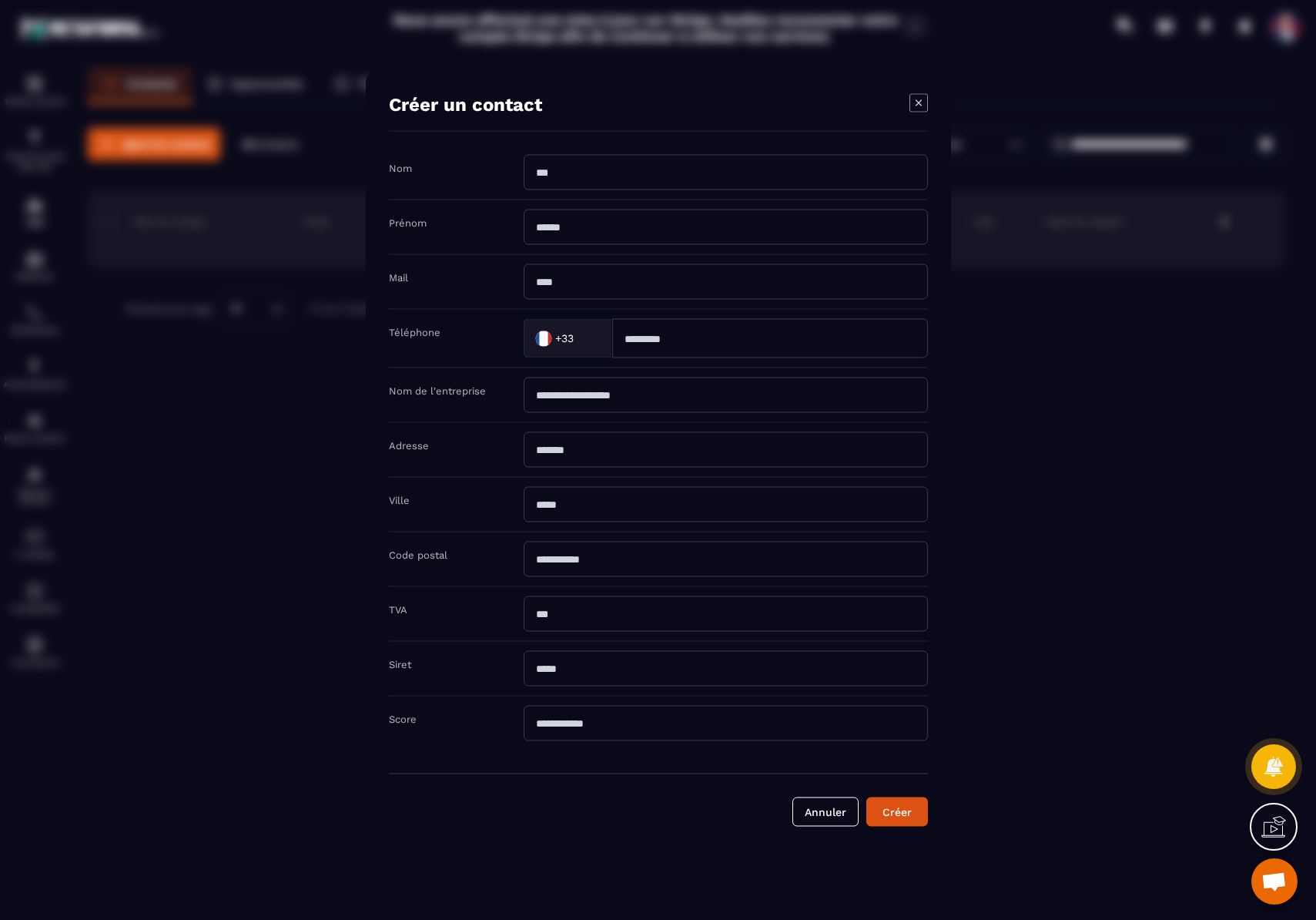
click at [558, 183] on input "Modal window" at bounding box center [725, 172] width 404 height 36
type input "*"
click at [903, 811] on button "Créer" at bounding box center [897, 812] width 61 height 30
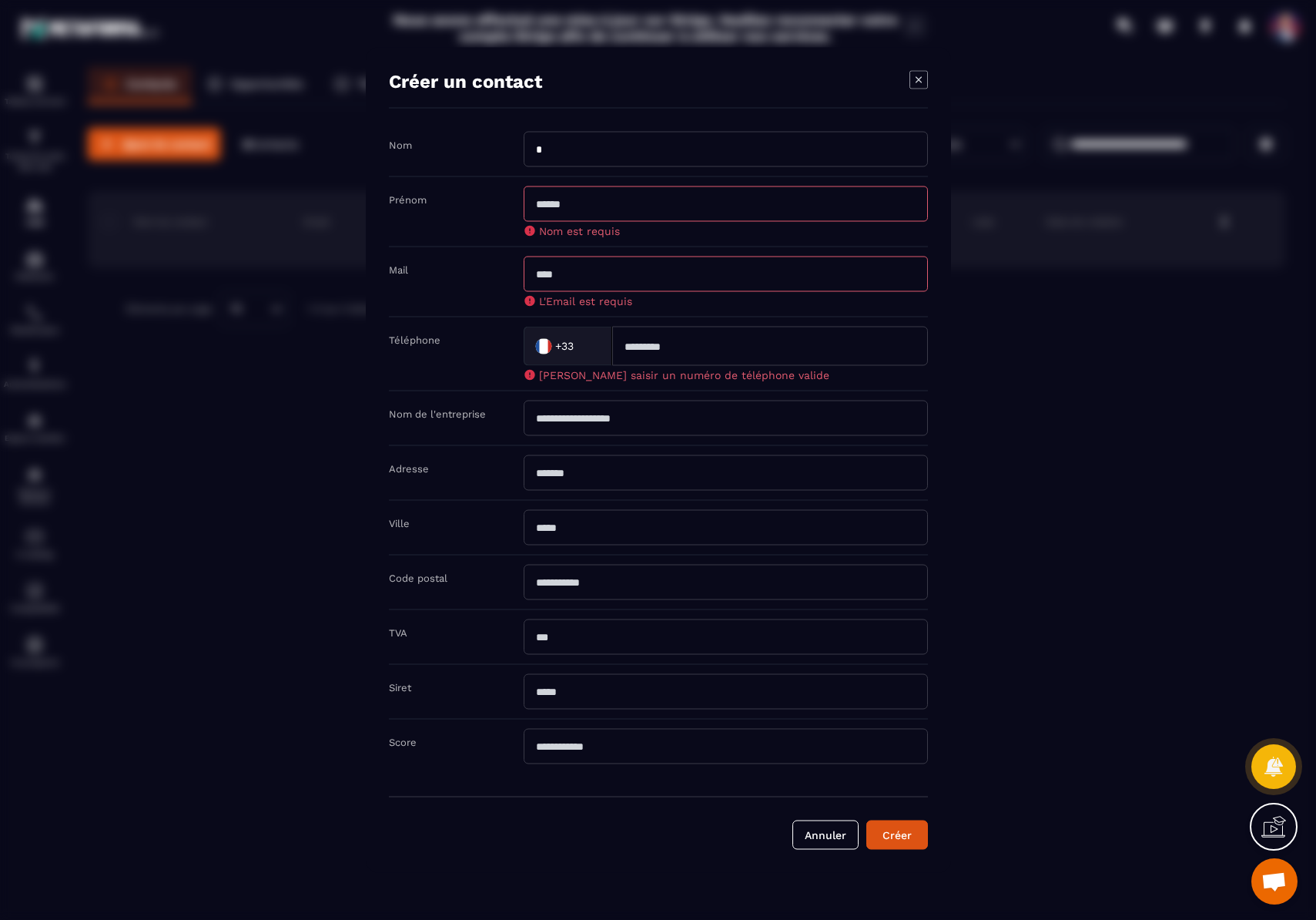
click at [596, 211] on input "Modal window" at bounding box center [725, 204] width 404 height 36
type input "*"
click at [561, 274] on input "Modal window" at bounding box center [725, 274] width 404 height 36
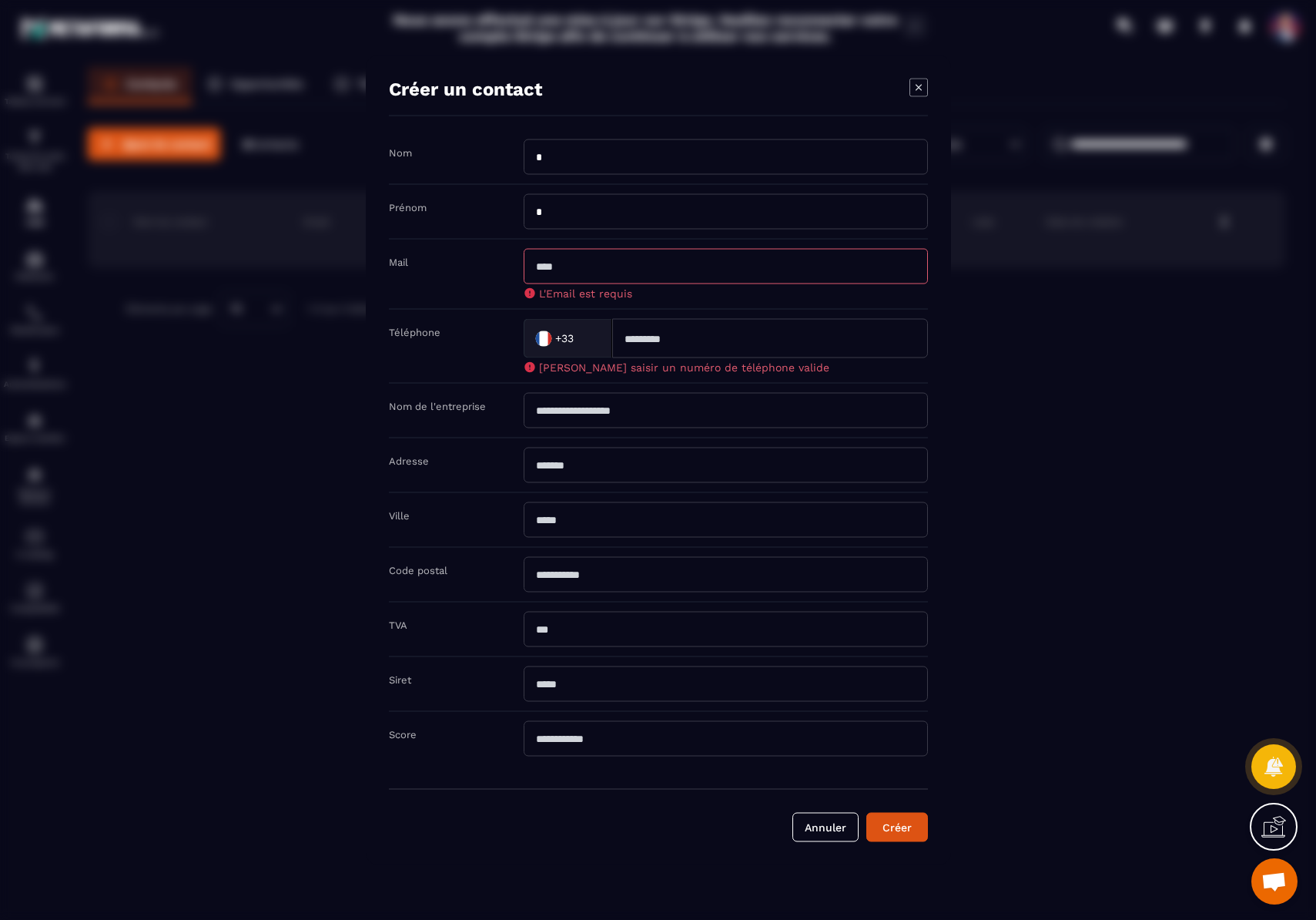
type input "**********"
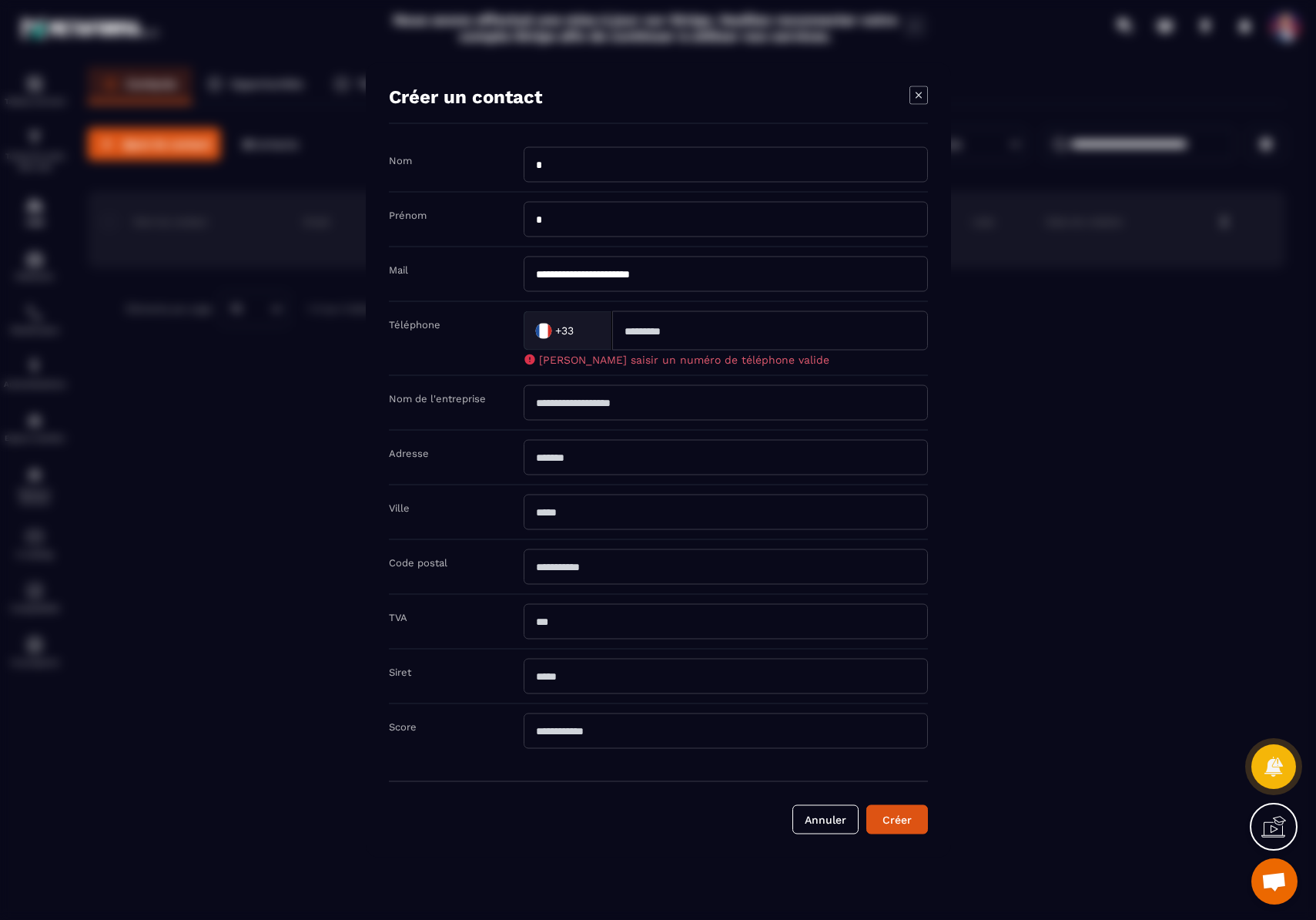
click at [695, 332] on input "Modal window" at bounding box center [769, 331] width 315 height 40
type input "**********"
type input "***"
type input "**********"
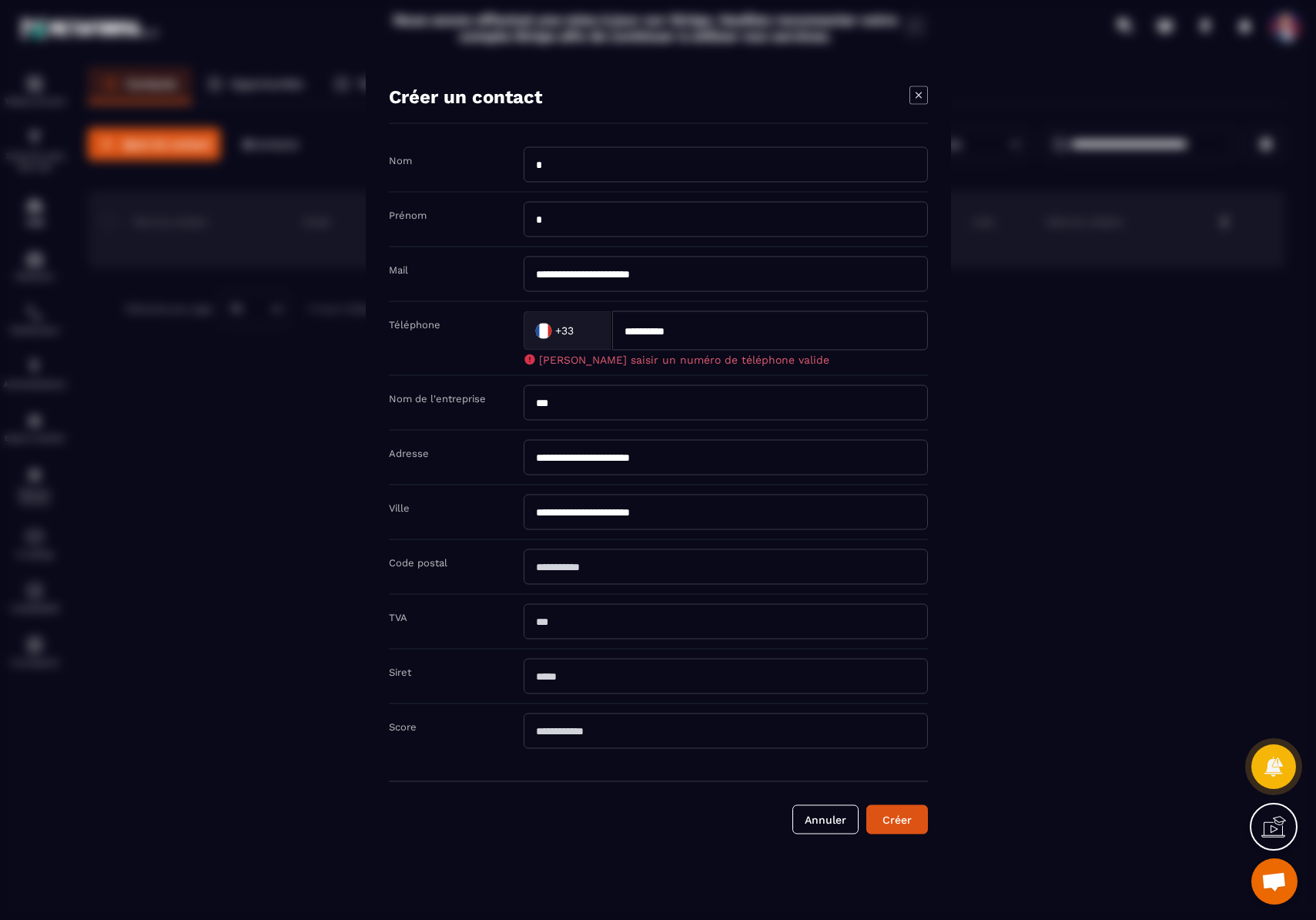
type input "*****"
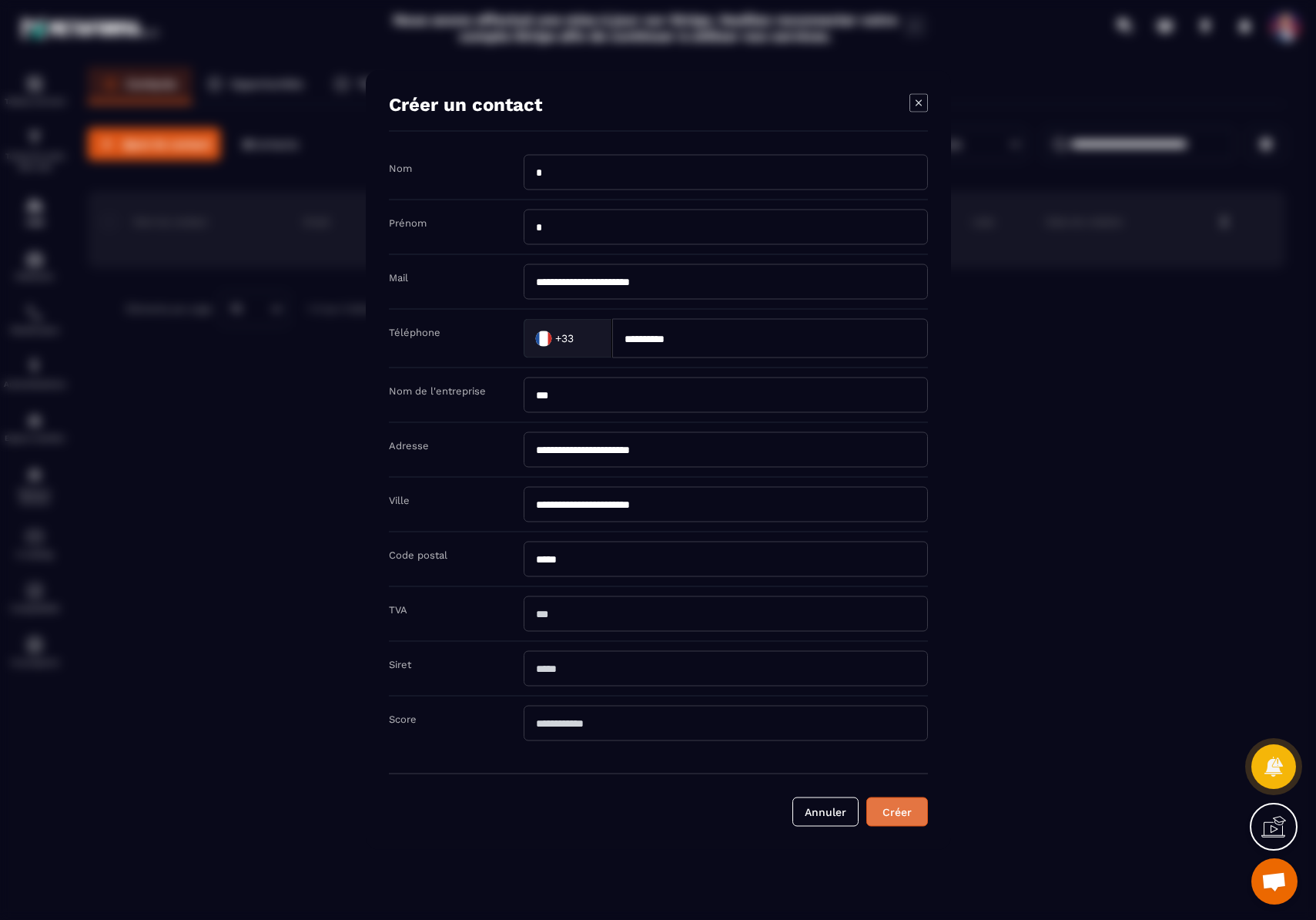
click at [892, 812] on button "Créer" at bounding box center [897, 812] width 61 height 30
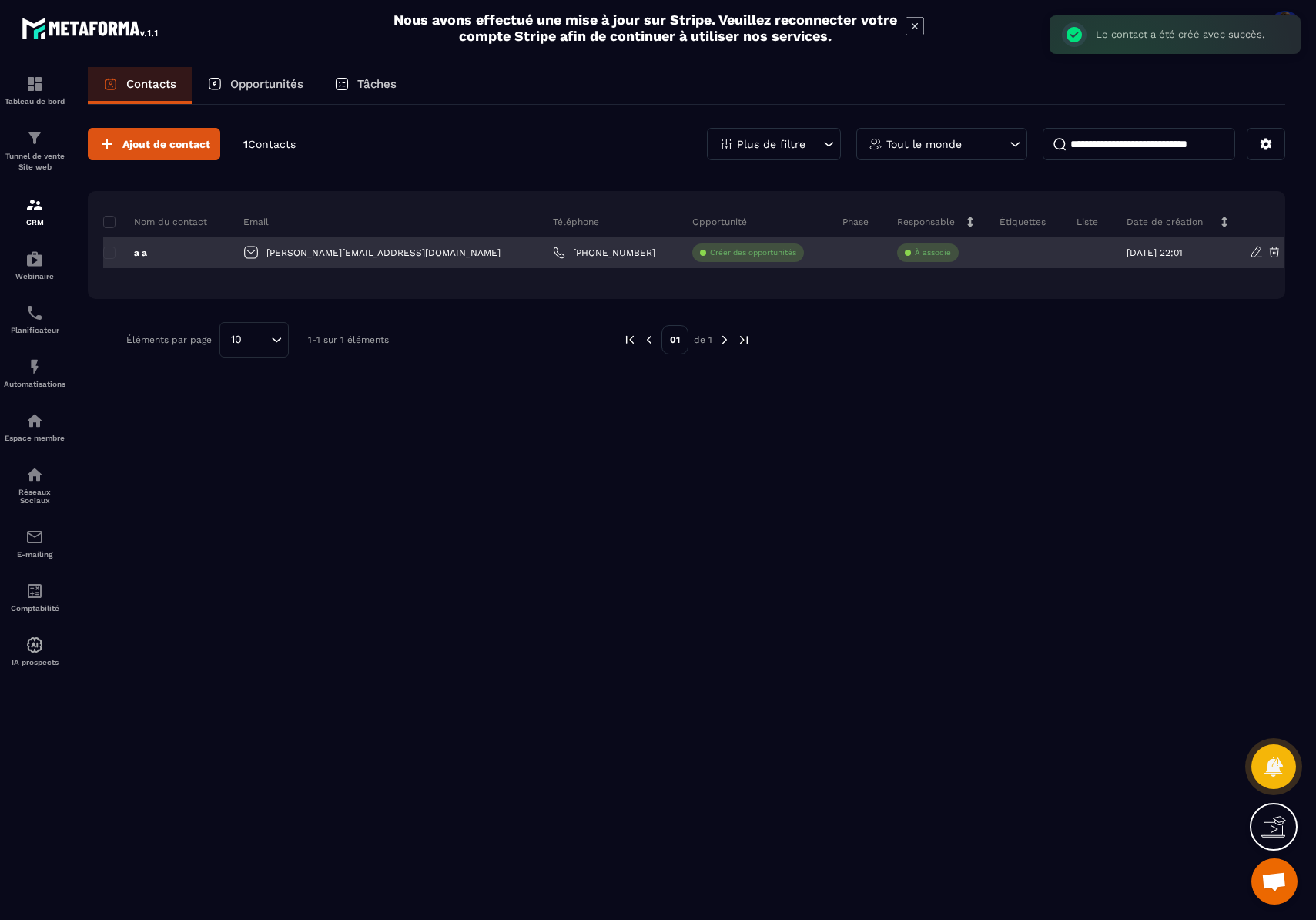
click at [915, 251] on p "À associe" at bounding box center [932, 252] width 37 height 11
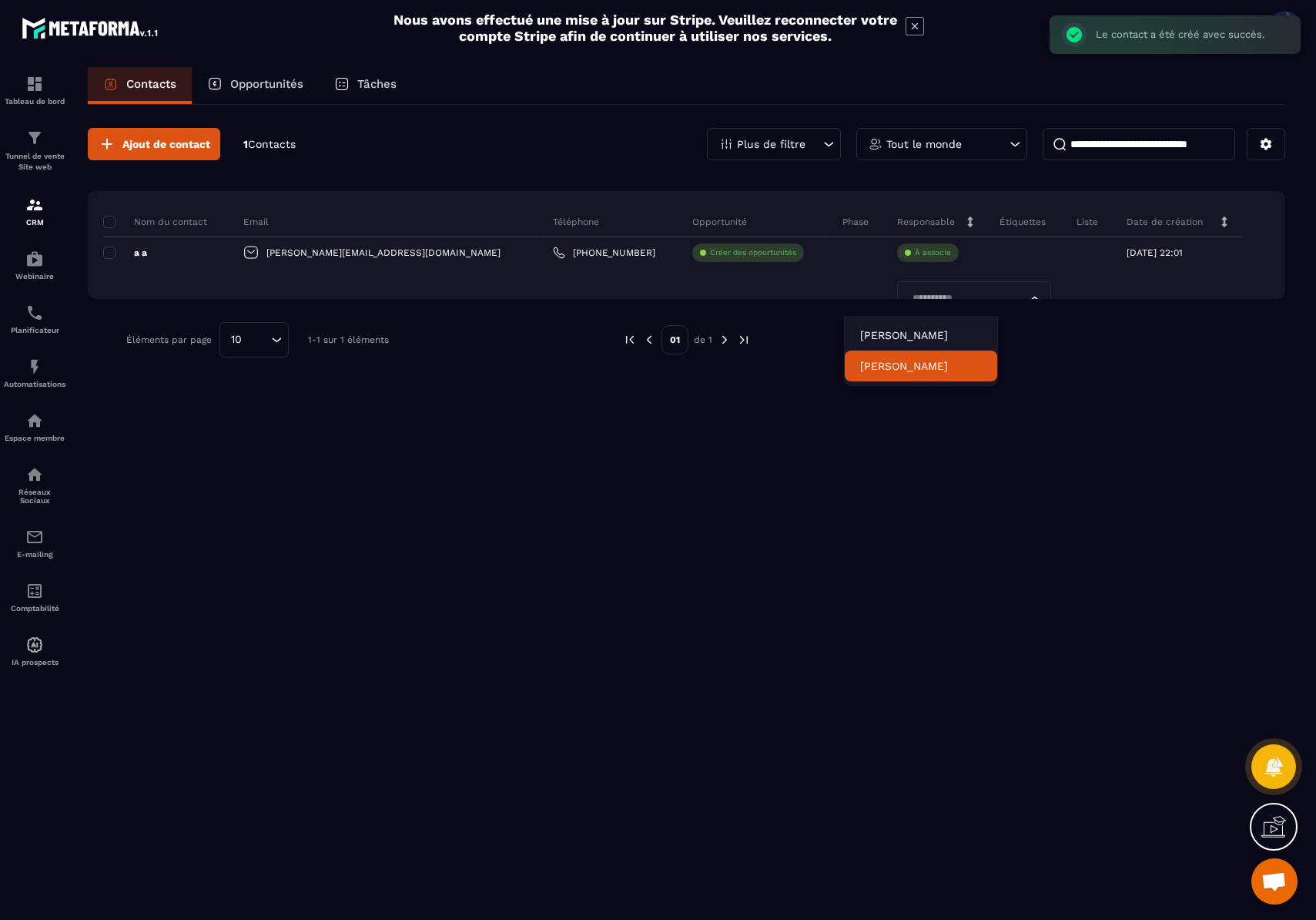
click at [952, 467] on div "Ajout de contact 1 Contacts Plus de filtre Tout le monde Nom du contact Email T…" at bounding box center [686, 510] width 1197 height 812
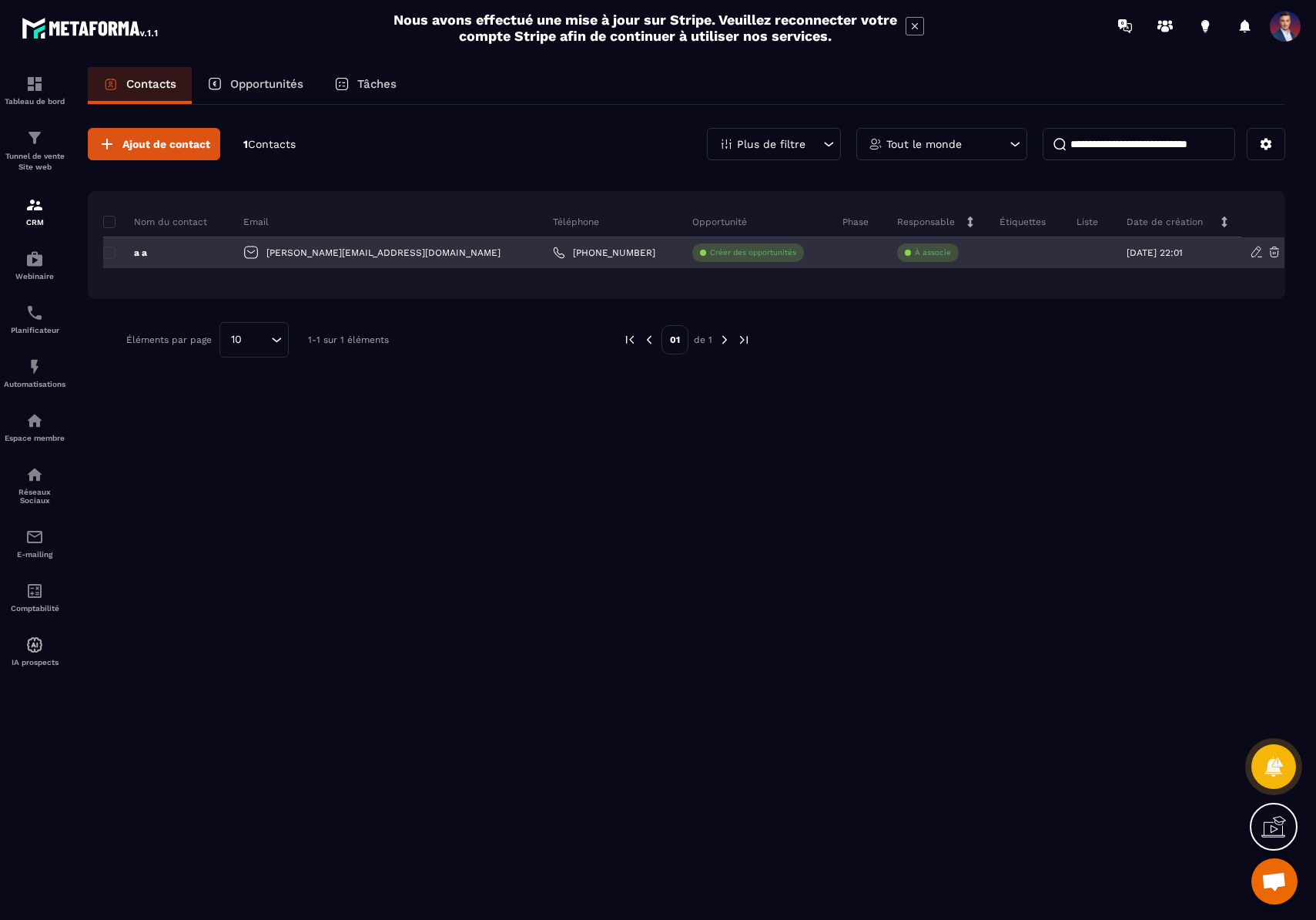
click at [915, 252] on p "À associe" at bounding box center [932, 252] width 37 height 11
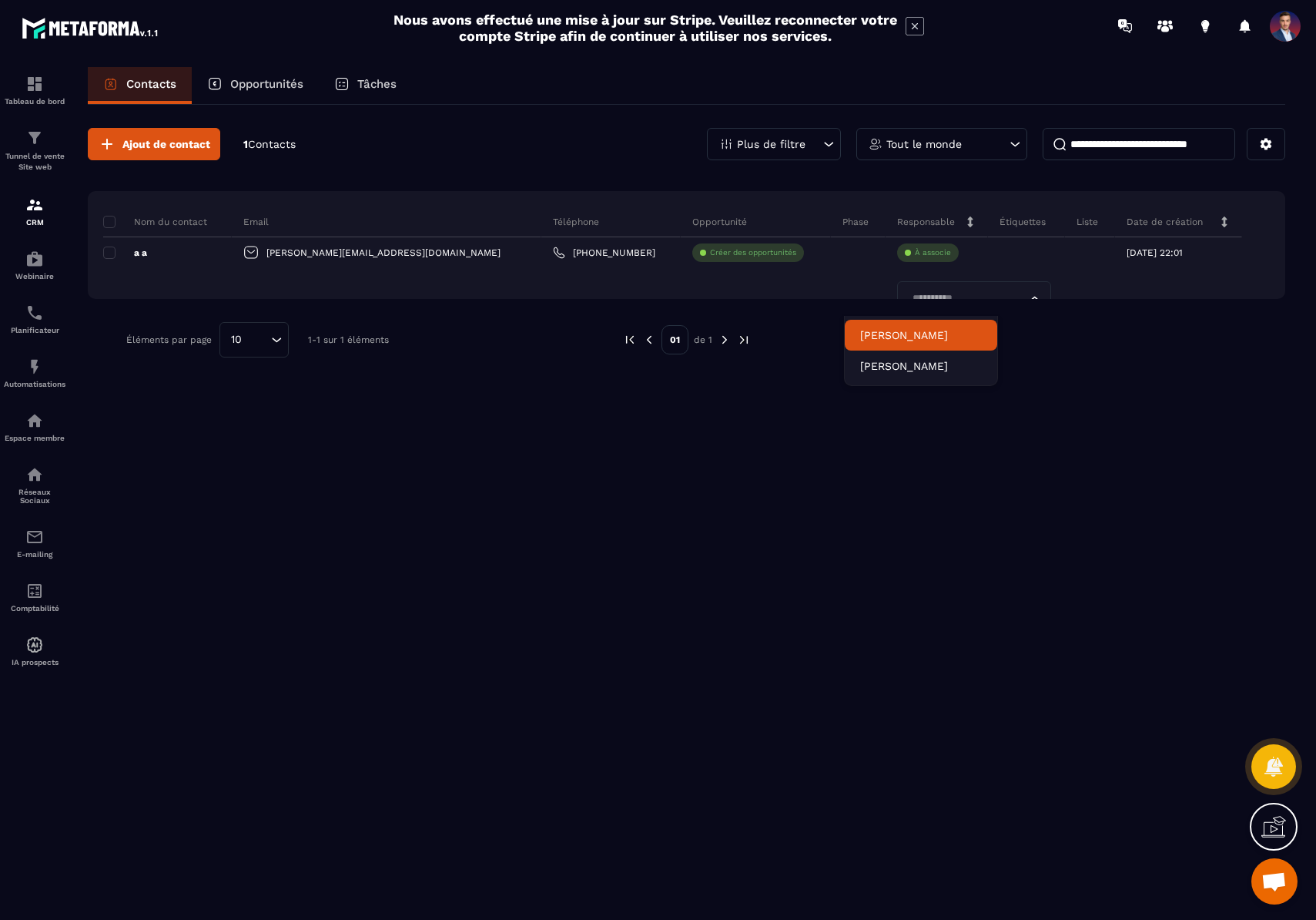
click at [921, 332] on p "[PERSON_NAME]" at bounding box center [921, 335] width 122 height 16
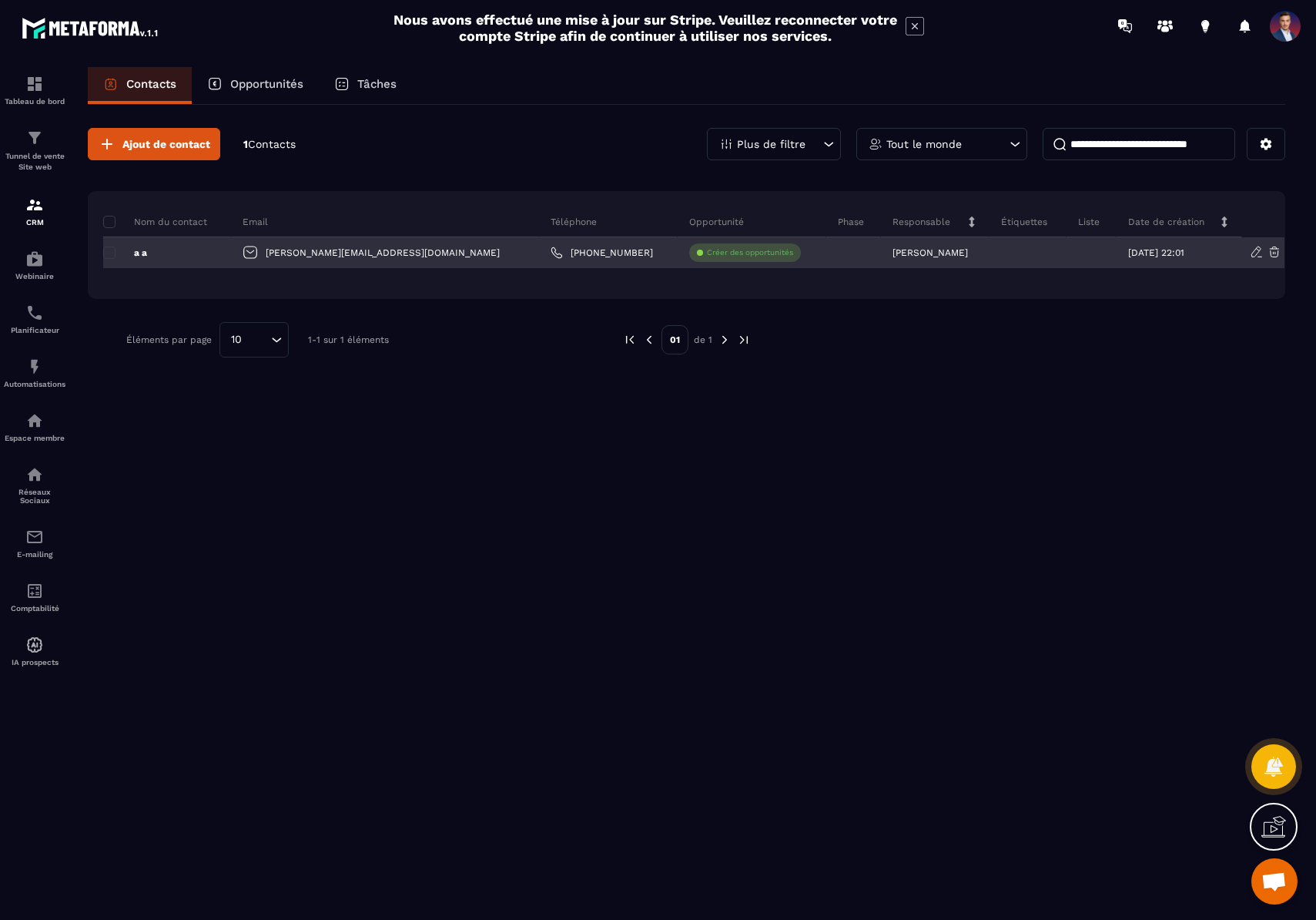
click at [826, 255] on div at bounding box center [852, 252] width 54 height 31
click at [707, 254] on p "Créer des opportunités" at bounding box center [749, 252] width 86 height 11
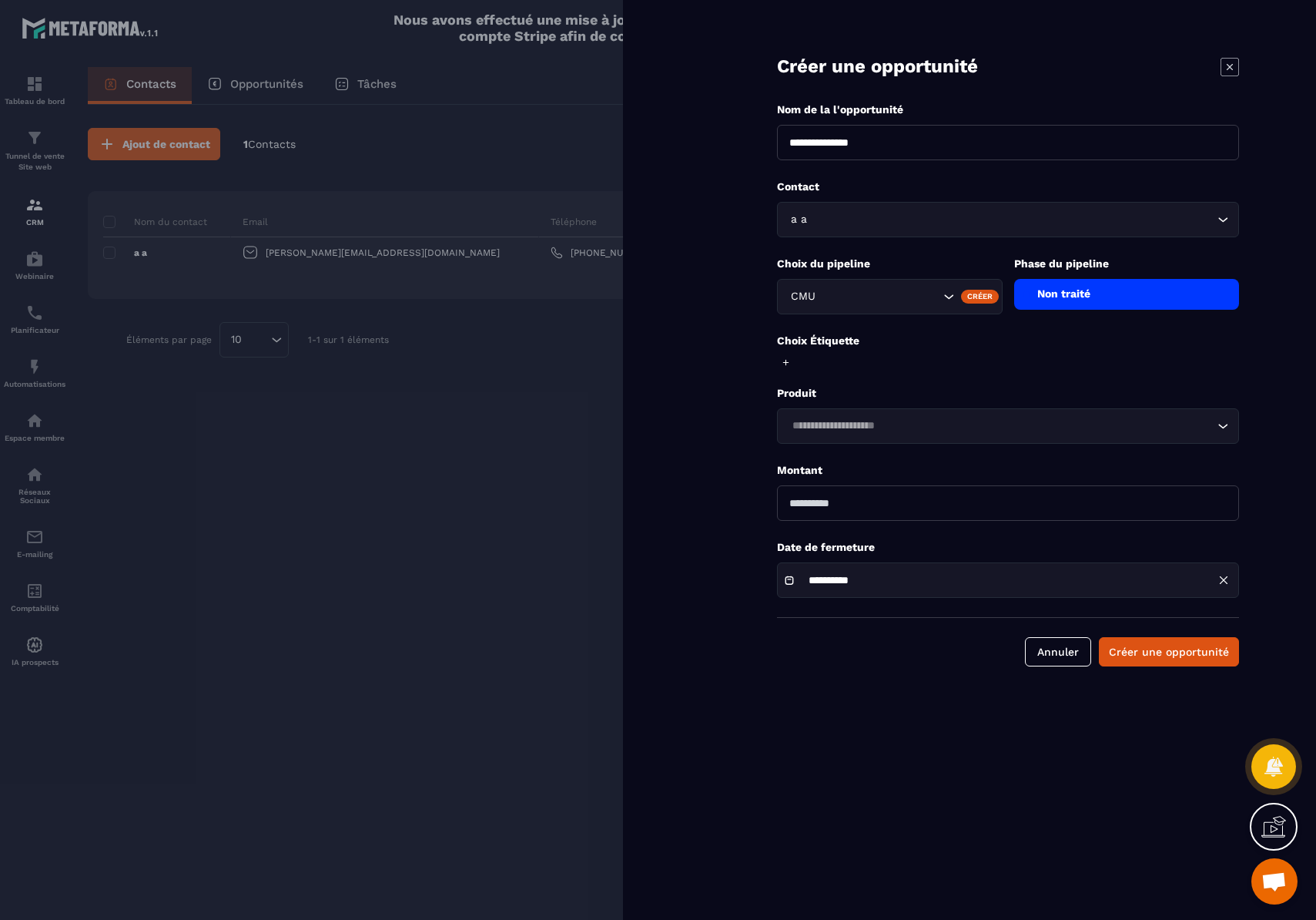
click at [1229, 219] on div "a a Loading..." at bounding box center [1008, 220] width 462 height 36
click at [1076, 651] on button "Annuler" at bounding box center [1057, 652] width 66 height 30
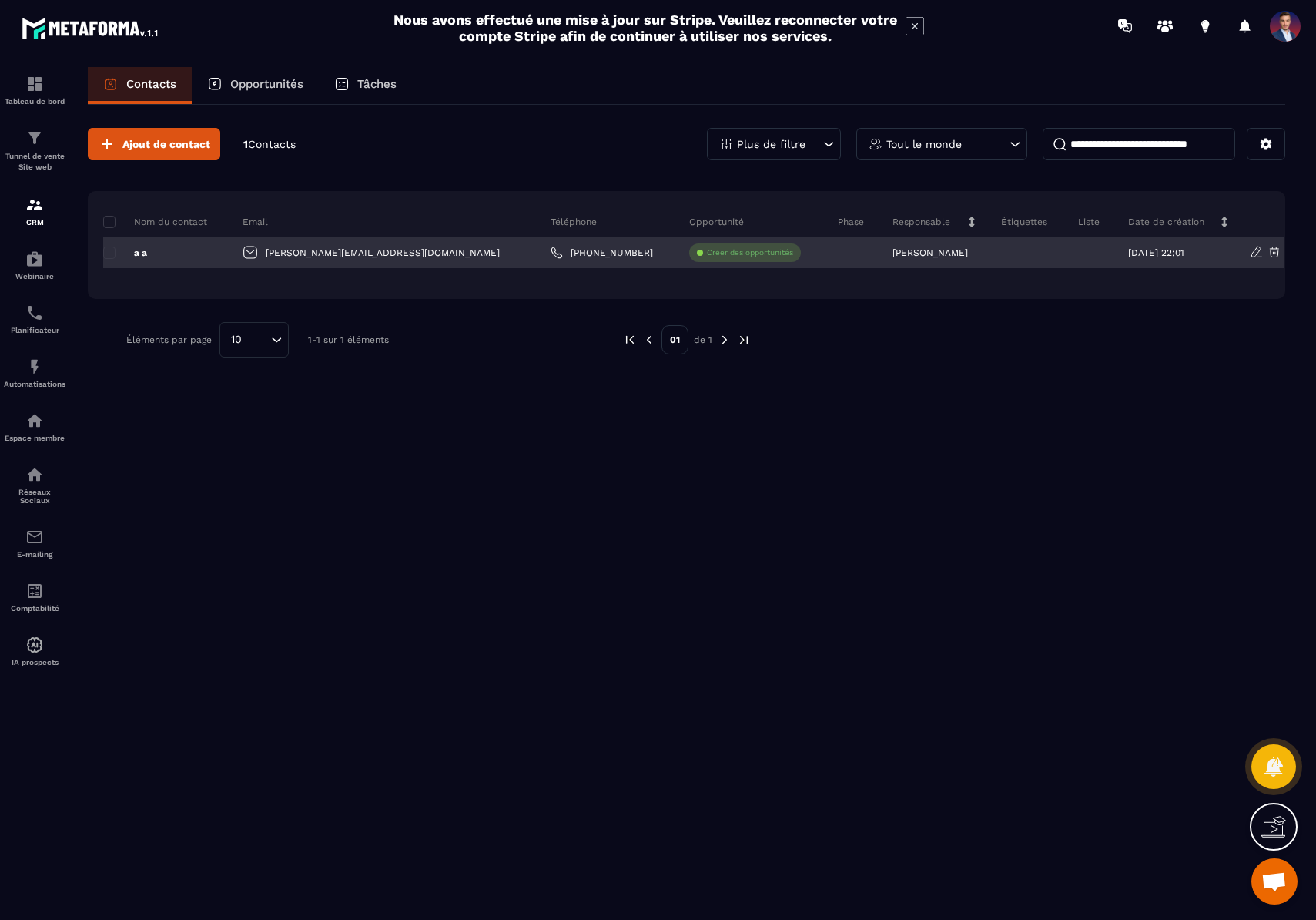
click at [892, 253] on p "[PERSON_NAME]" at bounding box center [929, 252] width 75 height 11
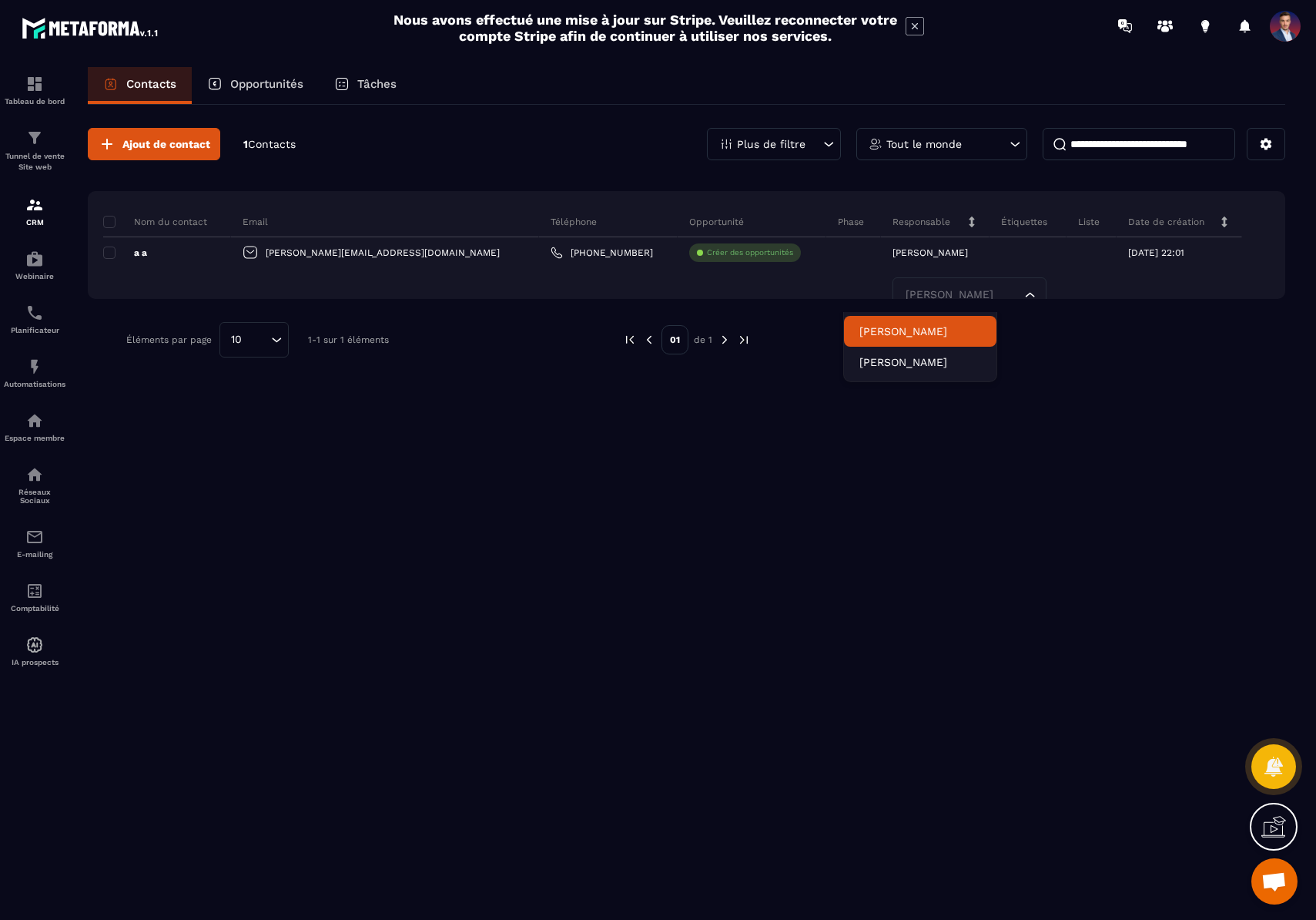
click at [1167, 363] on div "Ajout de contact 1 Contacts Plus de filtre Tout le monde Nom du contact Email T…" at bounding box center [686, 242] width 1197 height 276
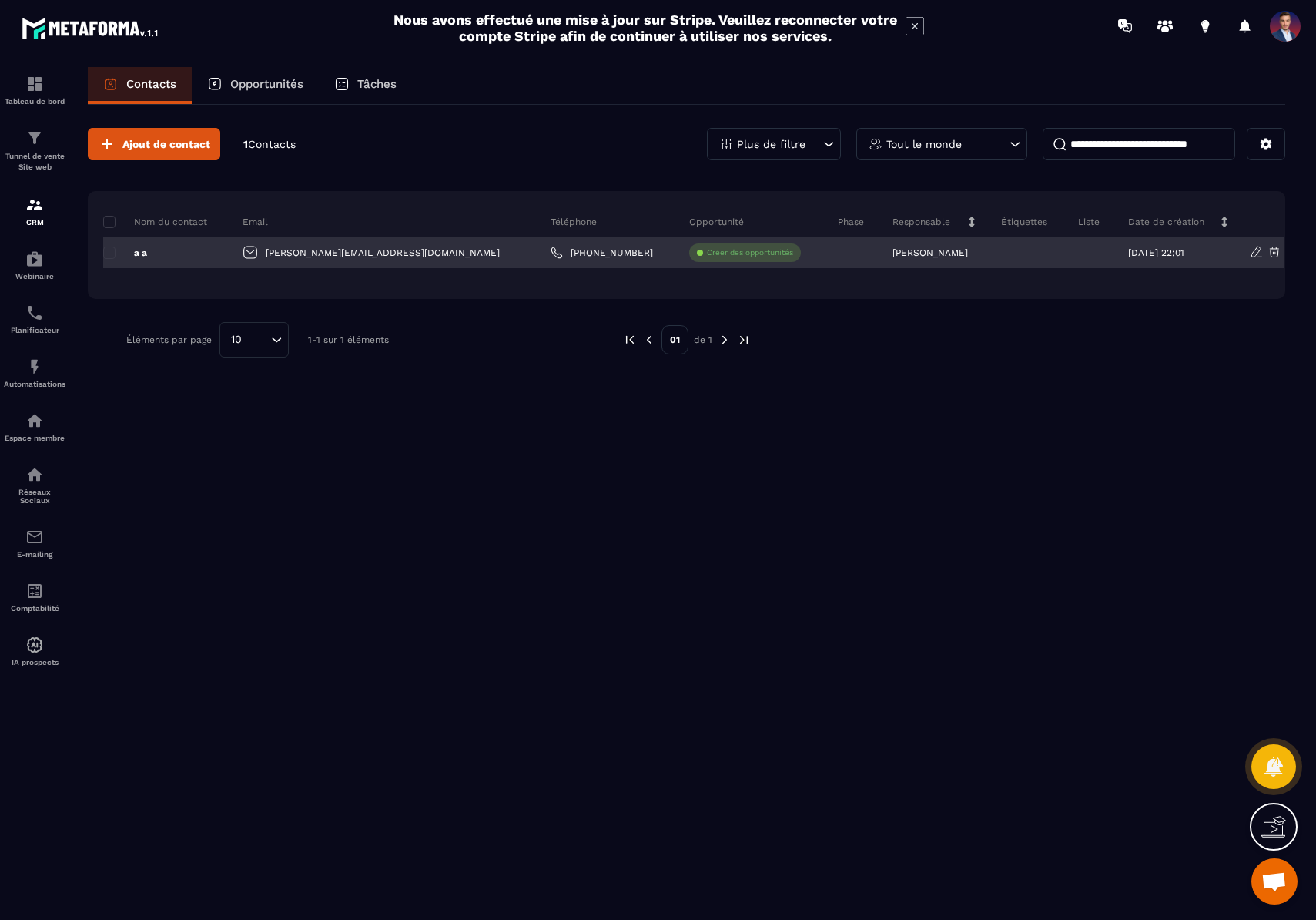
click at [551, 258] on link "[PHONE_NUMBER]" at bounding box center [602, 252] width 103 height 12
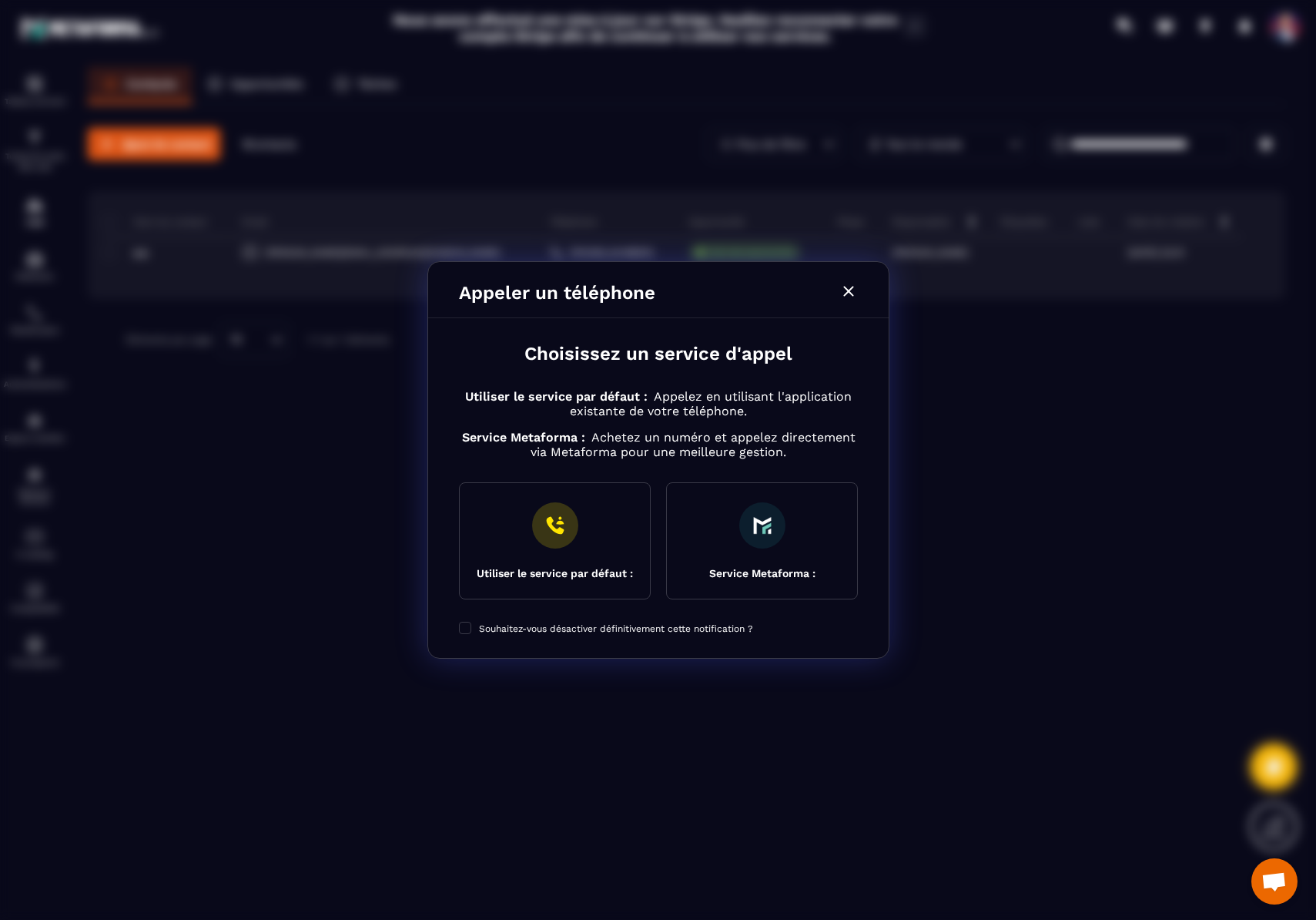
click at [852, 291] on icon "Modal window" at bounding box center [848, 291] width 19 height 19
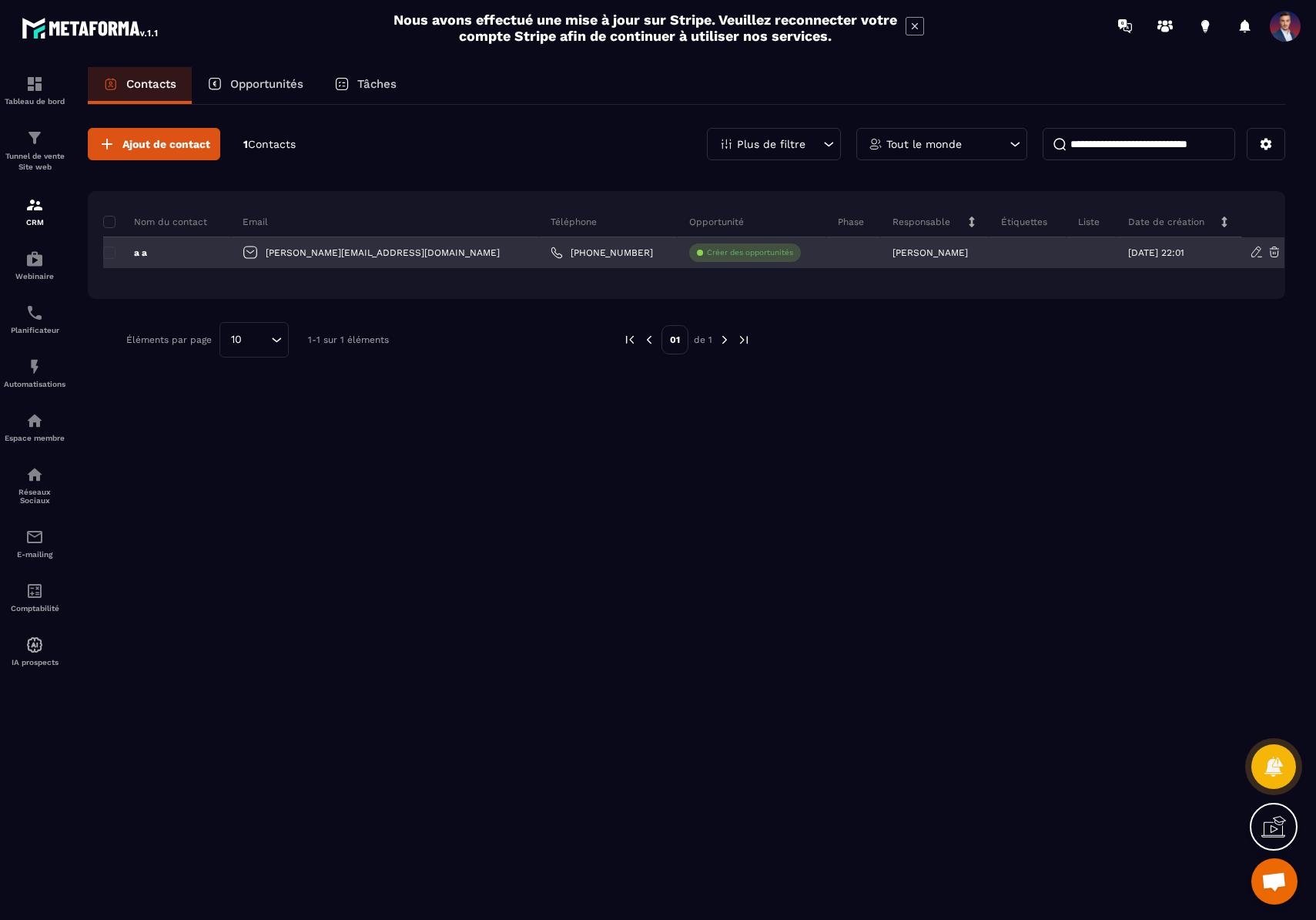
click at [191, 253] on div "a a" at bounding box center [166, 252] width 128 height 31
